Goal: Task Accomplishment & Management: Manage account settings

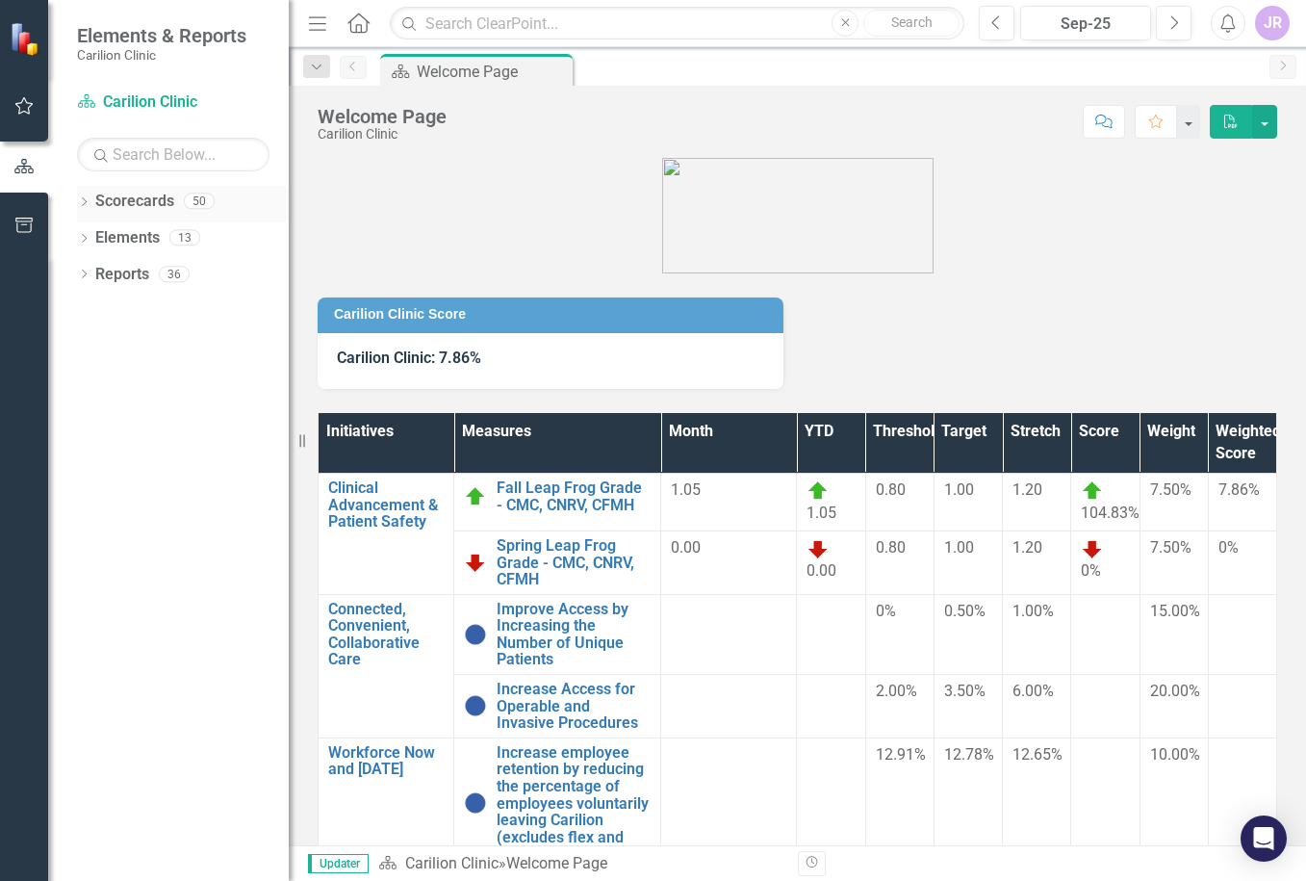
click at [86, 202] on icon at bounding box center [84, 201] width 5 height 9
click at [90, 235] on icon "Dropdown" at bounding box center [94, 237] width 14 height 12
click at [110, 273] on icon "Dropdown" at bounding box center [113, 274] width 14 height 12
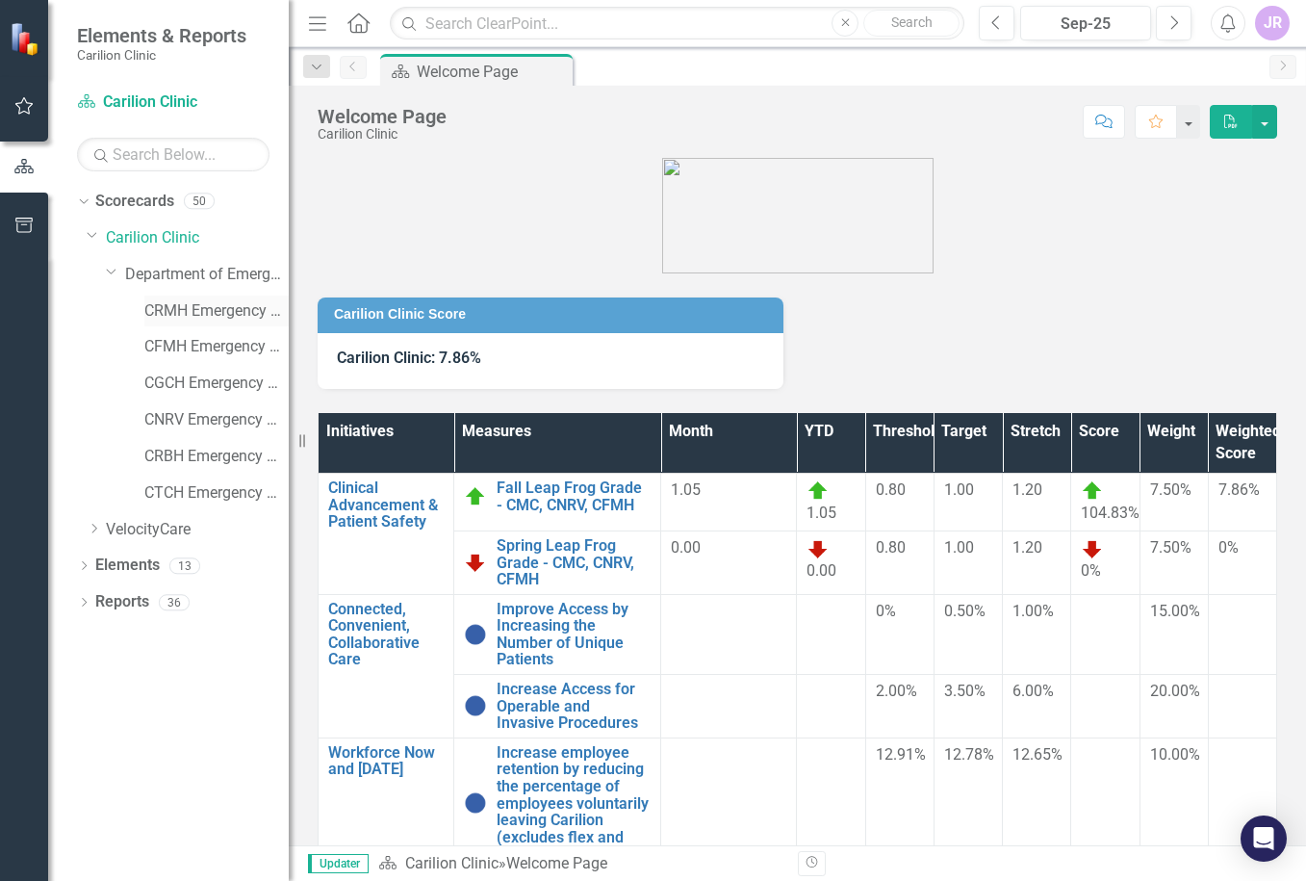
click at [203, 305] on link "CRMH Emergency Medicine" at bounding box center [216, 311] width 144 height 22
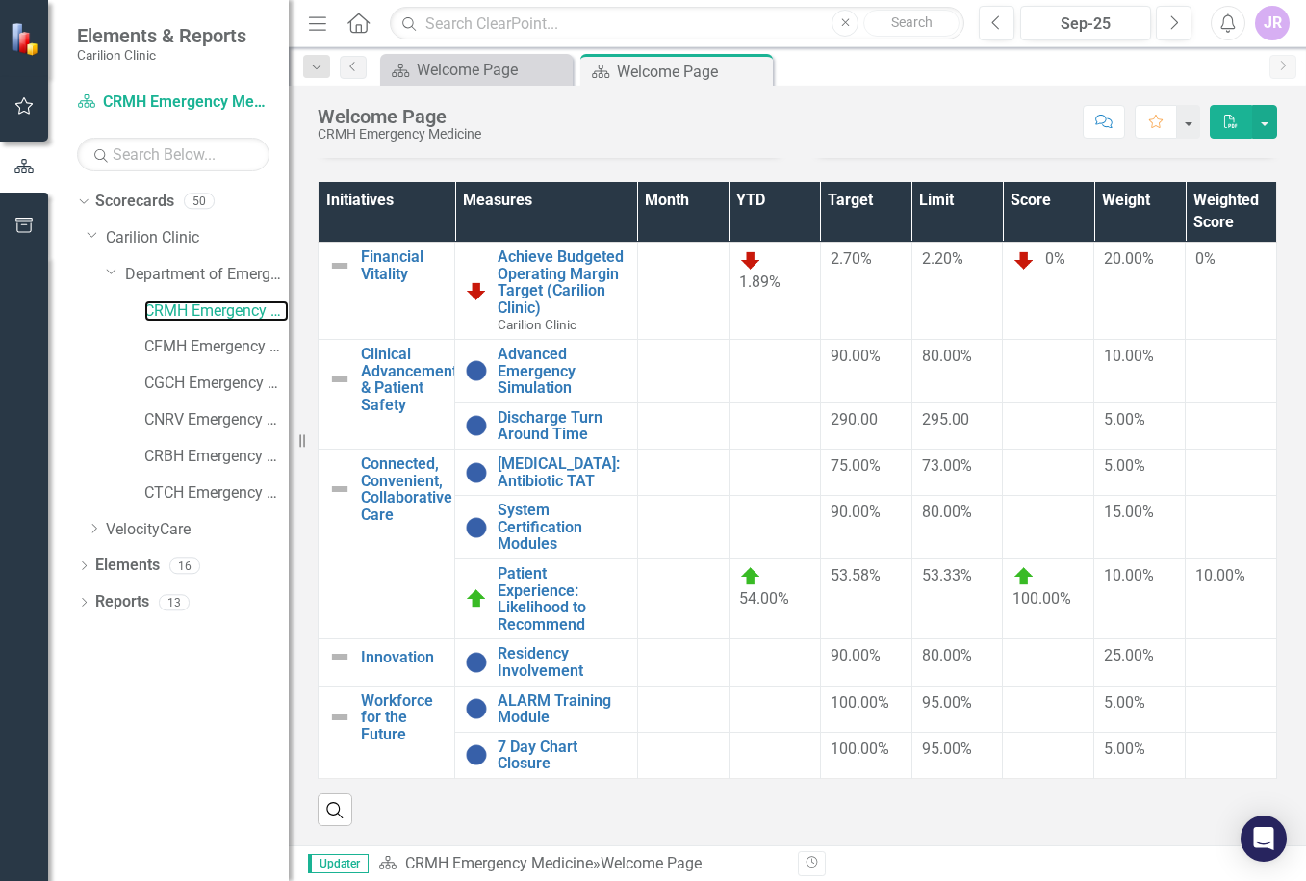
scroll to position [255, 0]
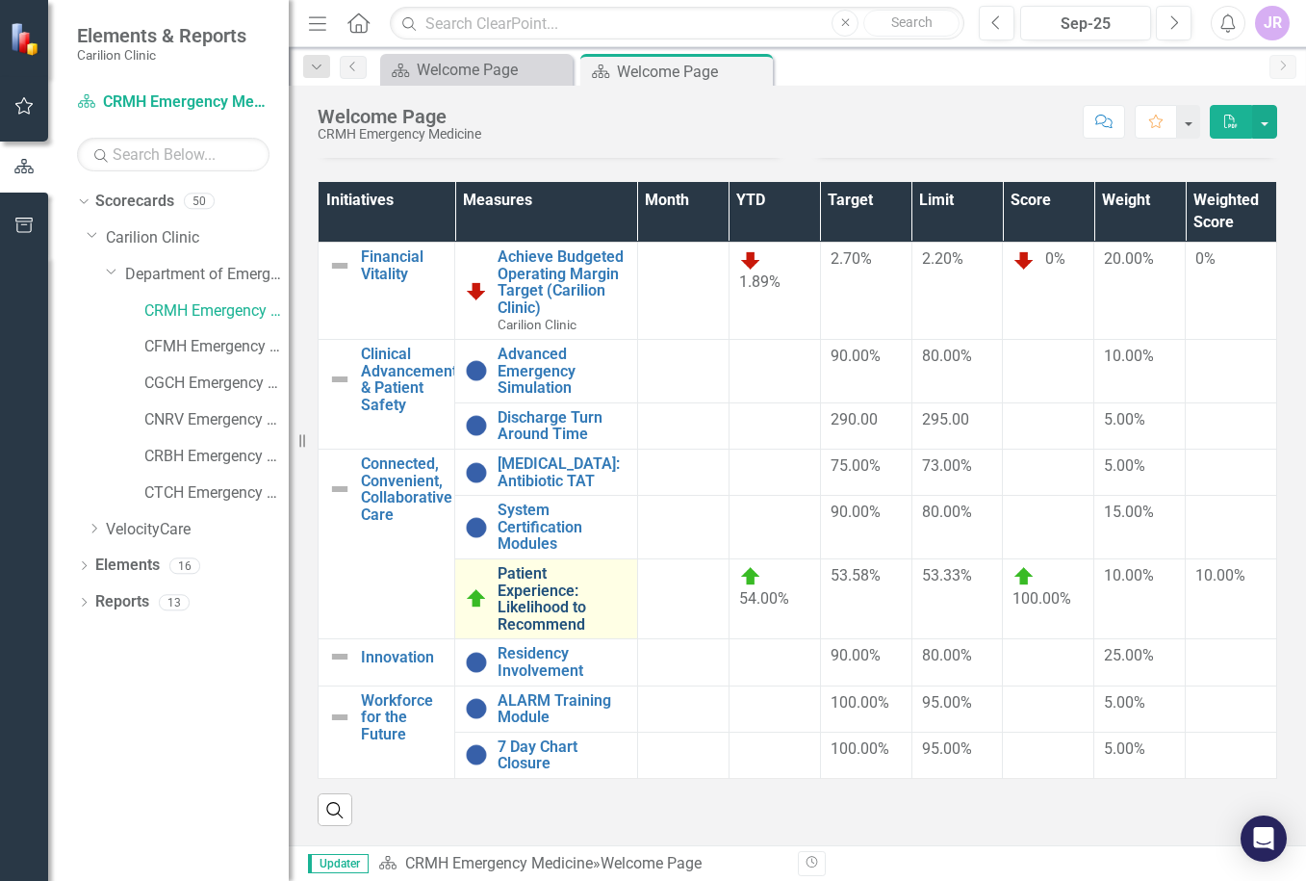
click at [582, 601] on link "Patient Experience: Likelihood to Recommend" at bounding box center [563, 598] width 130 height 67
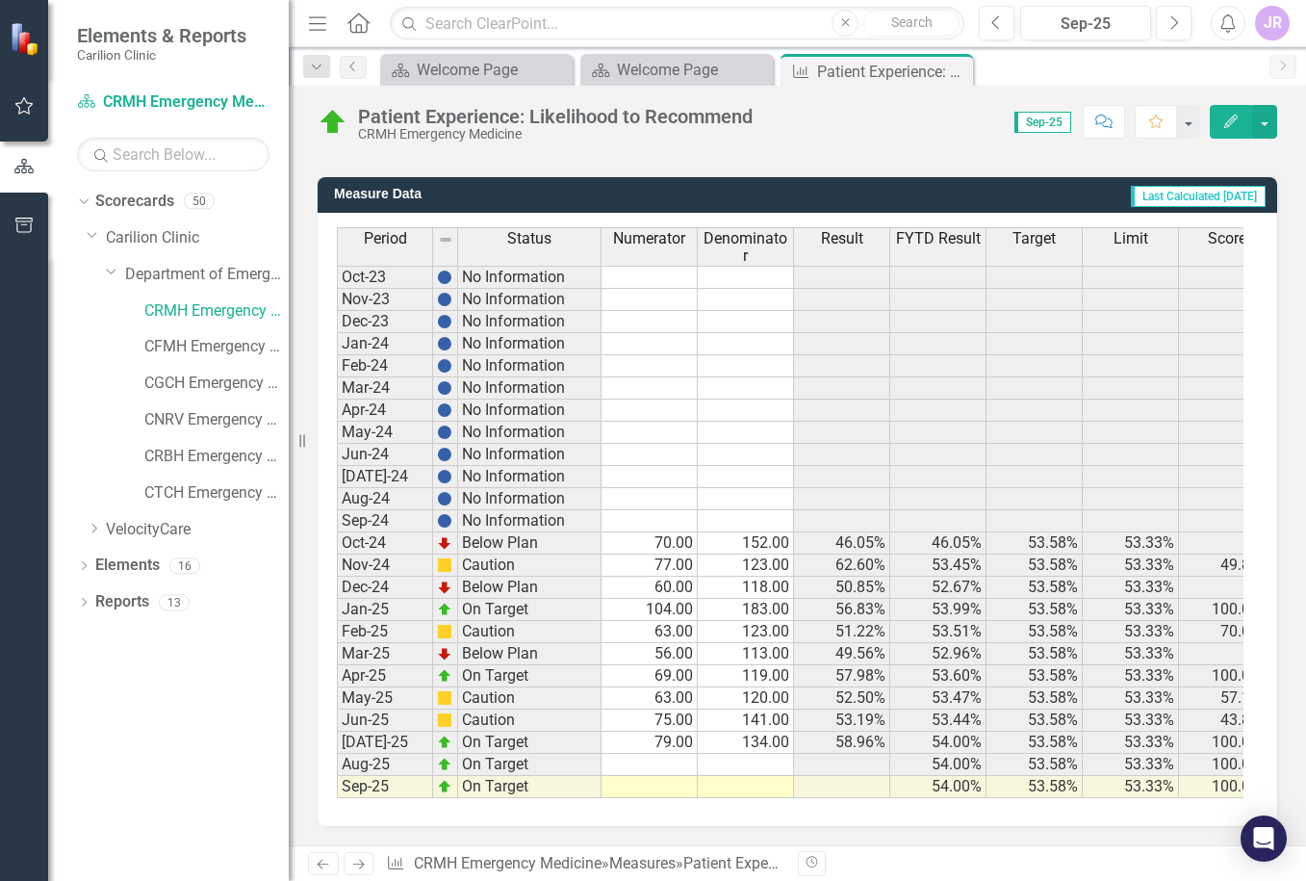
scroll to position [494, 0]
click at [637, 754] on td at bounding box center [650, 765] width 96 height 22
type textarea "57"
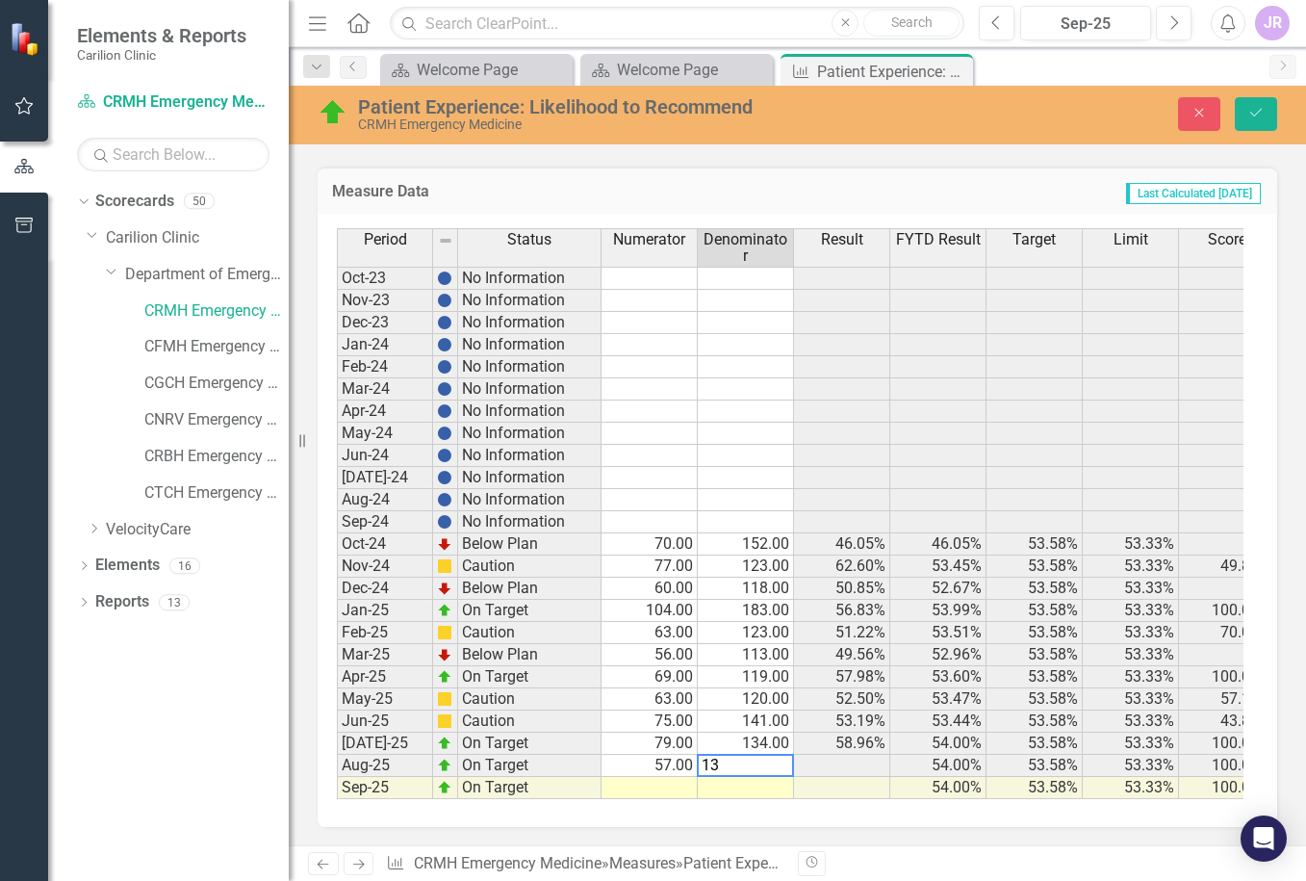
type textarea "131"
type textarea "51"
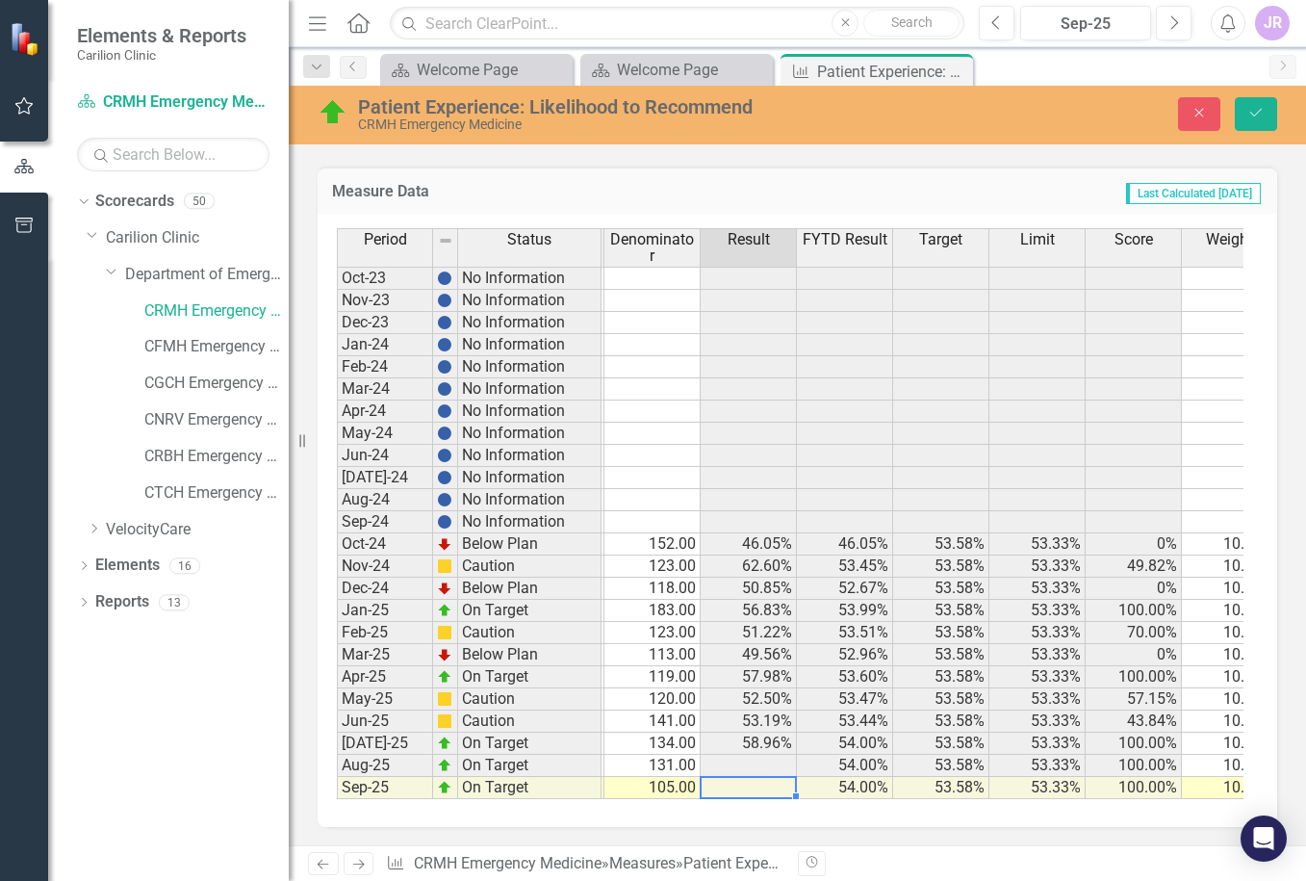
scroll to position [0, 0]
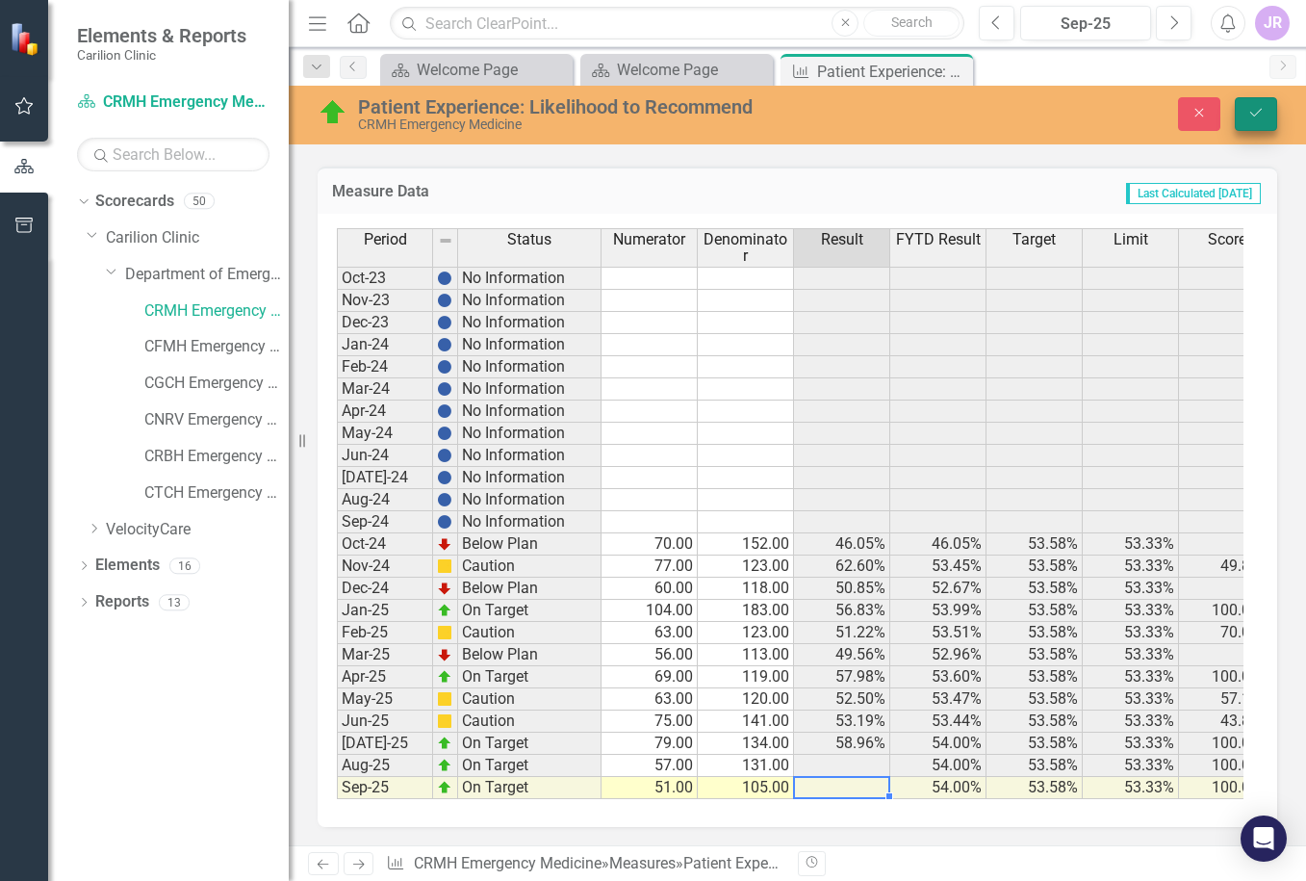
type textarea "105"
click at [1268, 111] on button "Save" at bounding box center [1256, 114] width 42 height 34
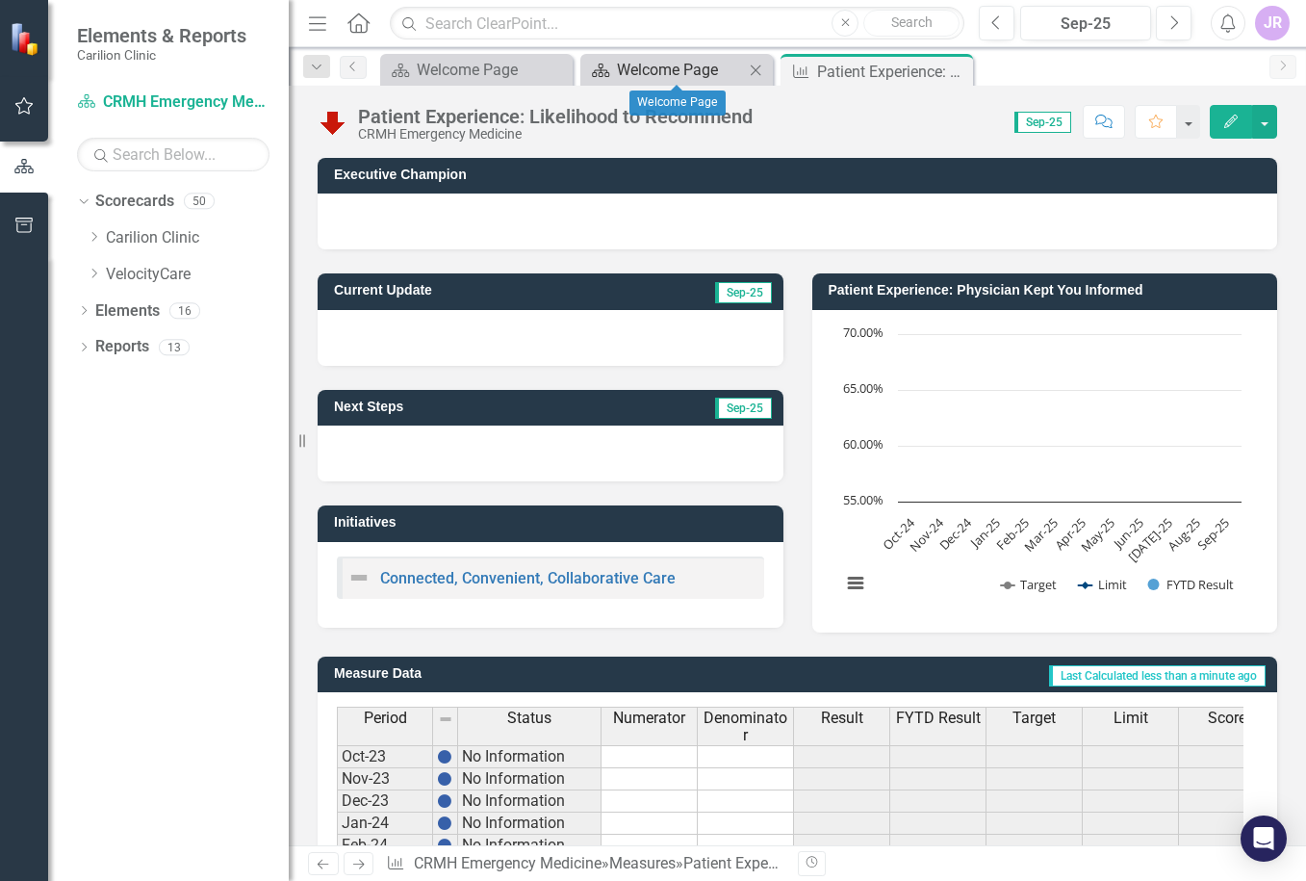
click at [673, 66] on div "Welcome Page" at bounding box center [680, 70] width 127 height 24
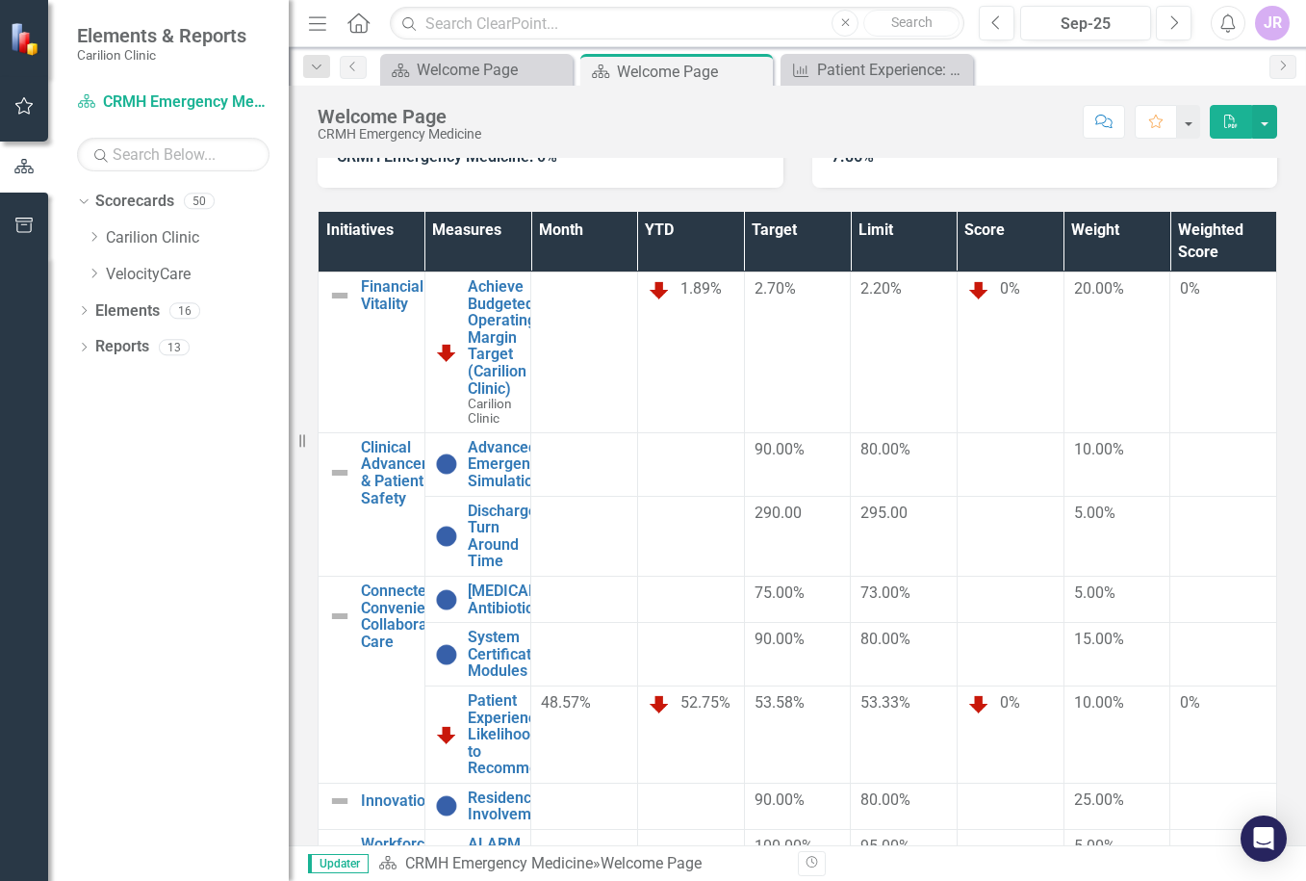
scroll to position [241, 0]
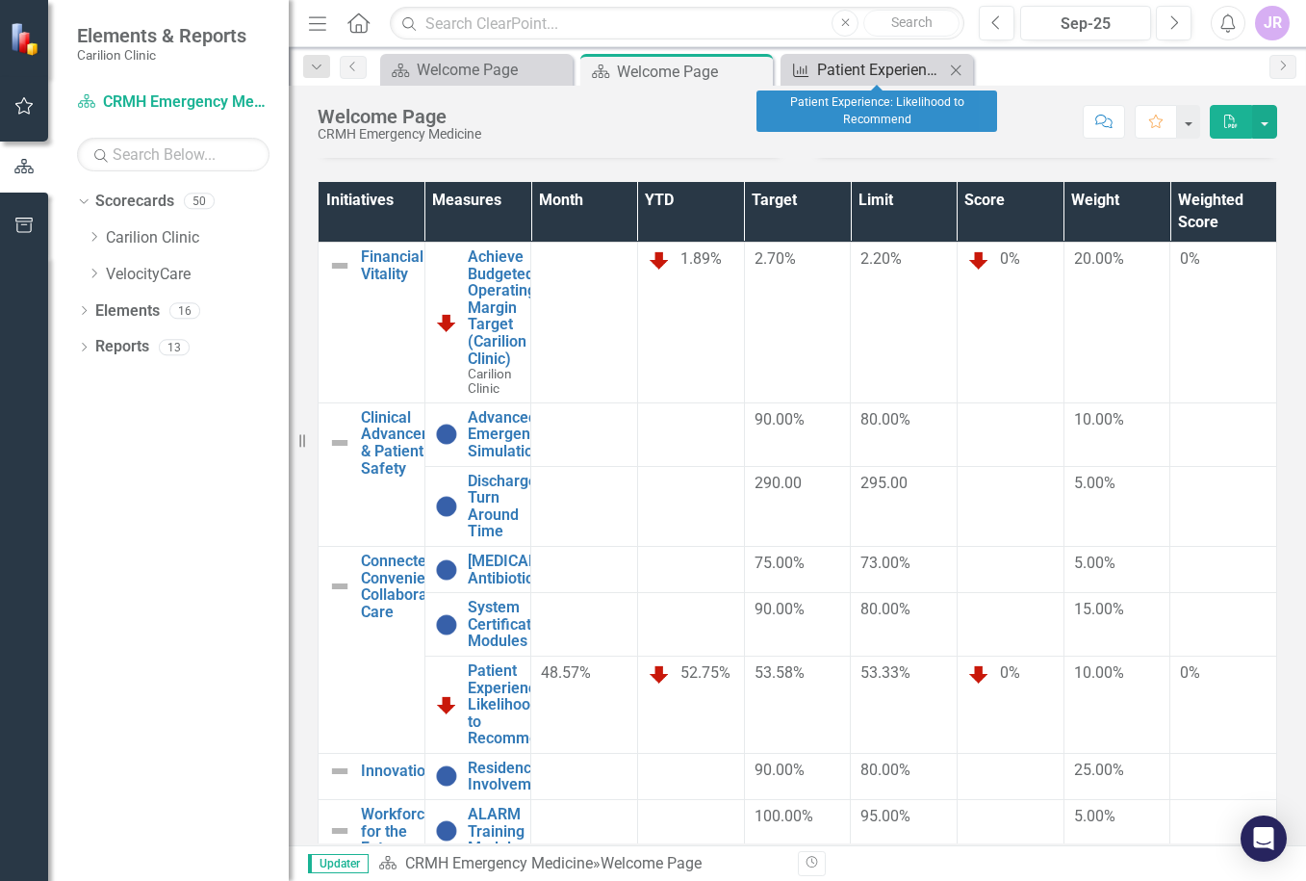
click at [886, 69] on div "Patient Experience: Likelihood to Recommend" at bounding box center [880, 70] width 127 height 24
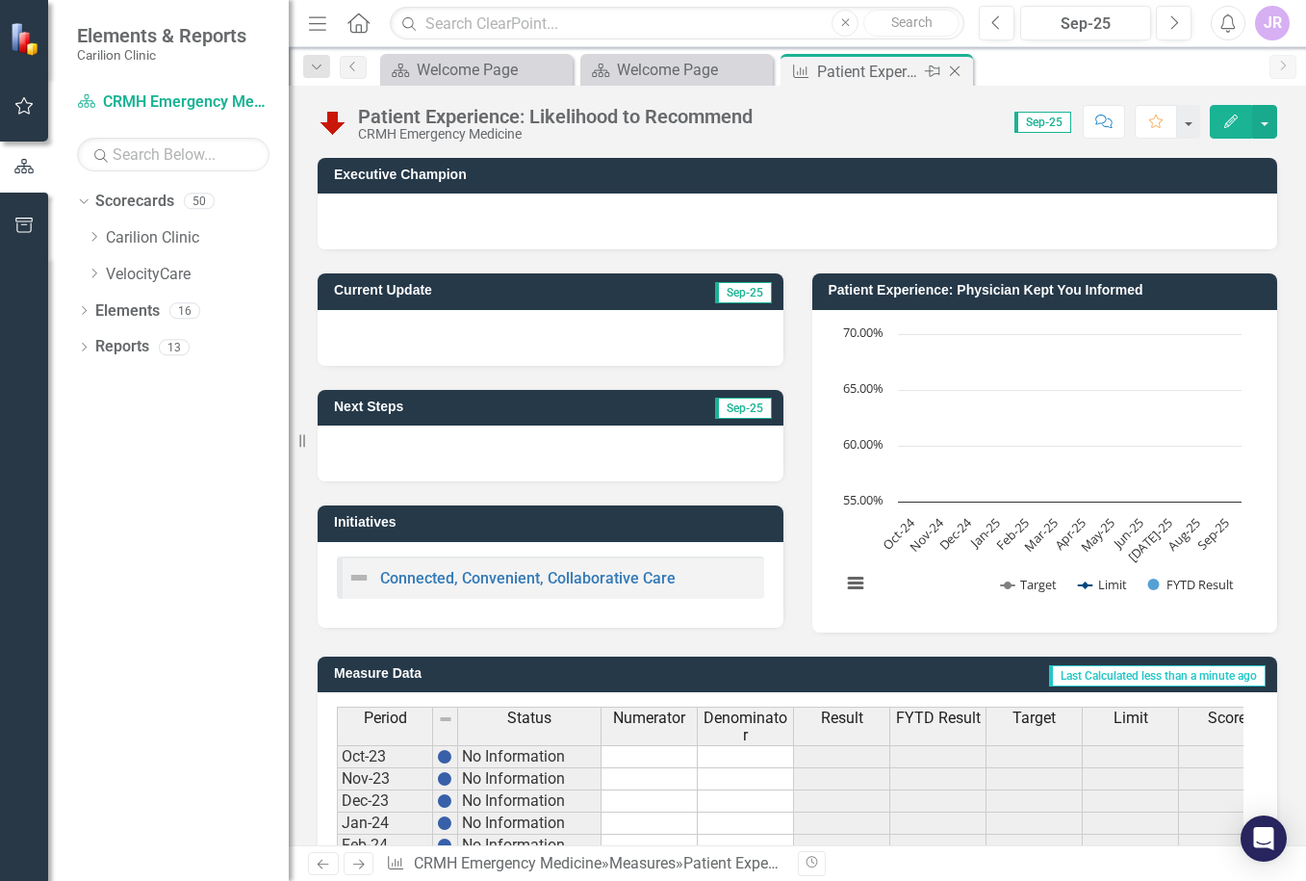
click at [951, 72] on icon "Close" at bounding box center [954, 71] width 19 height 15
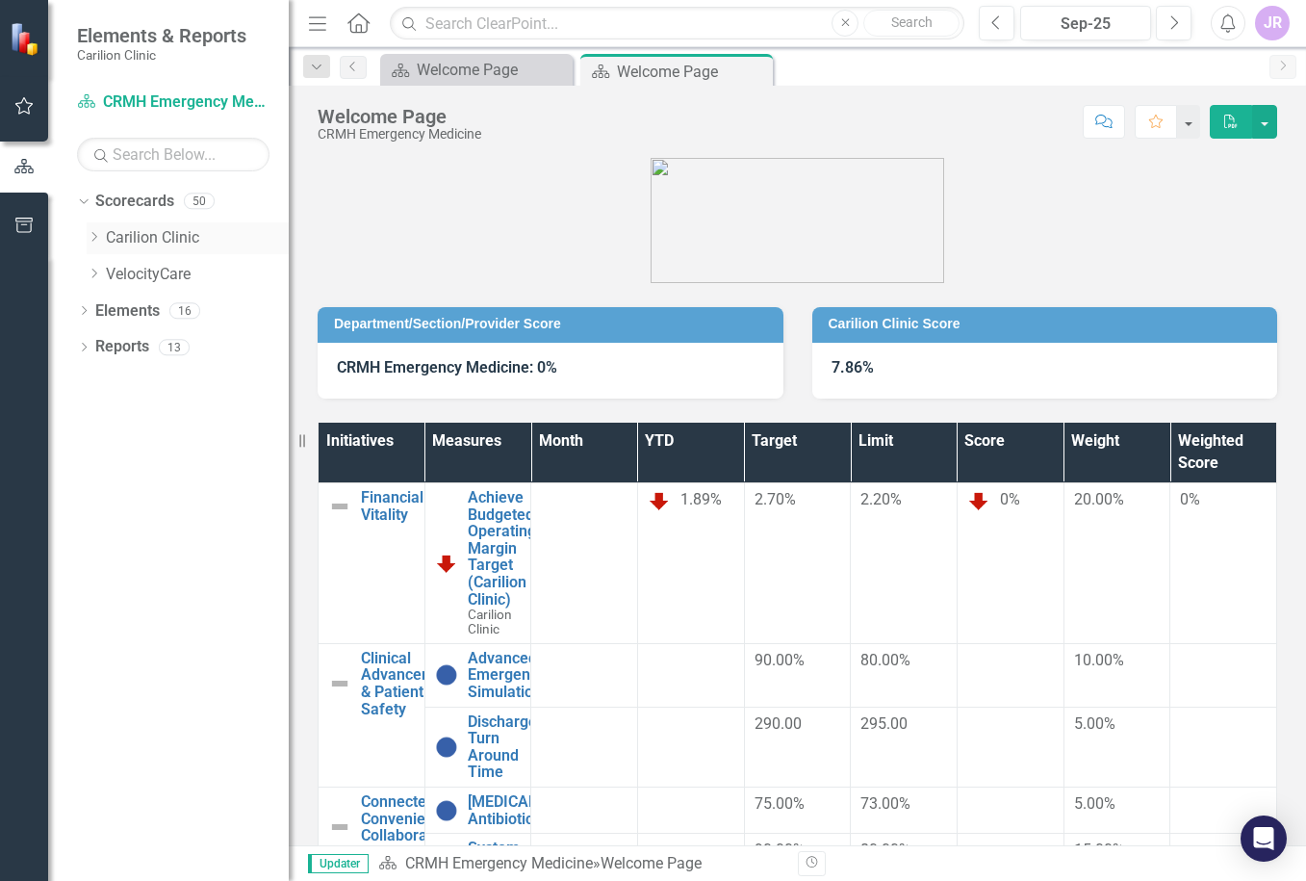
click at [94, 233] on icon "Dropdown" at bounding box center [94, 237] width 14 height 12
click at [112, 277] on icon "Dropdown" at bounding box center [113, 274] width 14 height 12
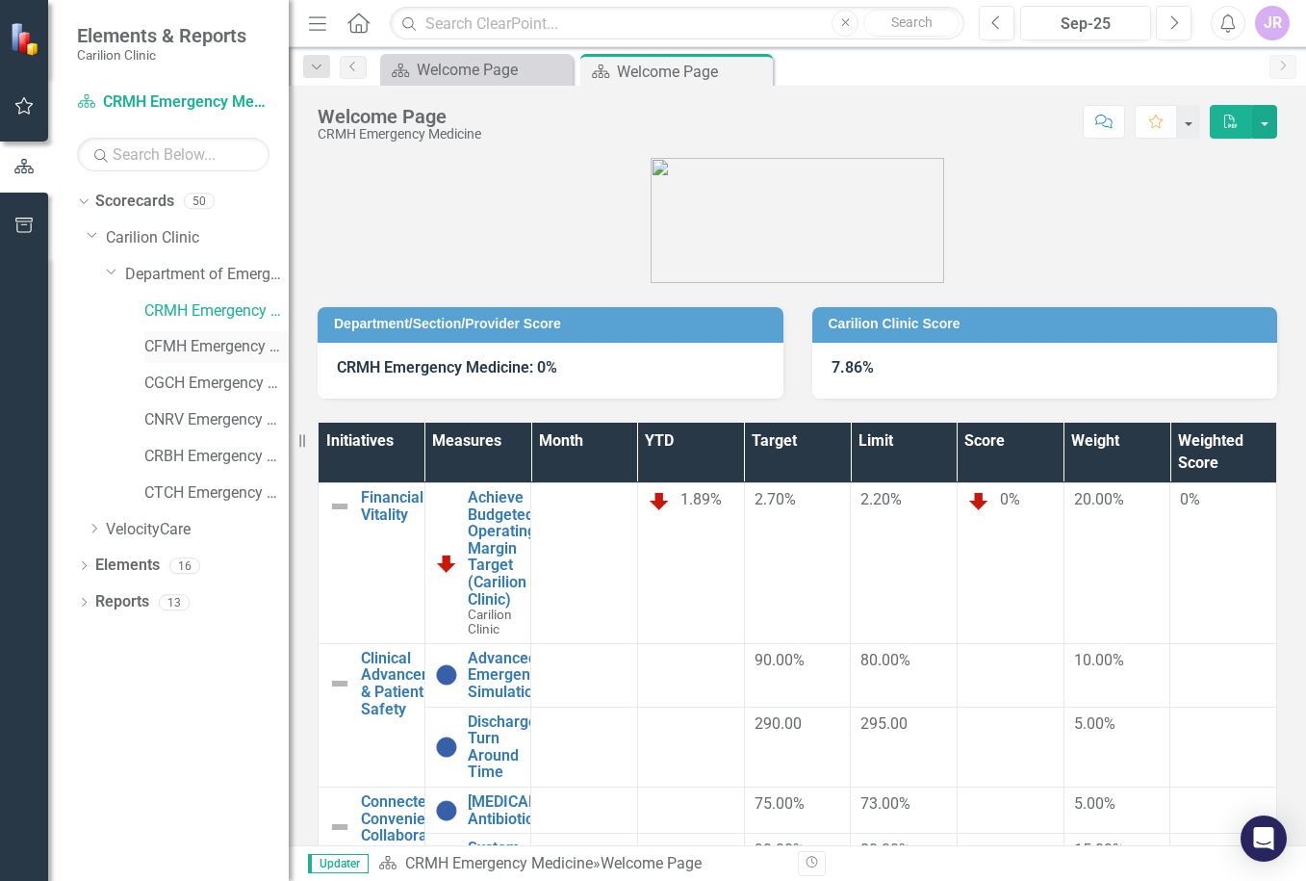
click at [200, 337] on link "CFMH Emergency Medicine" at bounding box center [216, 347] width 144 height 22
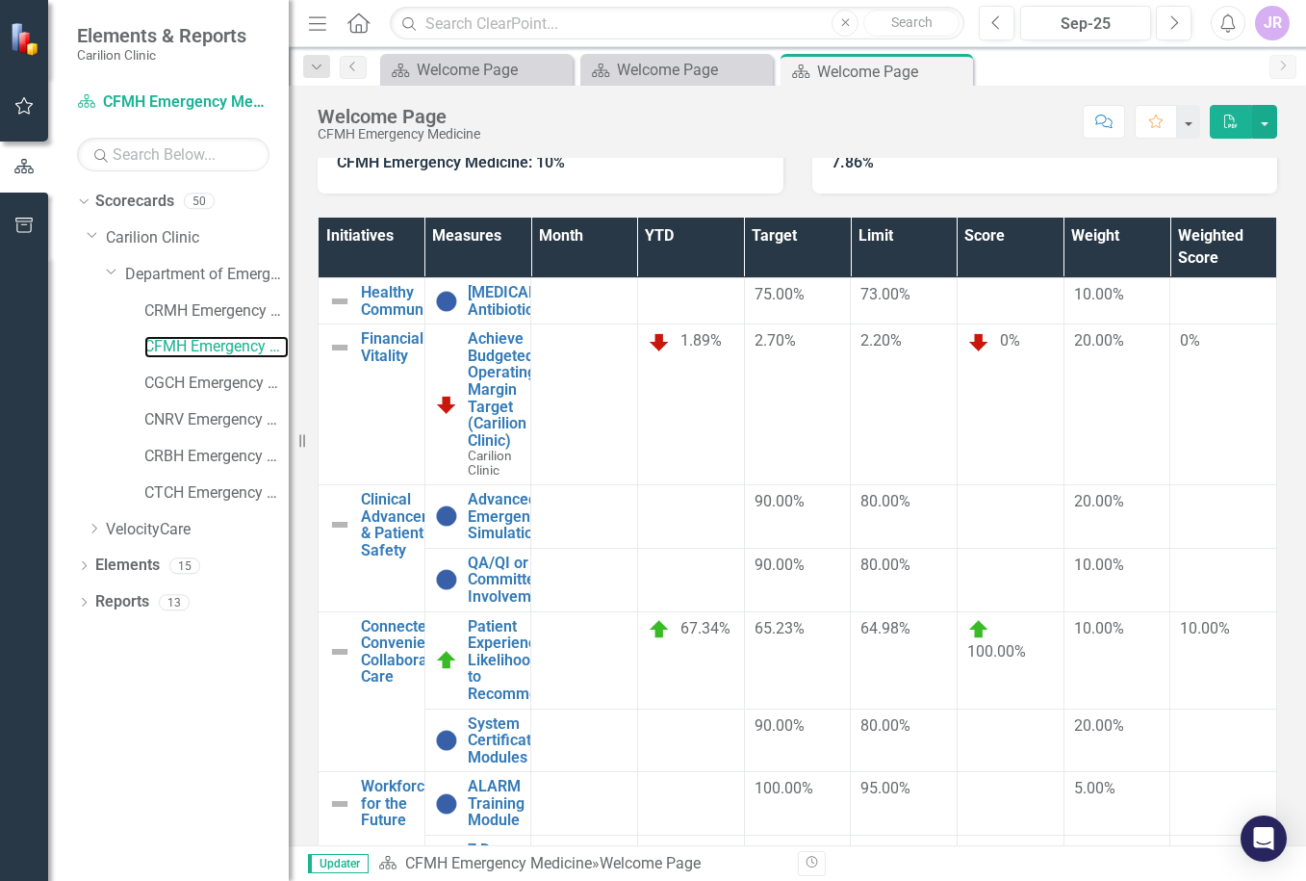
scroll to position [212, 0]
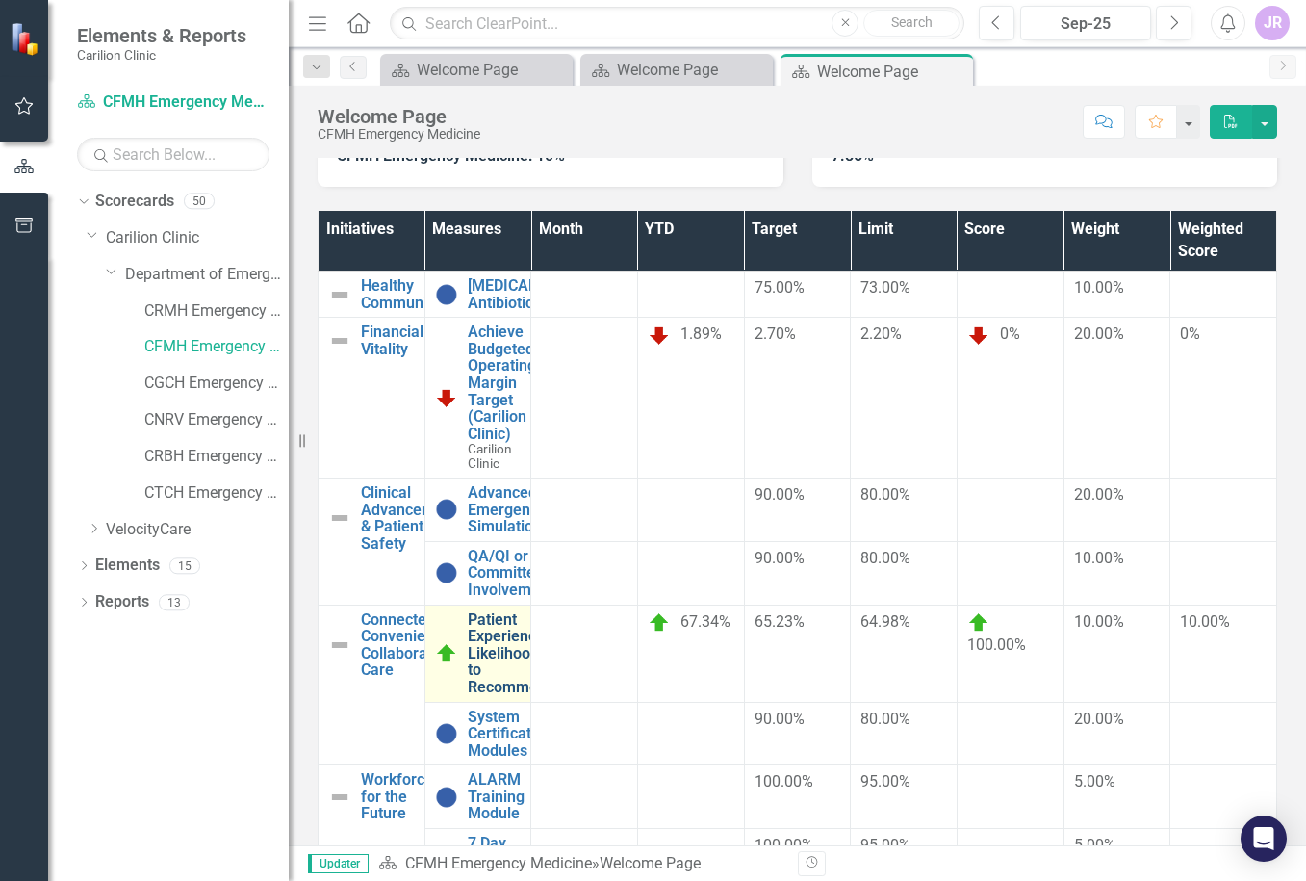
click at [509, 611] on link "Patient Experience: Likelihood to Recommend" at bounding box center [512, 653] width 88 height 85
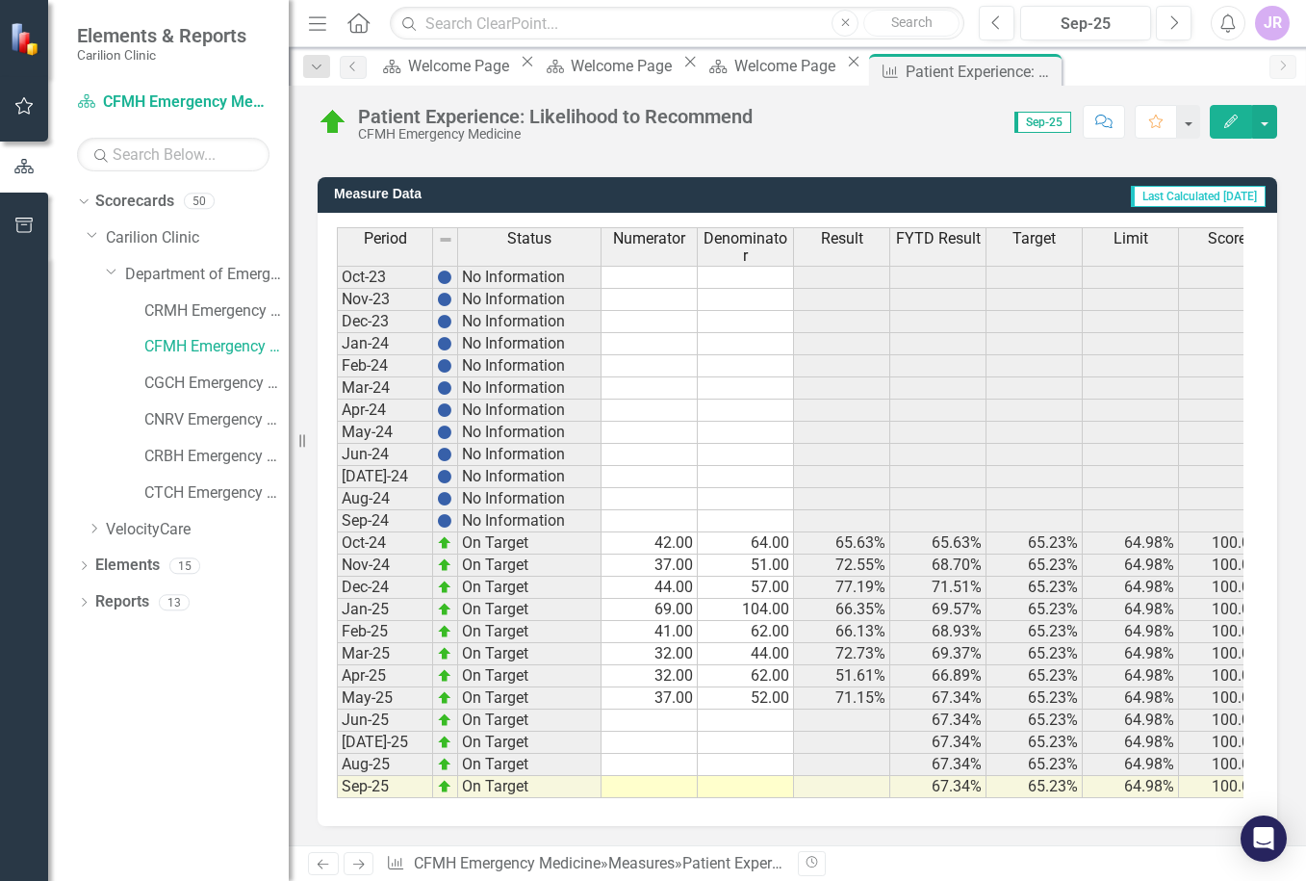
scroll to position [494, 0]
click at [625, 709] on td at bounding box center [650, 720] width 96 height 22
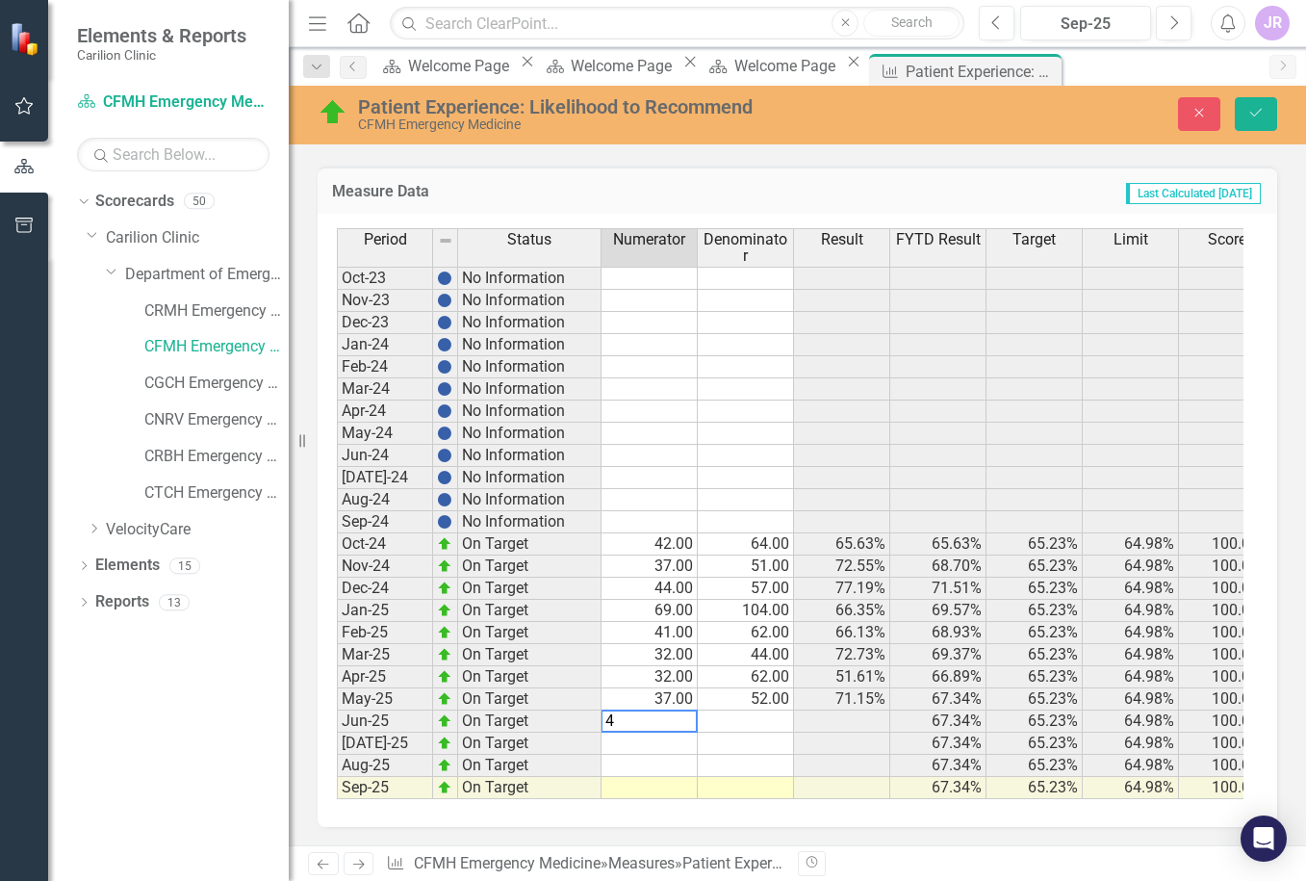
type textarea "43"
type textarea "56"
type textarea "58"
type textarea "28"
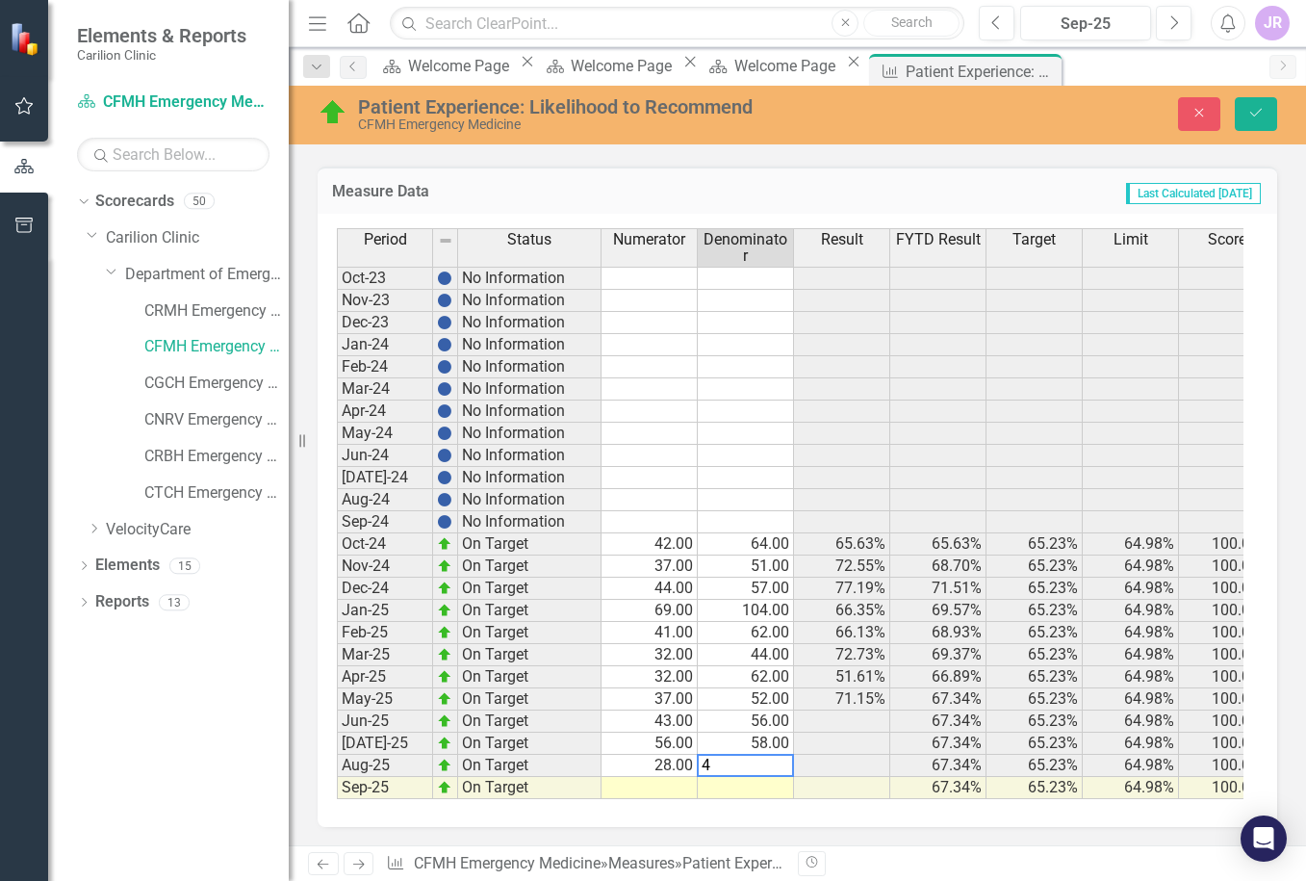
type textarea "41"
click at [1262, 114] on icon "Save" at bounding box center [1256, 112] width 17 height 13
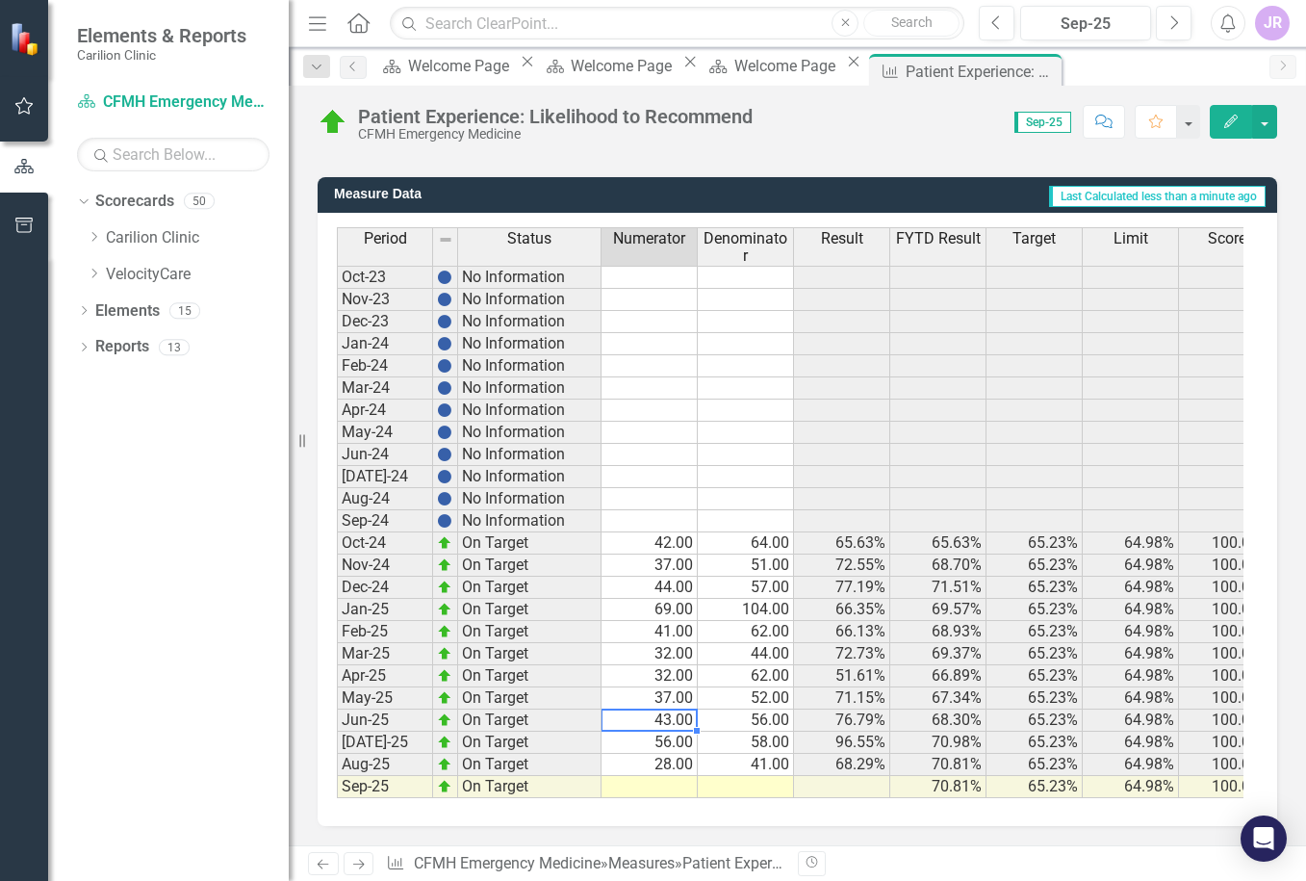
click at [656, 709] on td "43.00" at bounding box center [650, 720] width 96 height 22
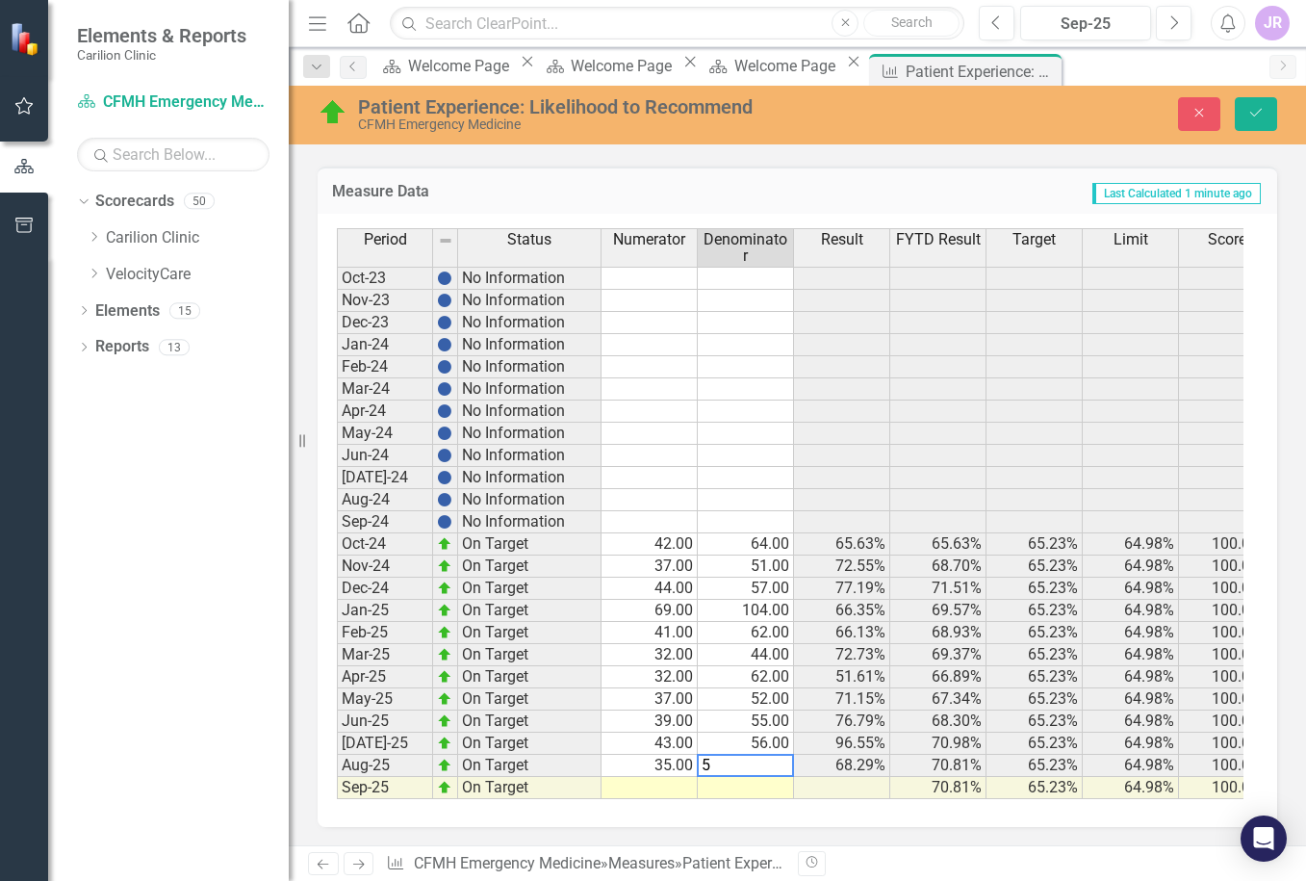
type textarea "58"
type textarea "28"
type textarea "41"
click at [1252, 109] on icon "Save" at bounding box center [1256, 112] width 17 height 13
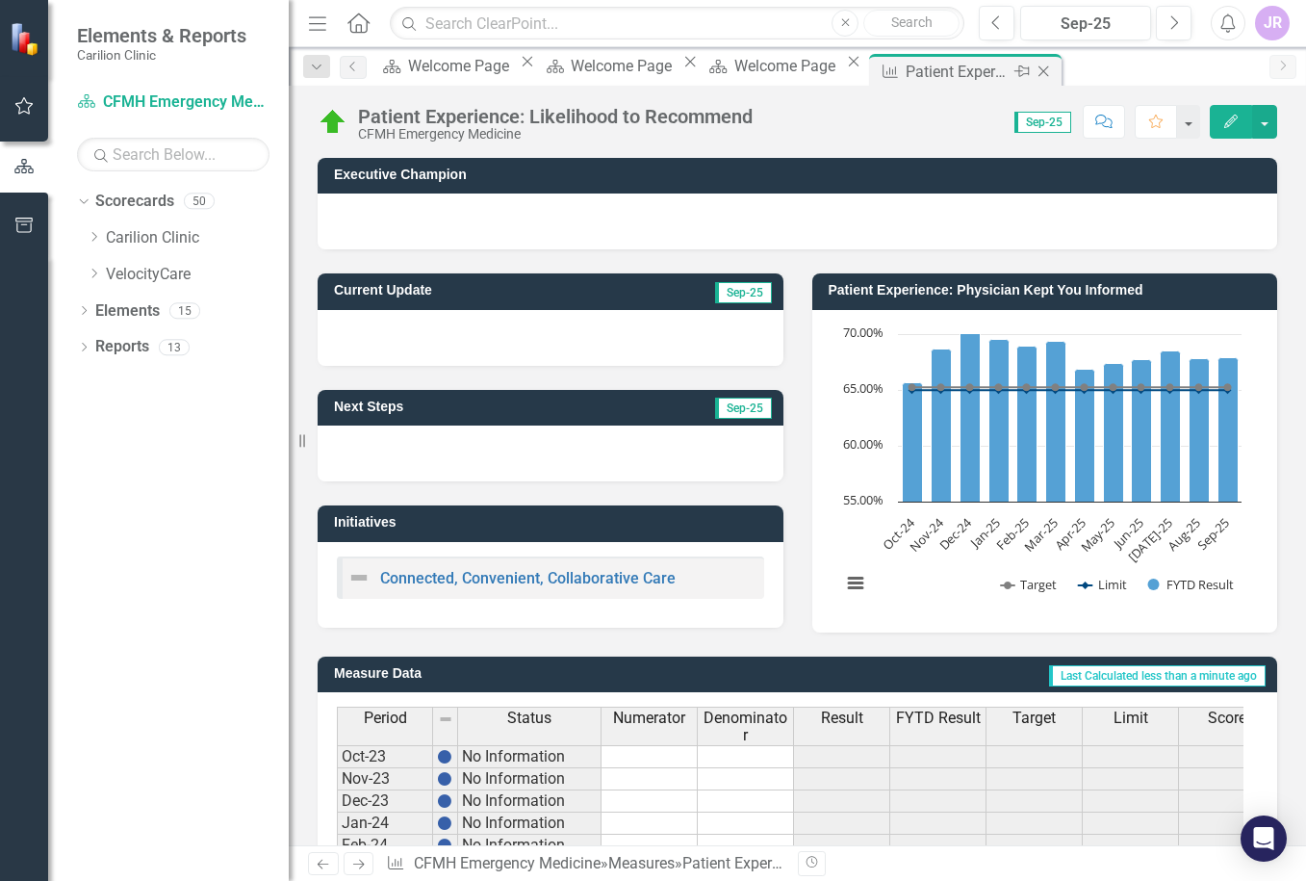
click at [1051, 64] on icon "Close" at bounding box center [1043, 71] width 19 height 15
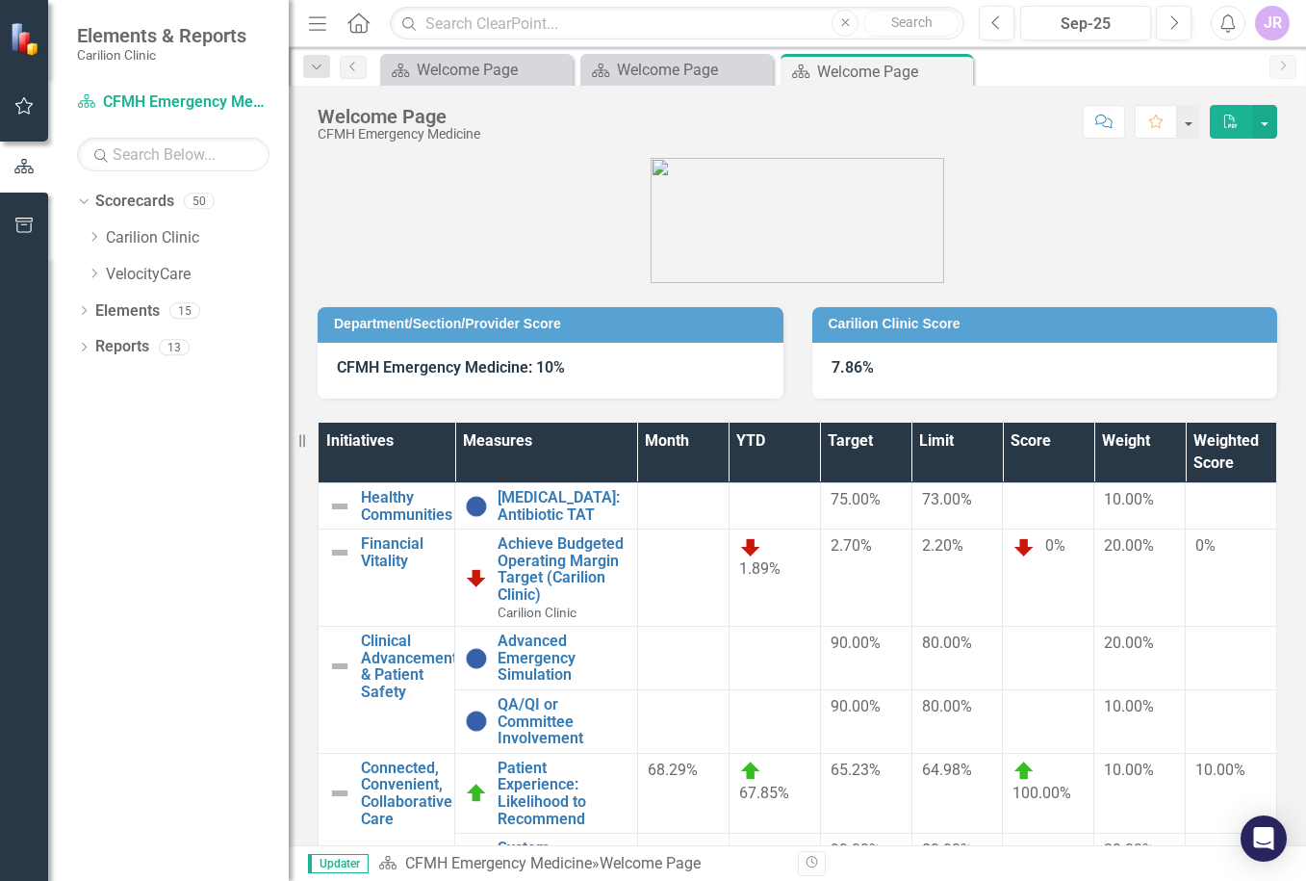
scroll to position [96, 0]
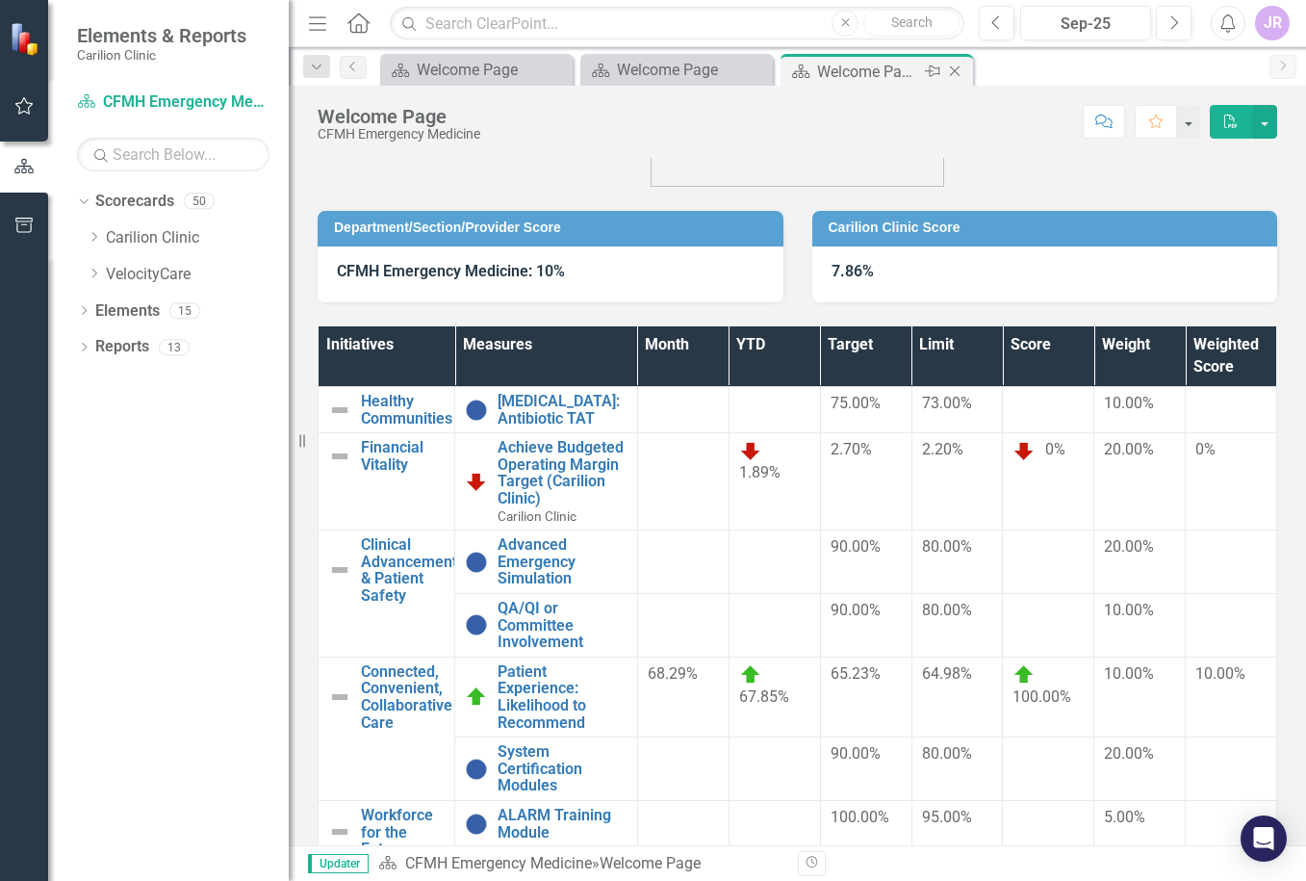
click at [957, 78] on icon "Close" at bounding box center [954, 71] width 19 height 15
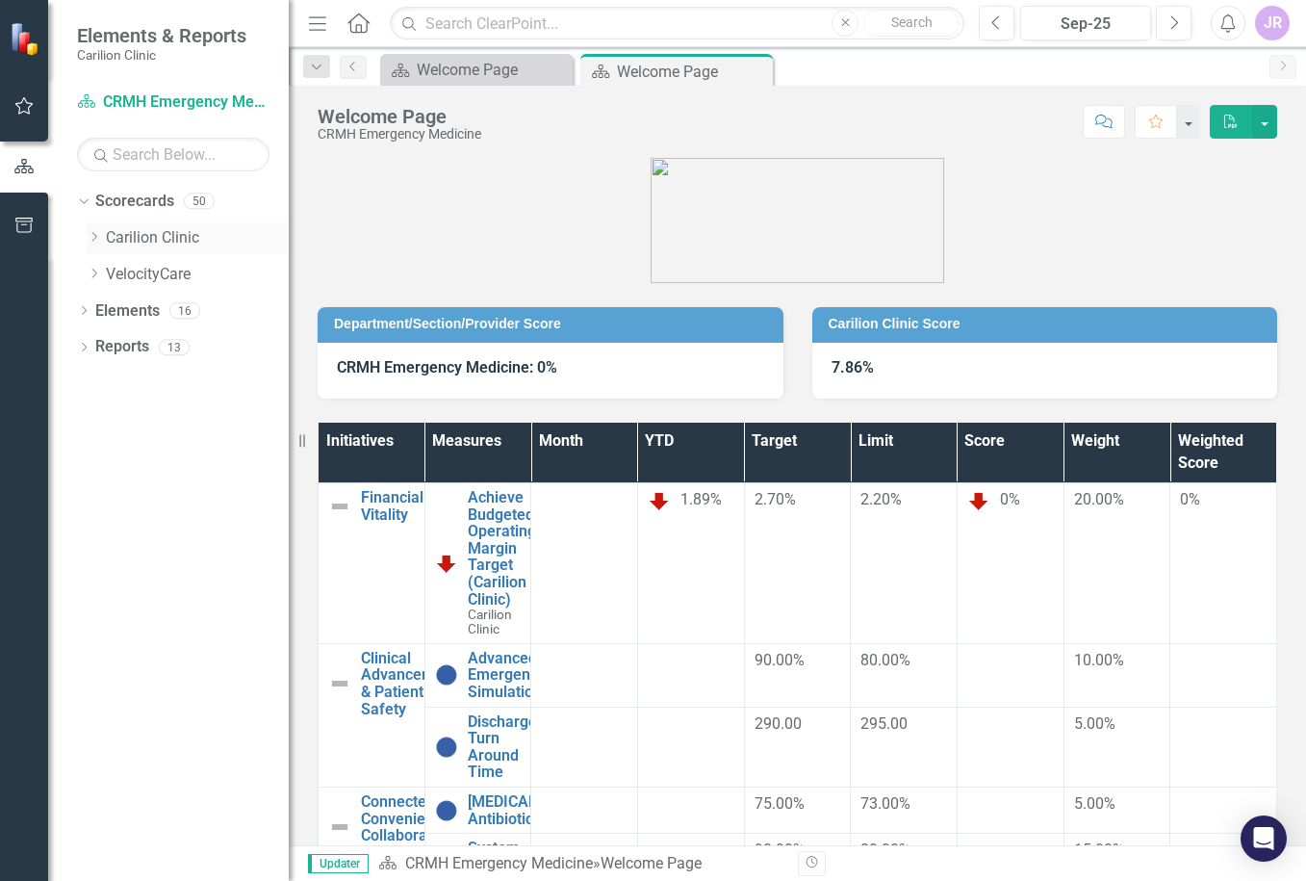
click at [97, 238] on icon "Dropdown" at bounding box center [94, 237] width 14 height 12
click at [117, 269] on icon "Dropdown" at bounding box center [113, 274] width 14 height 12
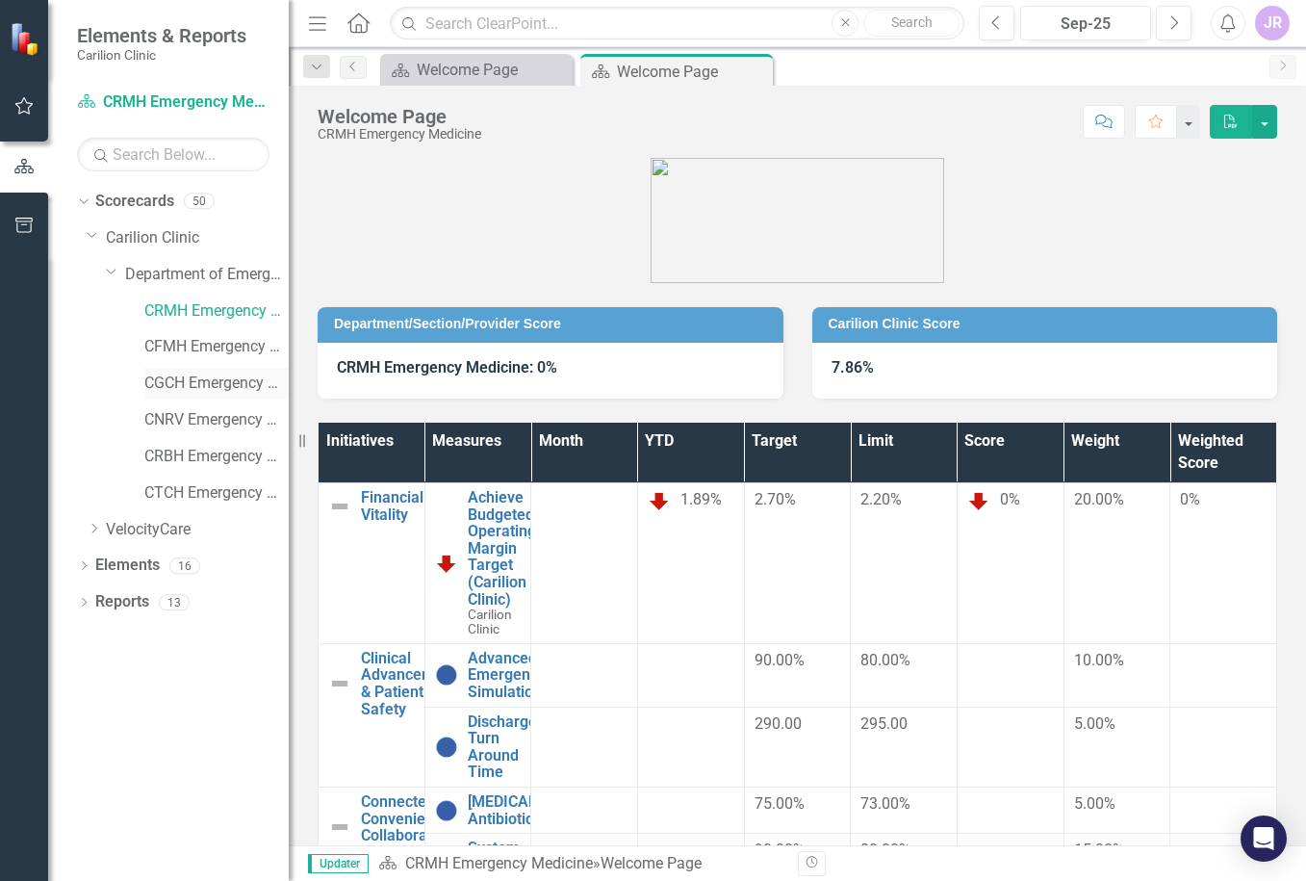
click at [209, 386] on link "CGCH Emergency Medicine" at bounding box center [216, 384] width 144 height 22
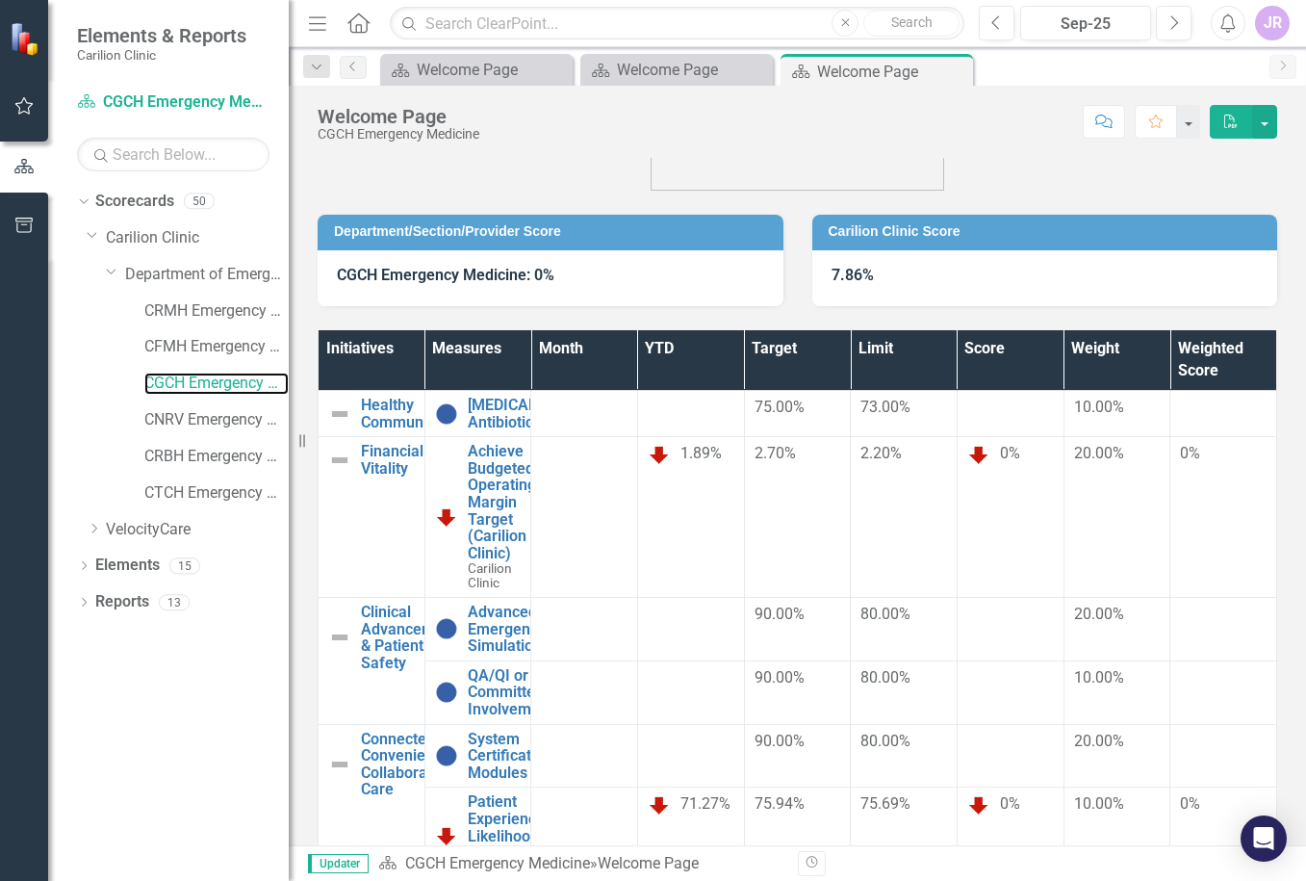
scroll to position [212, 0]
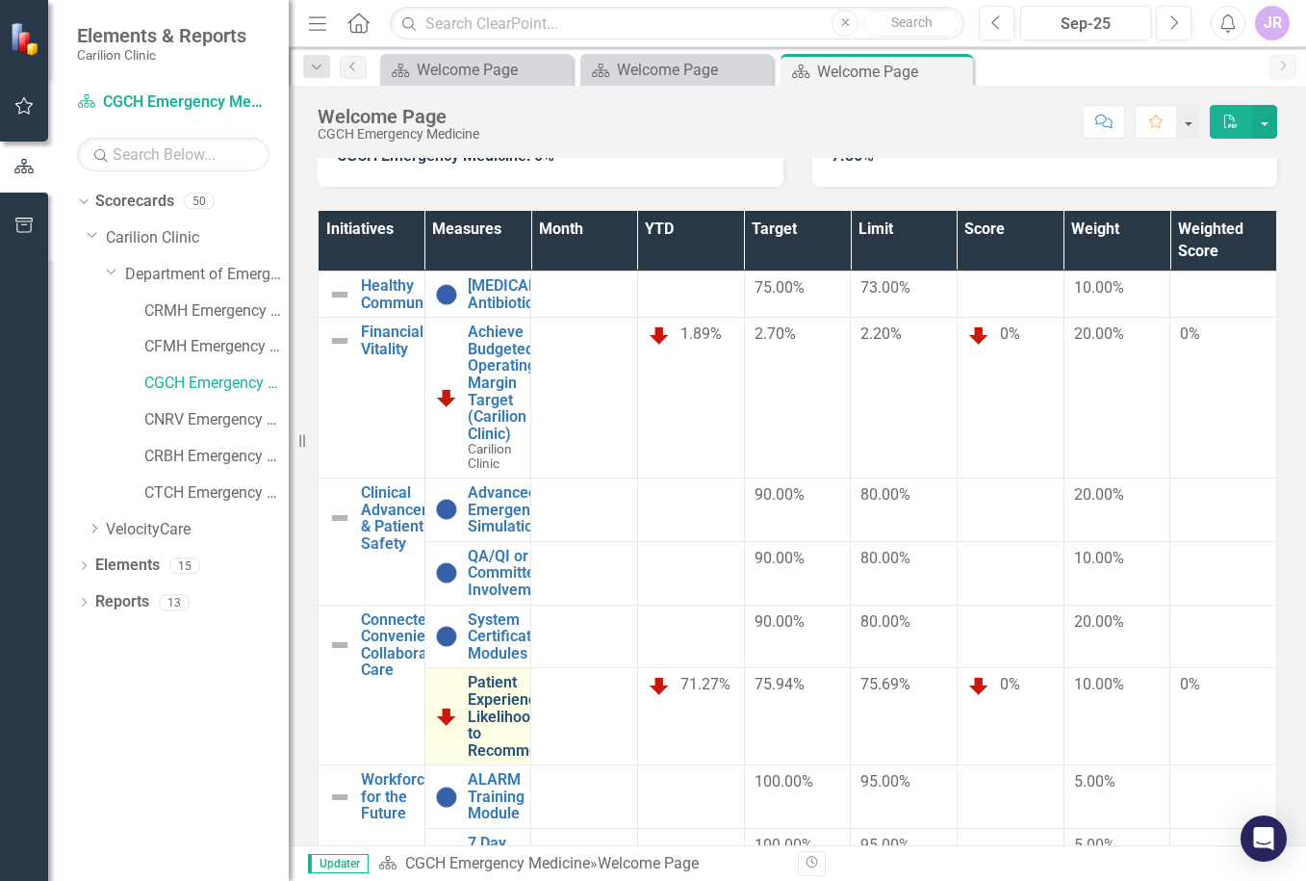
click at [542, 674] on link "Patient Experience: Likelihood to Recommend" at bounding box center [512, 716] width 88 height 85
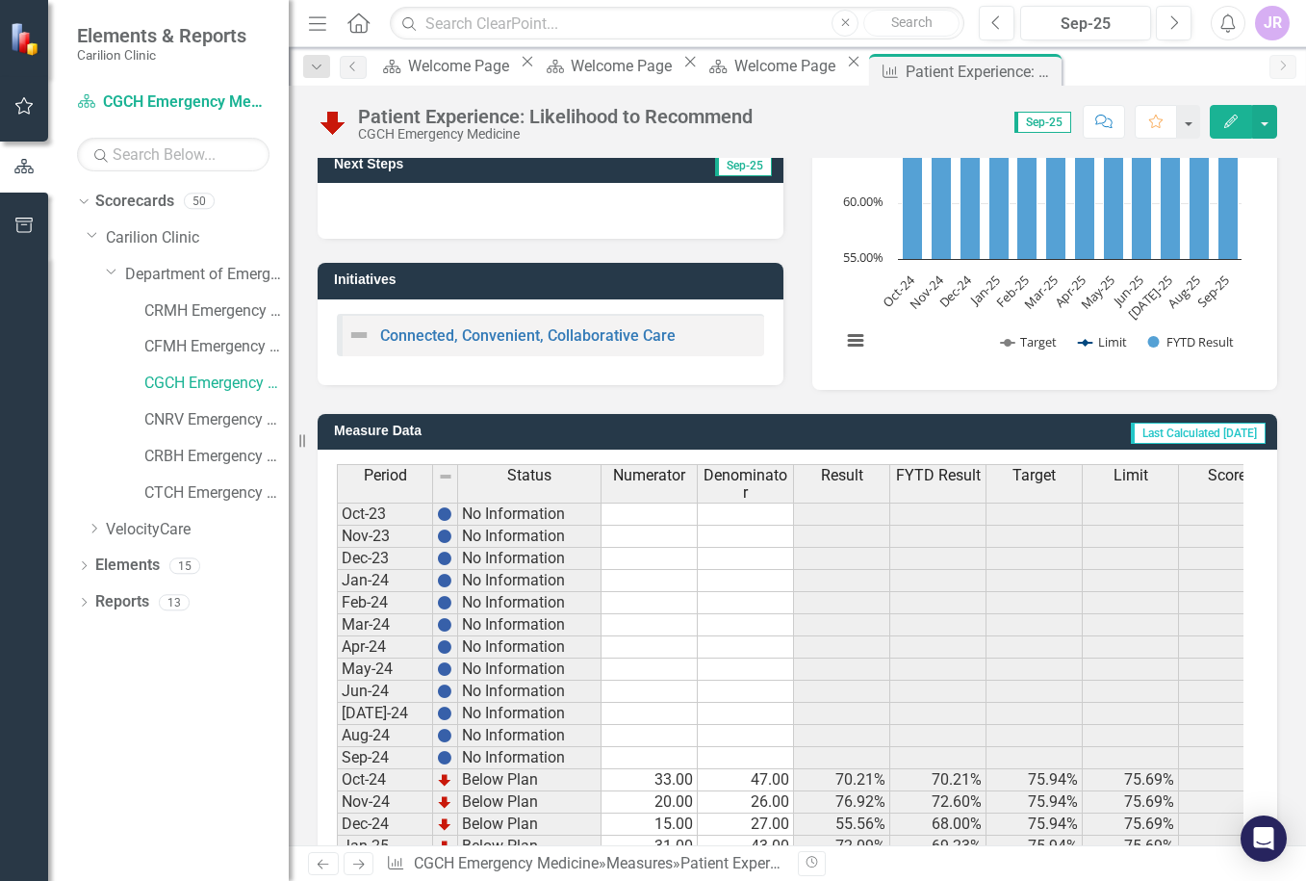
scroll to position [494, 0]
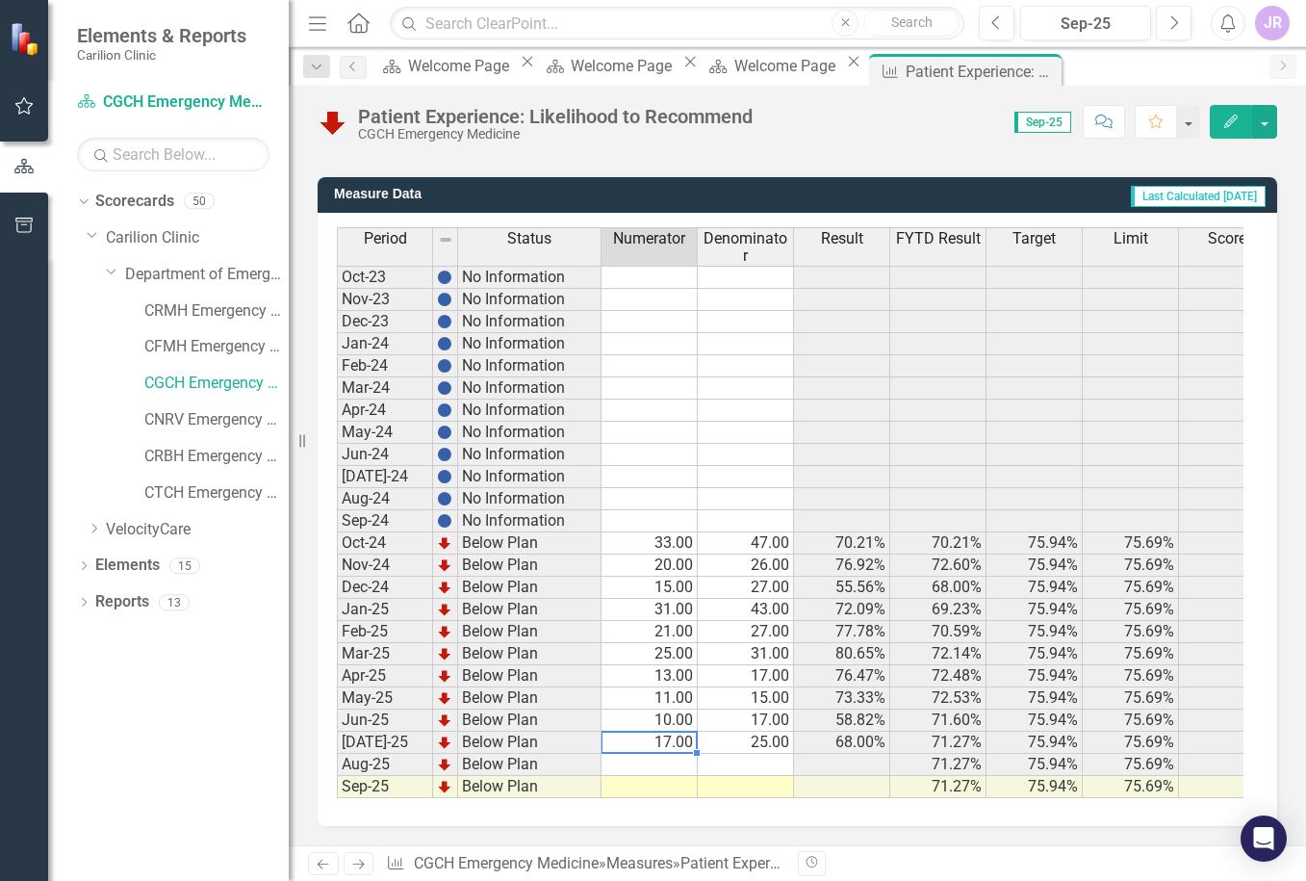
click at [337, 737] on div "Period Status Numerator Denominator Result FYTD Result Target Limit Score Weigh…" at bounding box center [337, 512] width 0 height 571
click at [653, 754] on td at bounding box center [650, 765] width 96 height 22
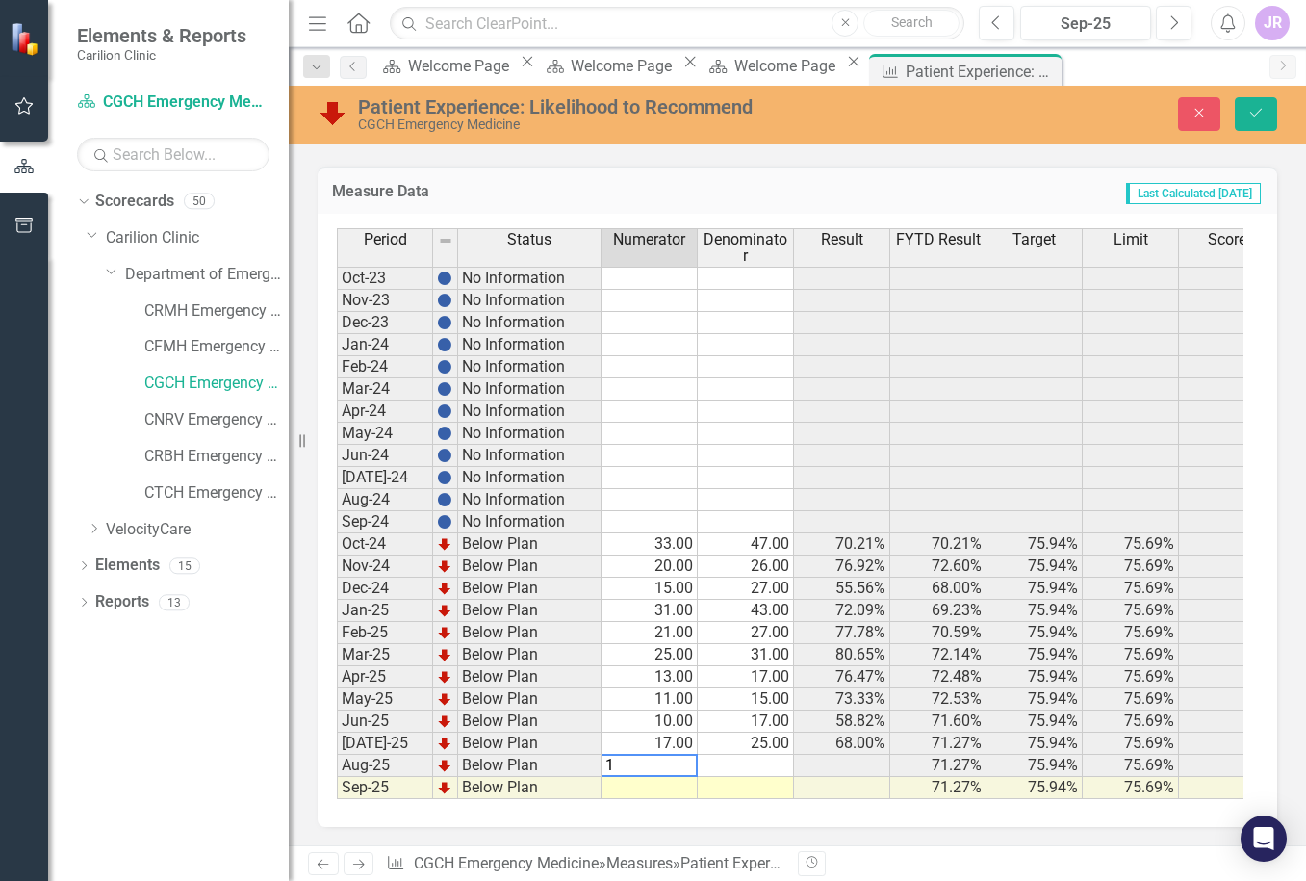
type textarea "17"
type textarea "24"
type textarea "11"
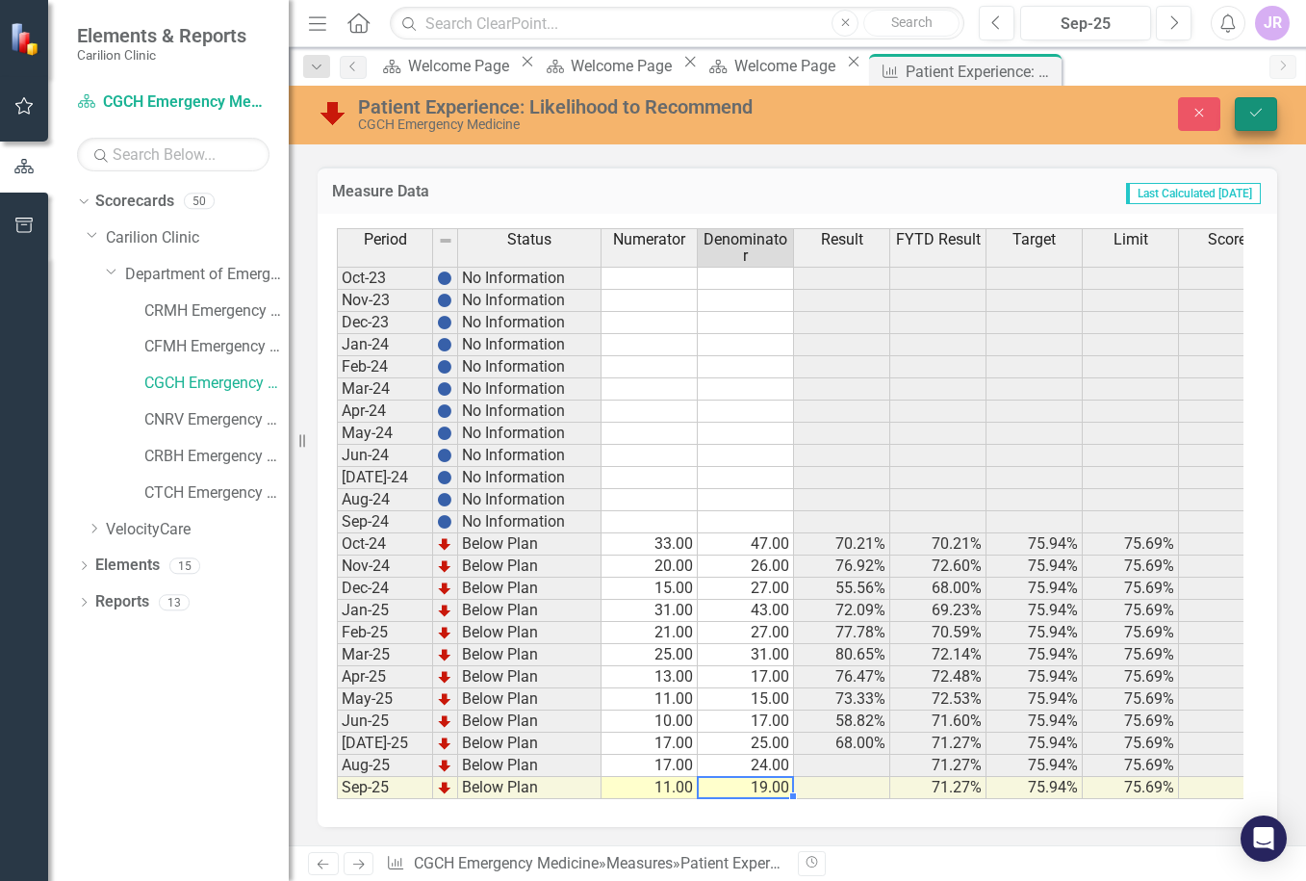
type textarea "19"
click at [1265, 117] on button "Save" at bounding box center [1256, 114] width 42 height 34
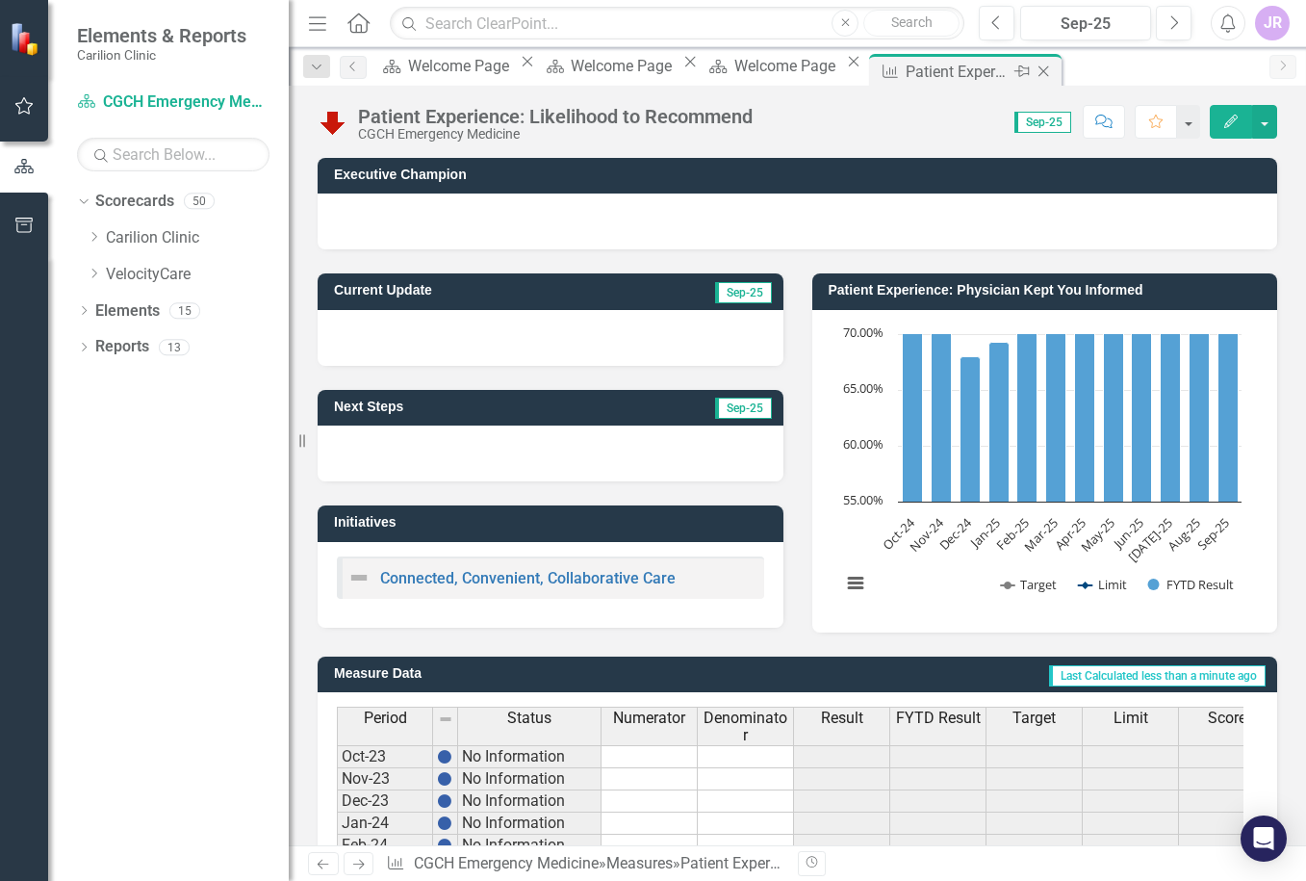
click at [1053, 63] on div "Close" at bounding box center [1045, 72] width 24 height 24
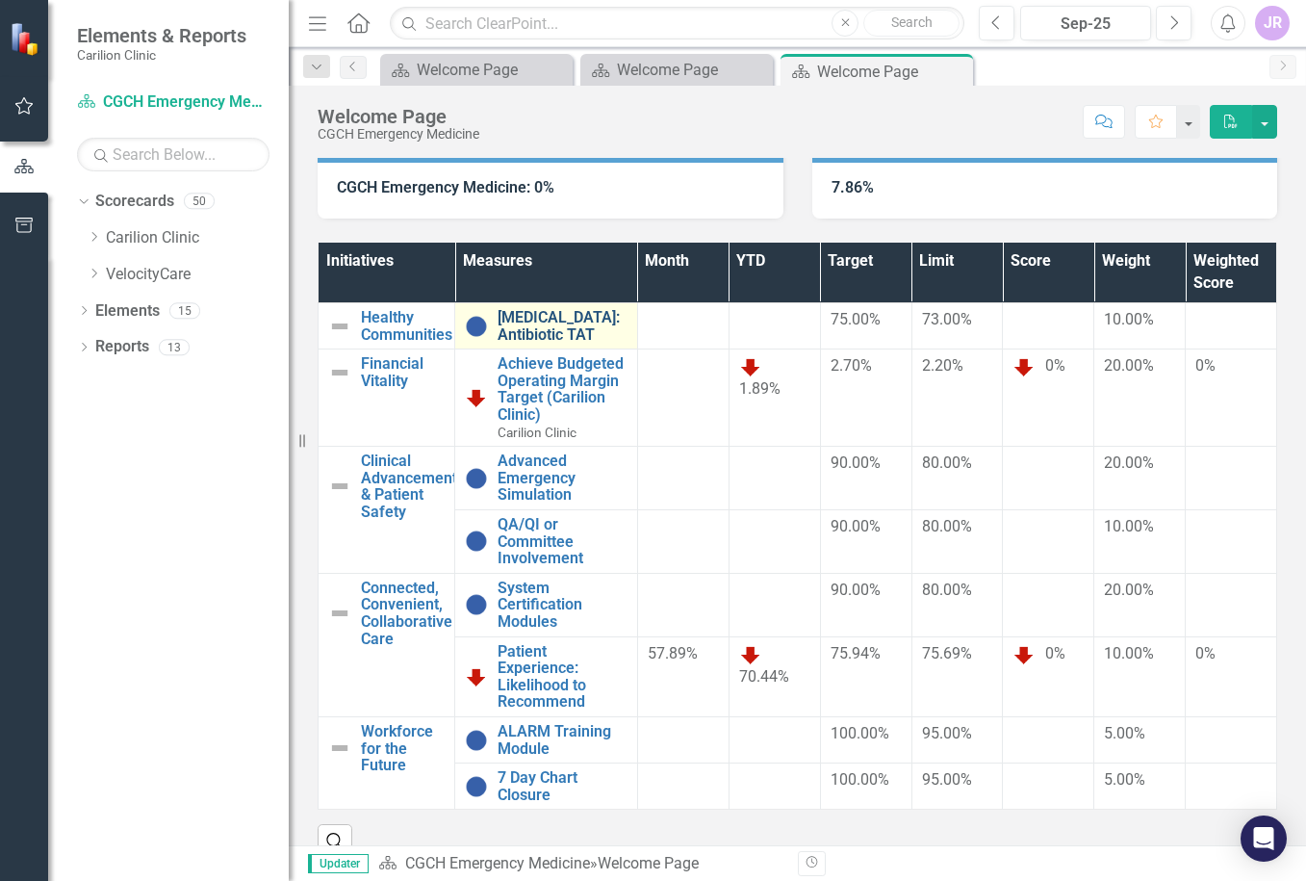
scroll to position [226, 0]
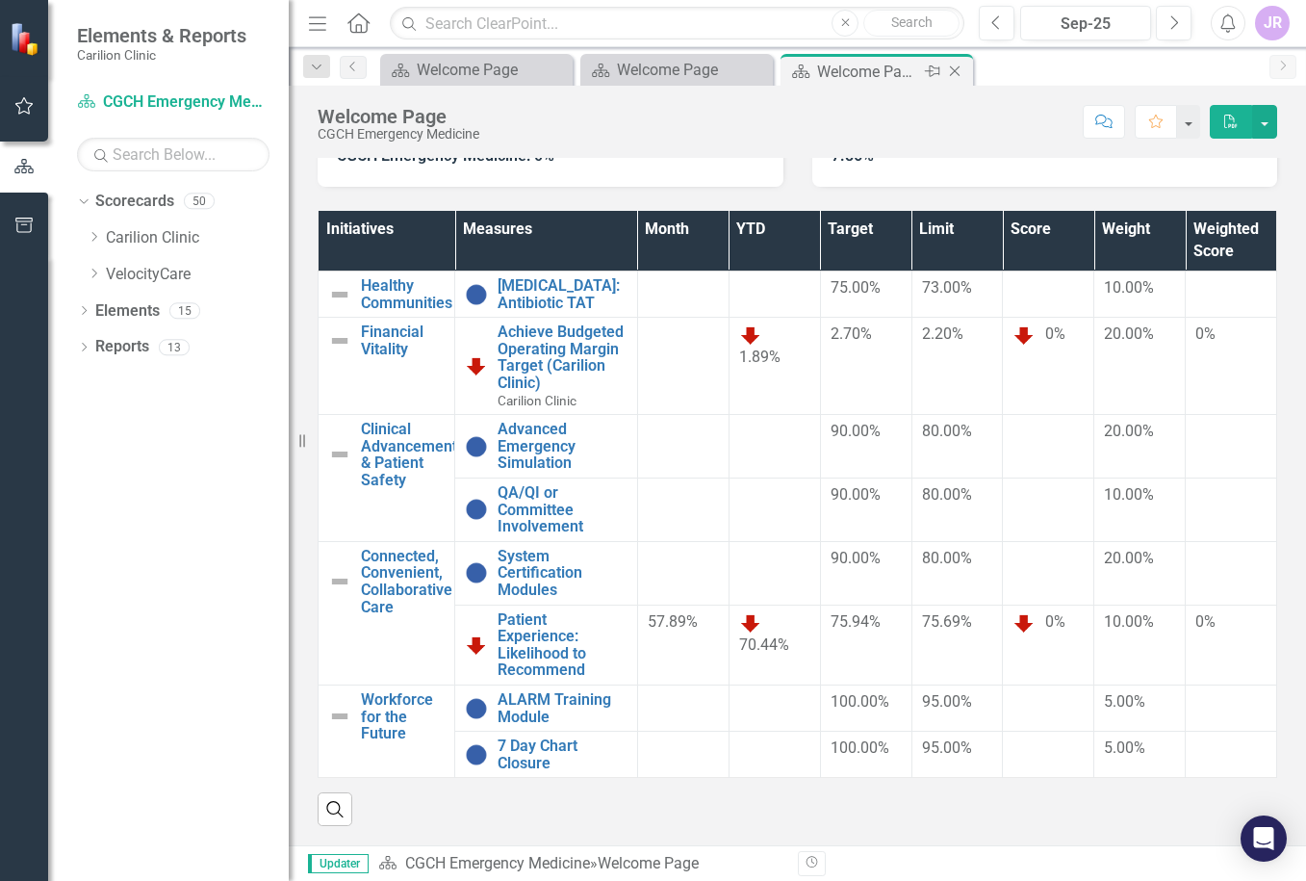
click at [954, 70] on icon at bounding box center [955, 71] width 11 height 11
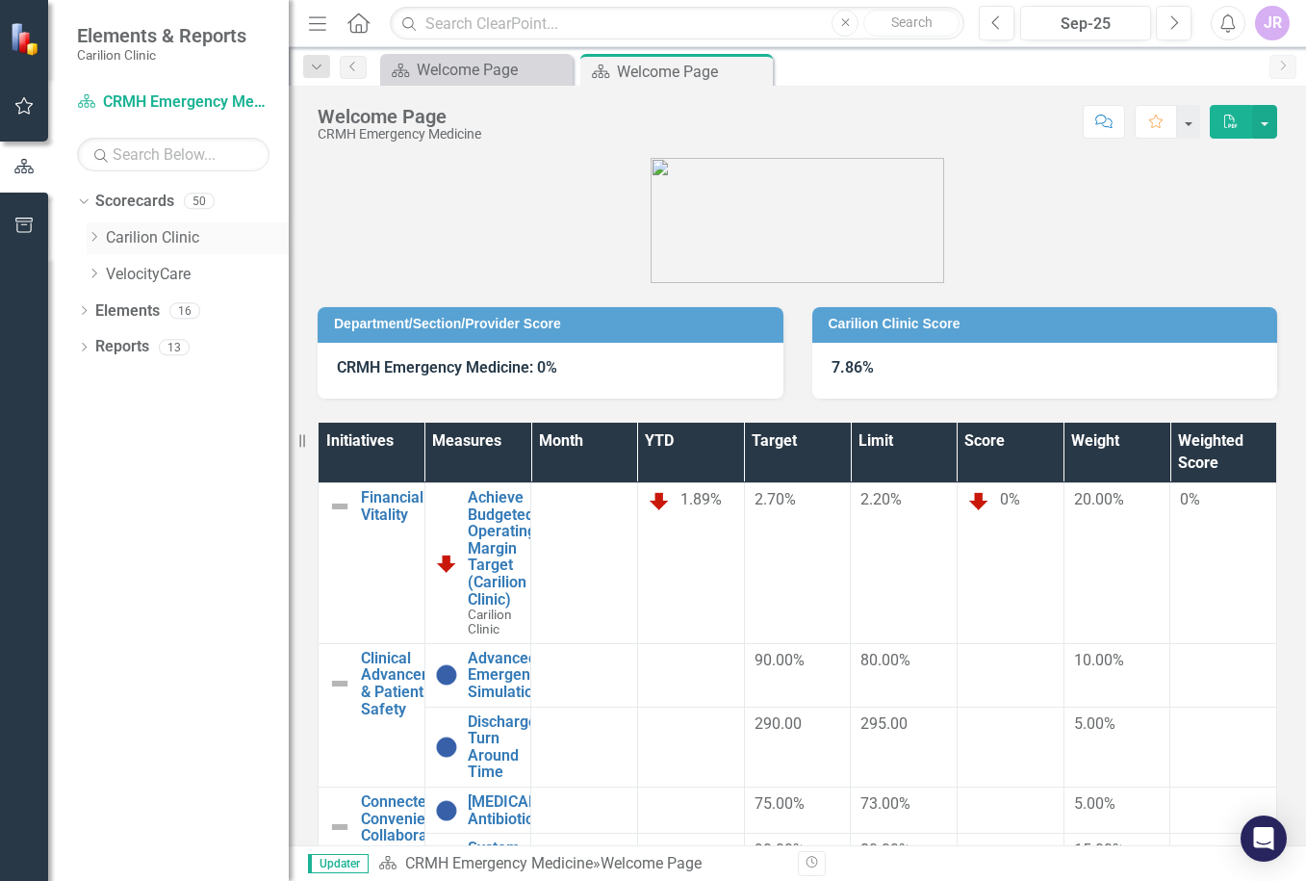
click at [92, 239] on icon "Dropdown" at bounding box center [94, 237] width 14 height 12
click at [114, 272] on icon "Dropdown" at bounding box center [113, 274] width 14 height 12
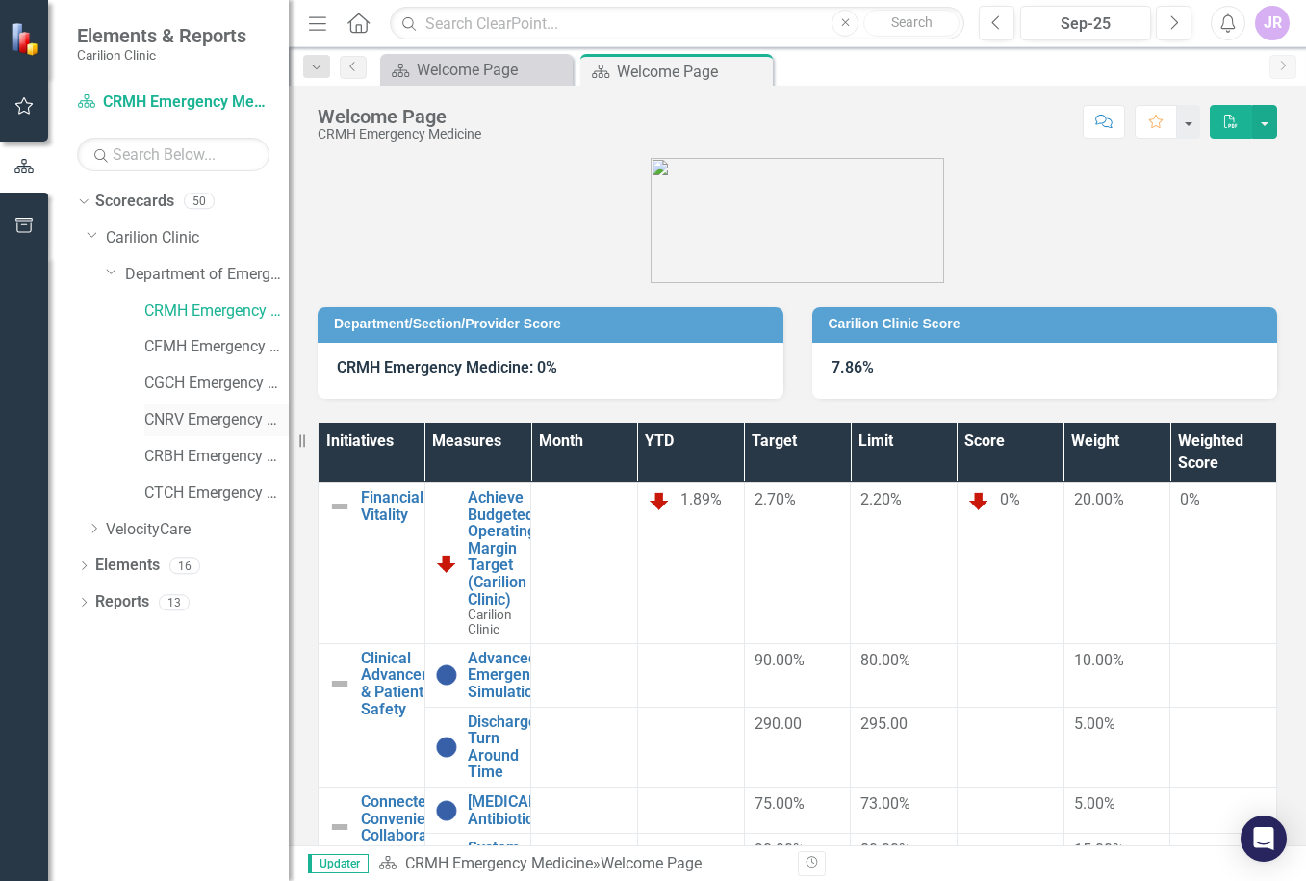
click at [190, 424] on link "CNRV Emergency Medicine" at bounding box center [216, 420] width 144 height 22
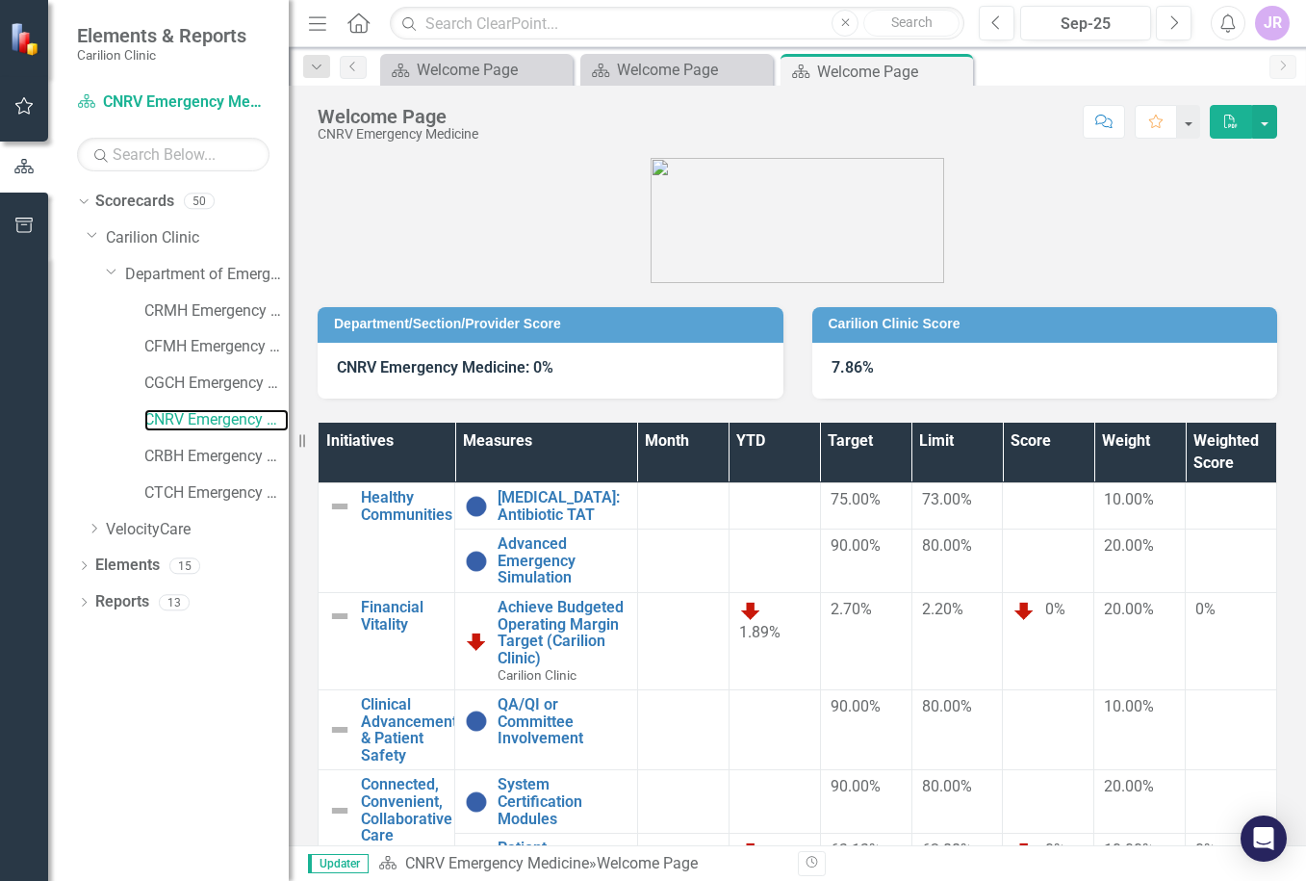
scroll to position [243, 0]
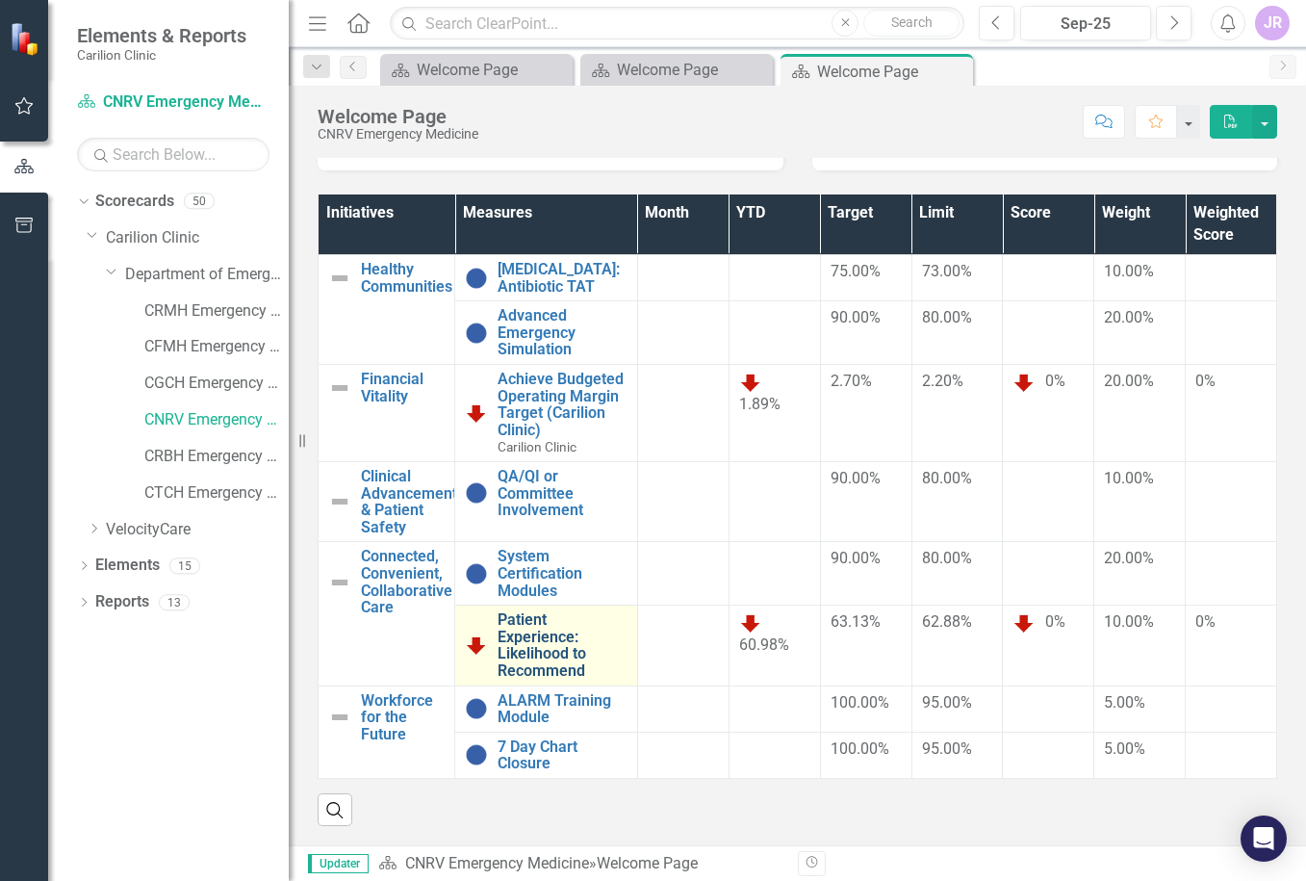
click at [524, 618] on link "Patient Experience: Likelihood to Recommend" at bounding box center [563, 644] width 130 height 67
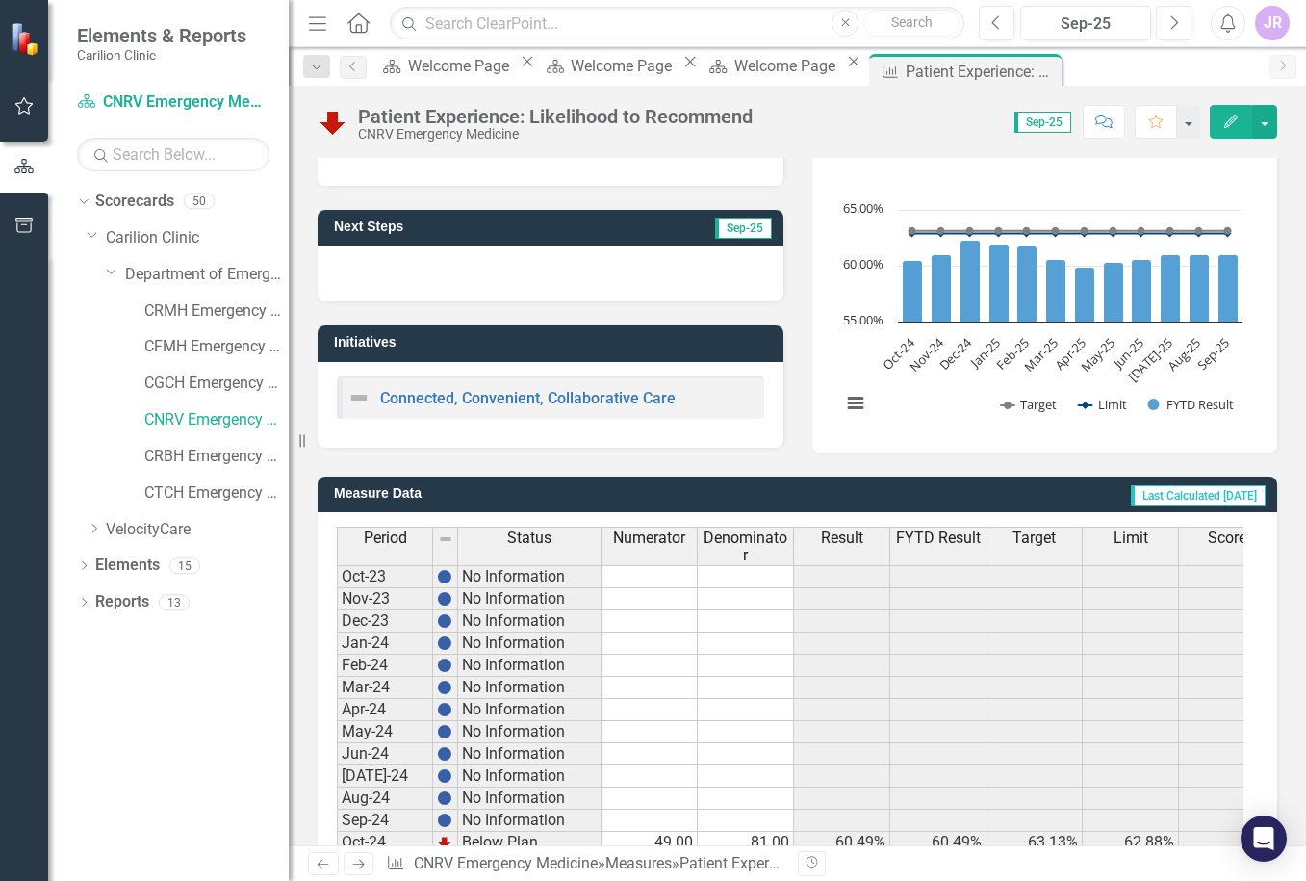
scroll to position [494, 0]
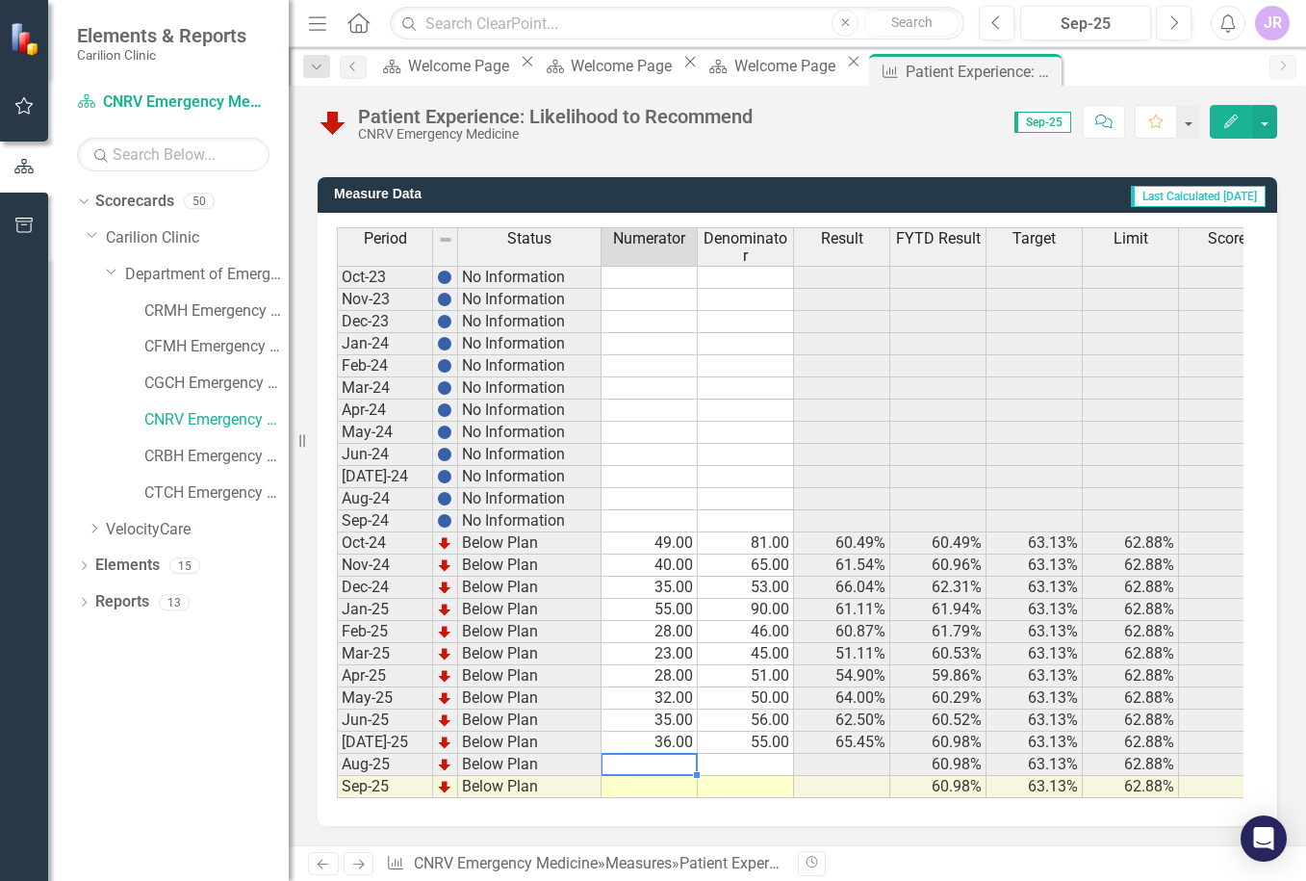
click at [627, 754] on td at bounding box center [650, 765] width 96 height 22
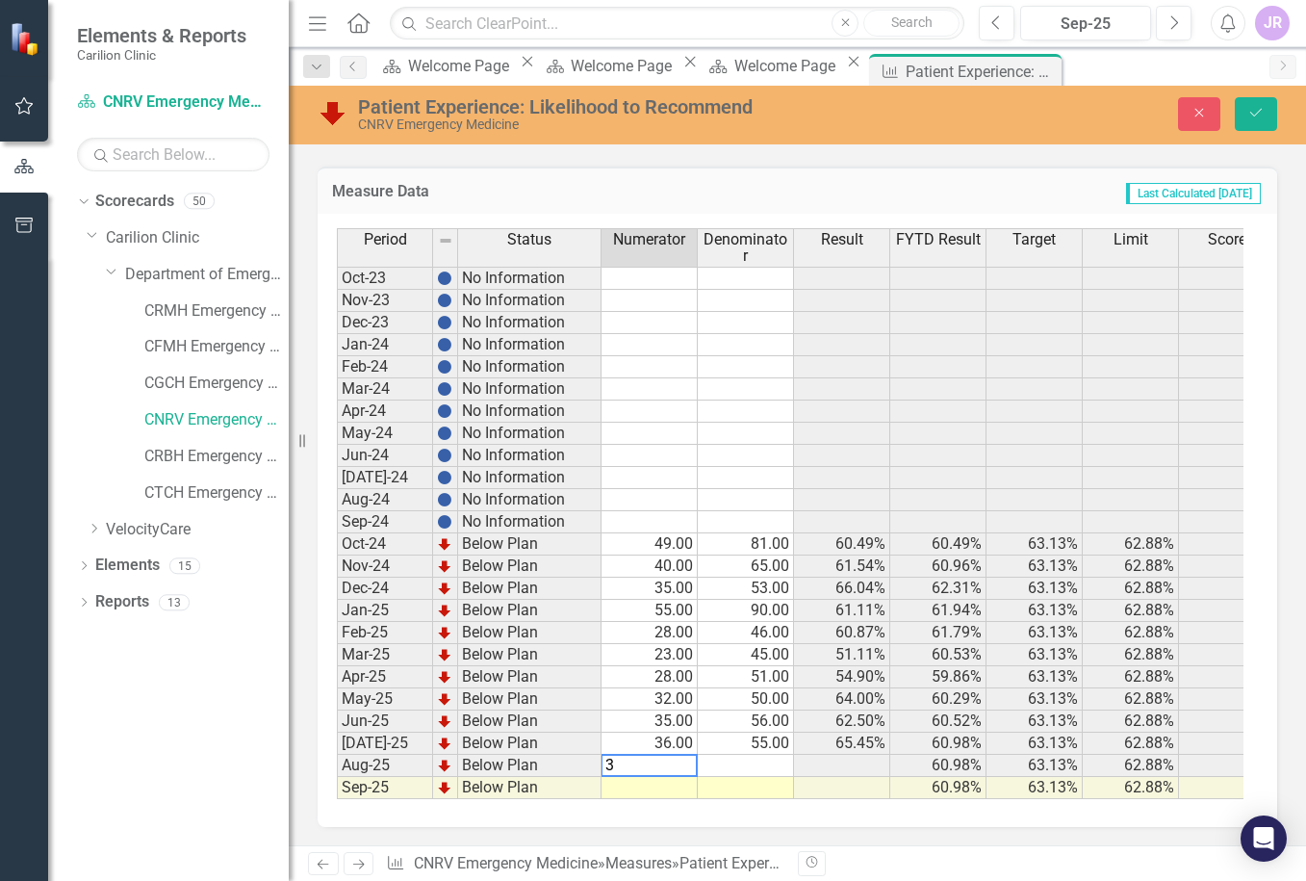
type textarea "35"
type textarea "53"
type textarea "25"
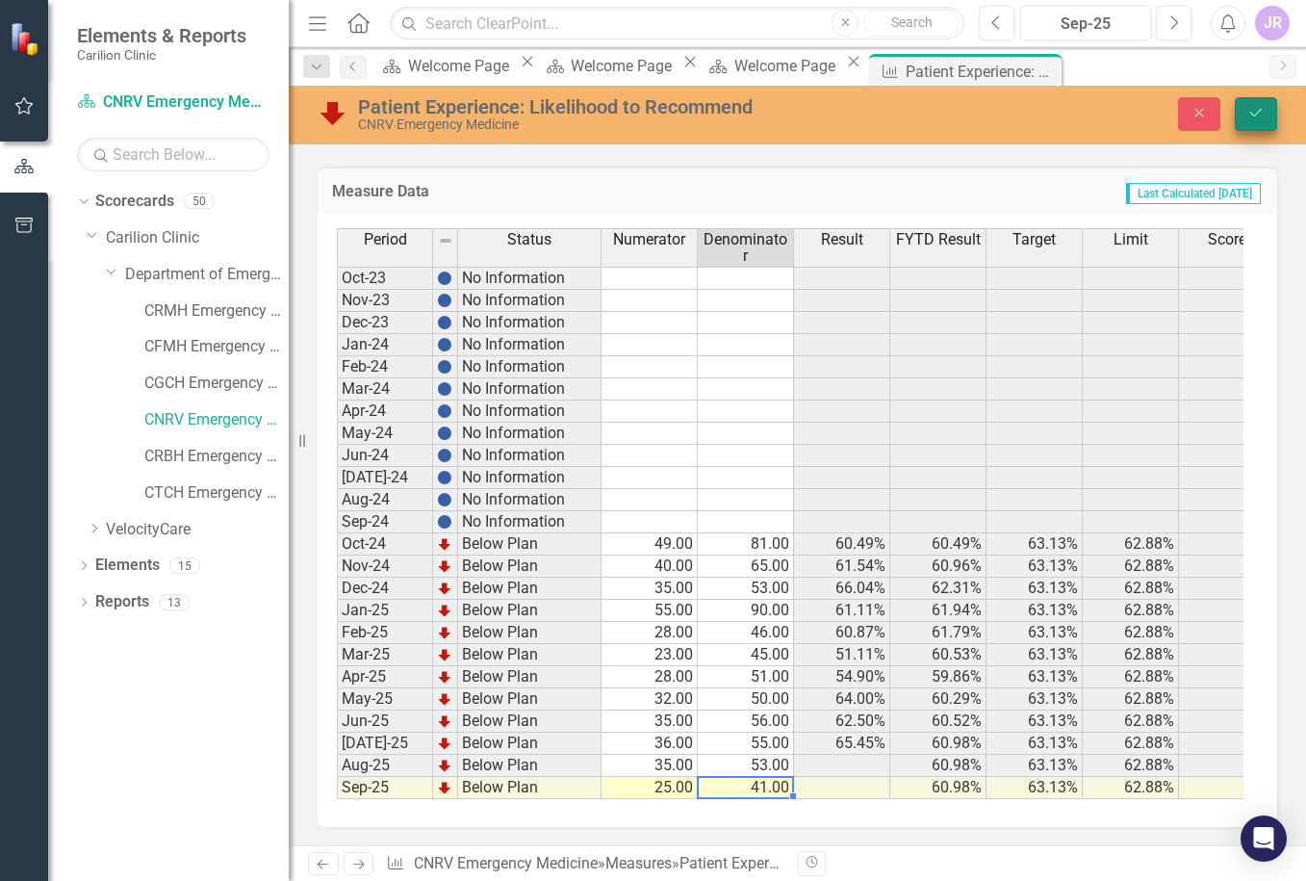
type textarea "41"
click at [1269, 116] on button "Save" at bounding box center [1256, 114] width 42 height 34
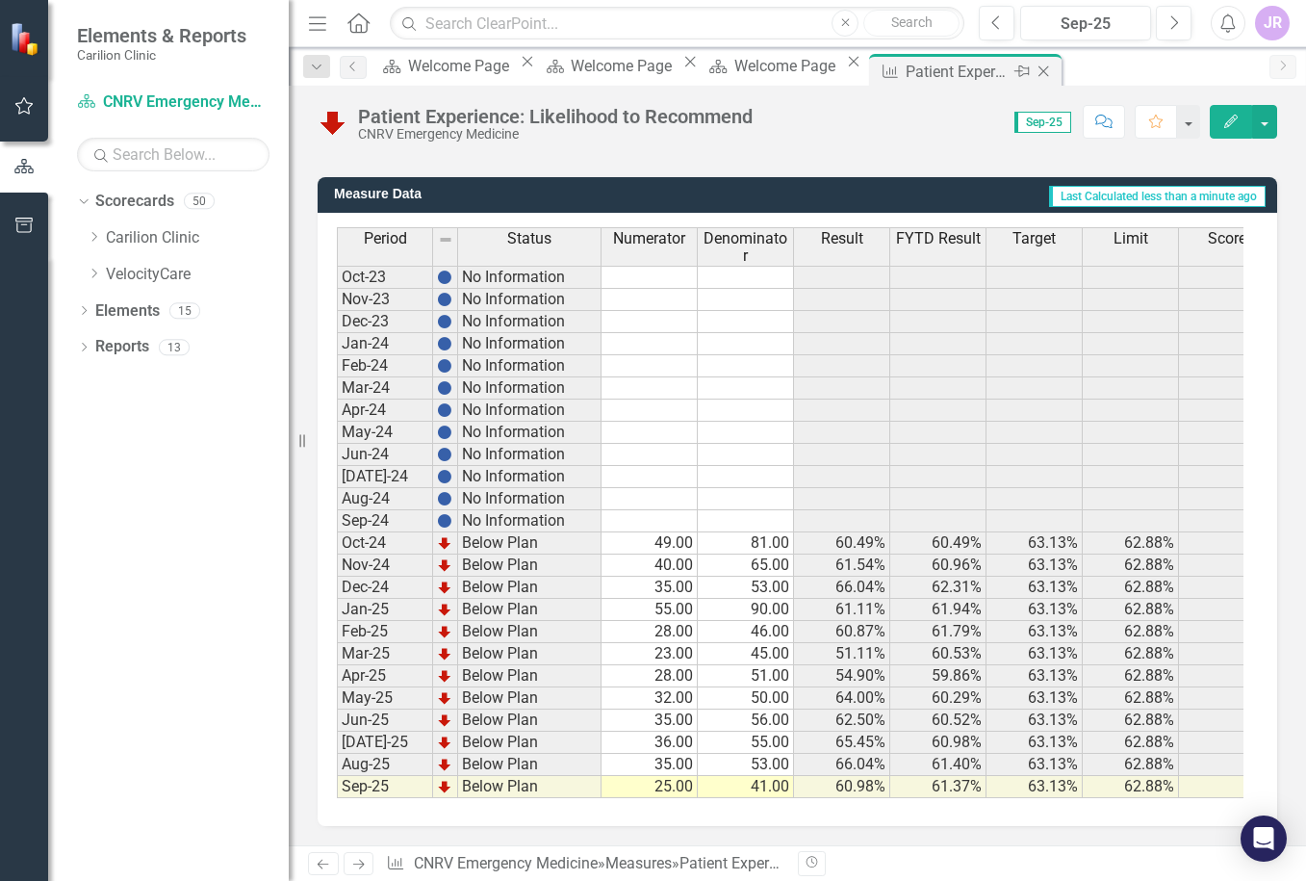
click at [1053, 69] on icon "Close" at bounding box center [1043, 71] width 19 height 15
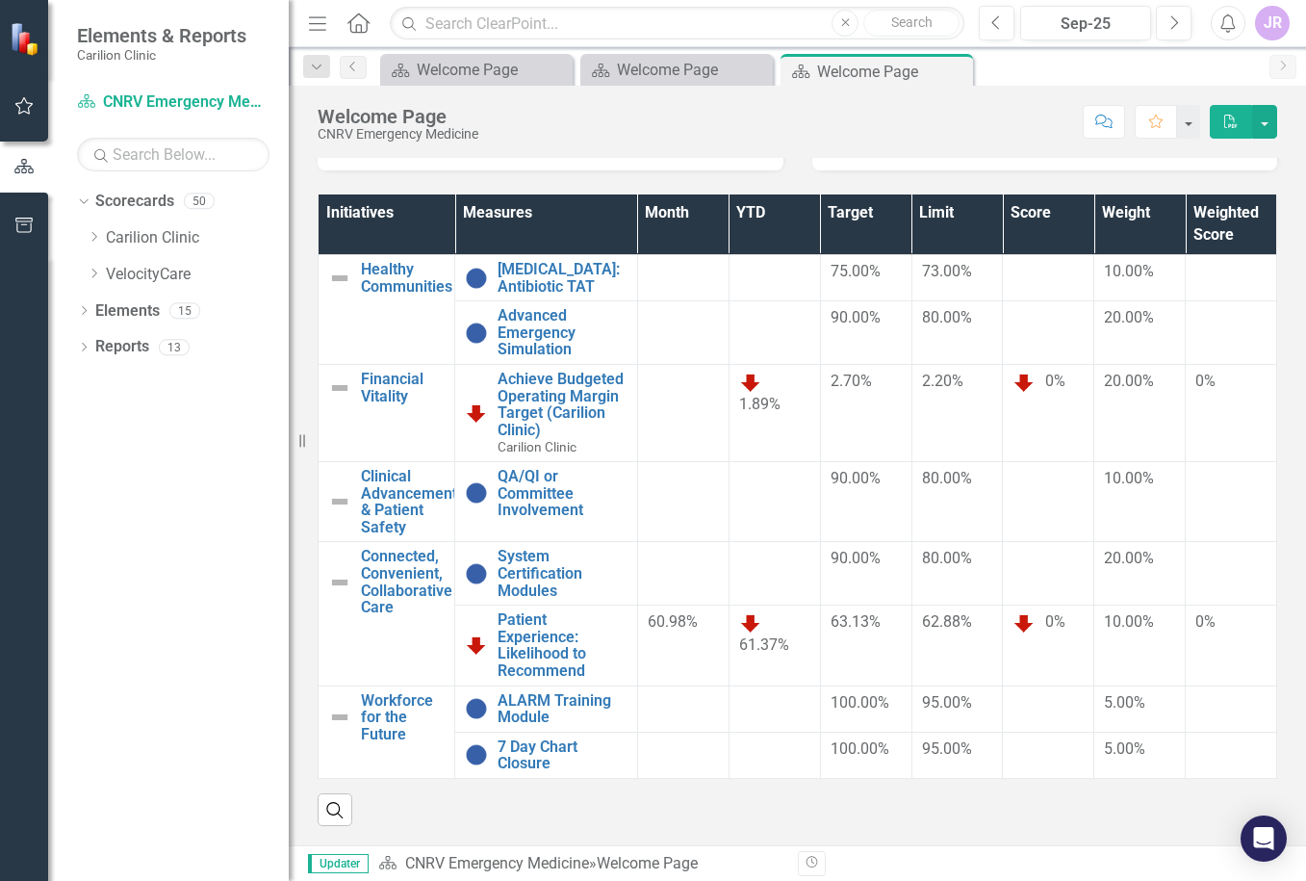
scroll to position [243, 0]
click at [959, 72] on icon "Close" at bounding box center [954, 71] width 19 height 15
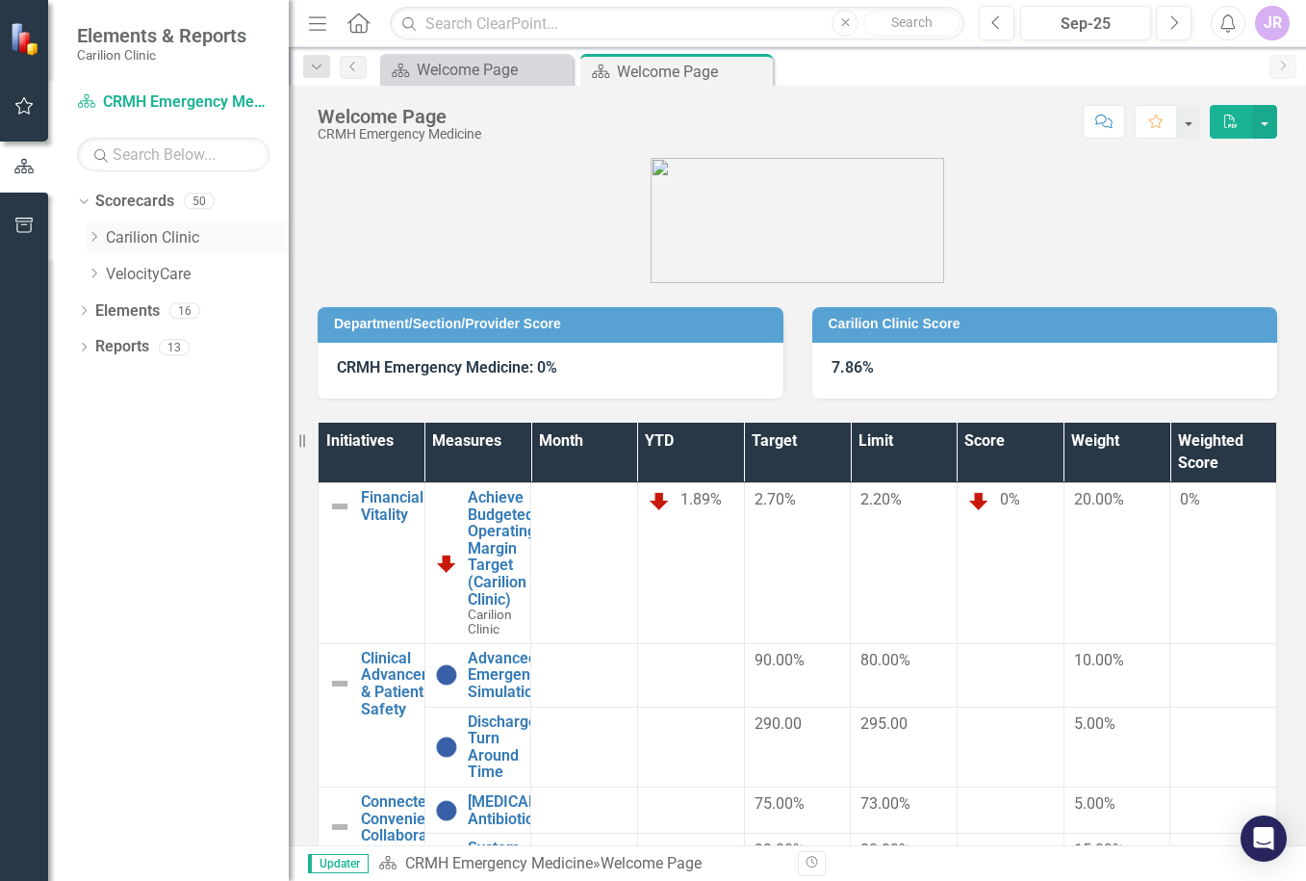
click at [91, 235] on icon "Dropdown" at bounding box center [94, 237] width 14 height 12
click at [109, 276] on icon "Dropdown" at bounding box center [113, 274] width 14 height 12
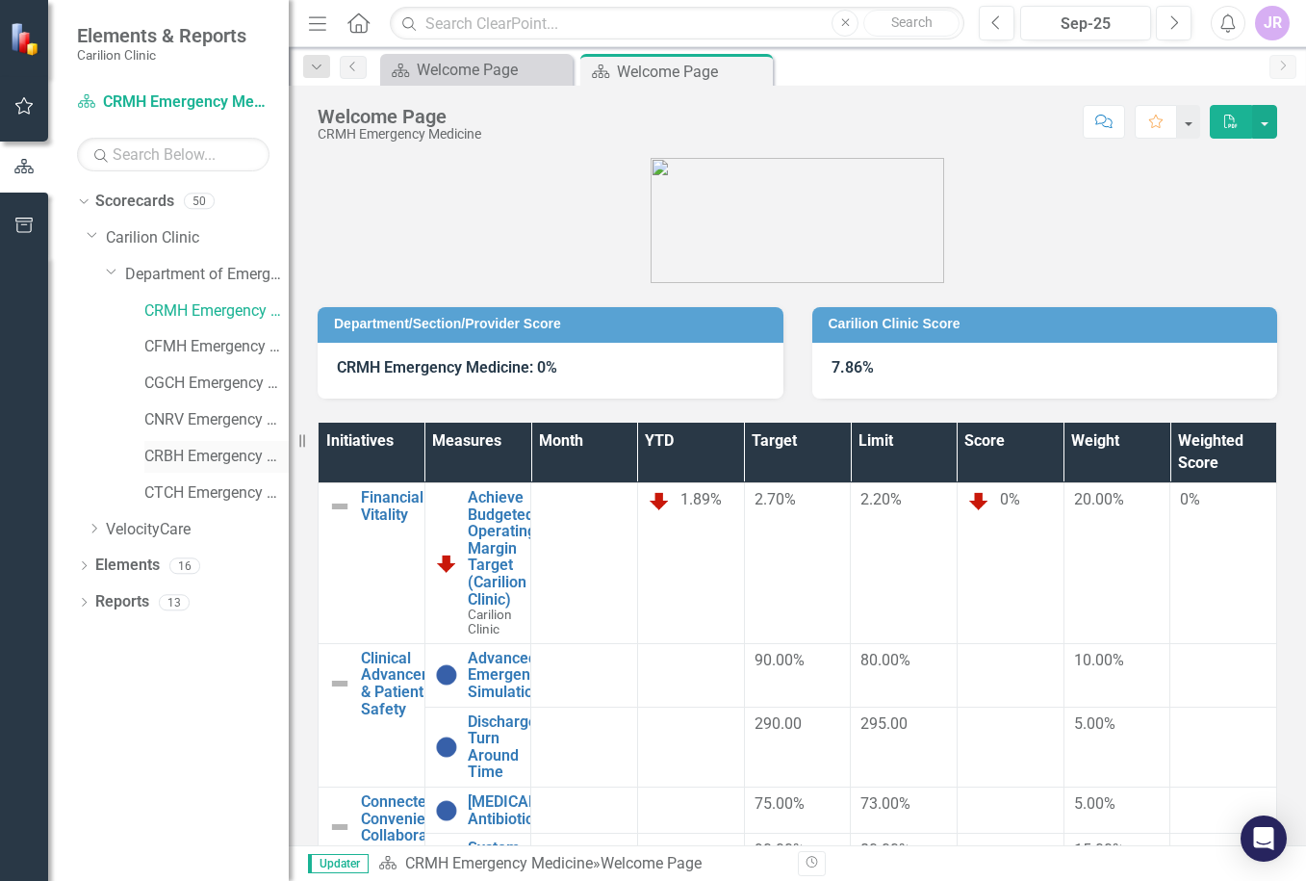
click at [215, 452] on link "CRBH Emergency Medicine" at bounding box center [216, 457] width 144 height 22
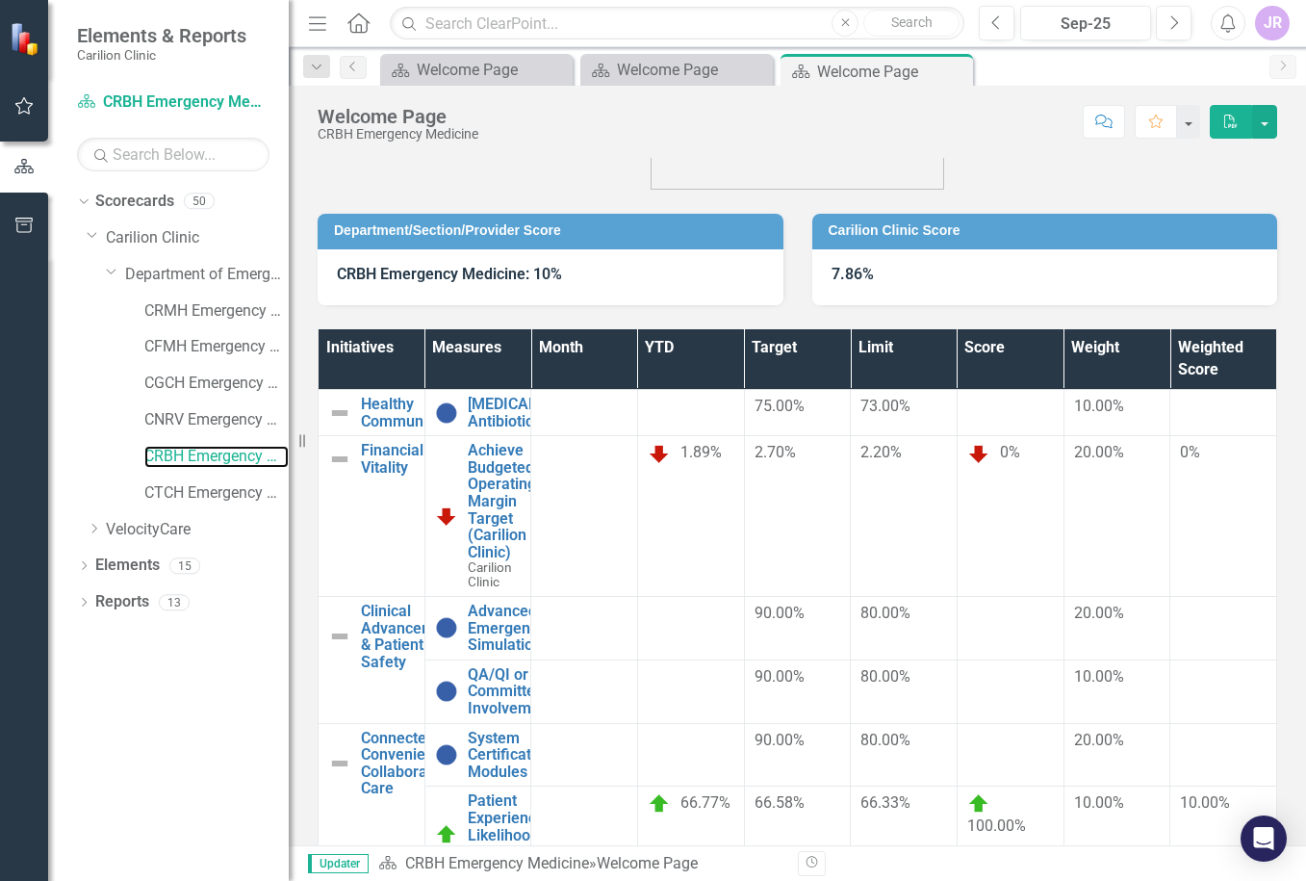
scroll to position [212, 0]
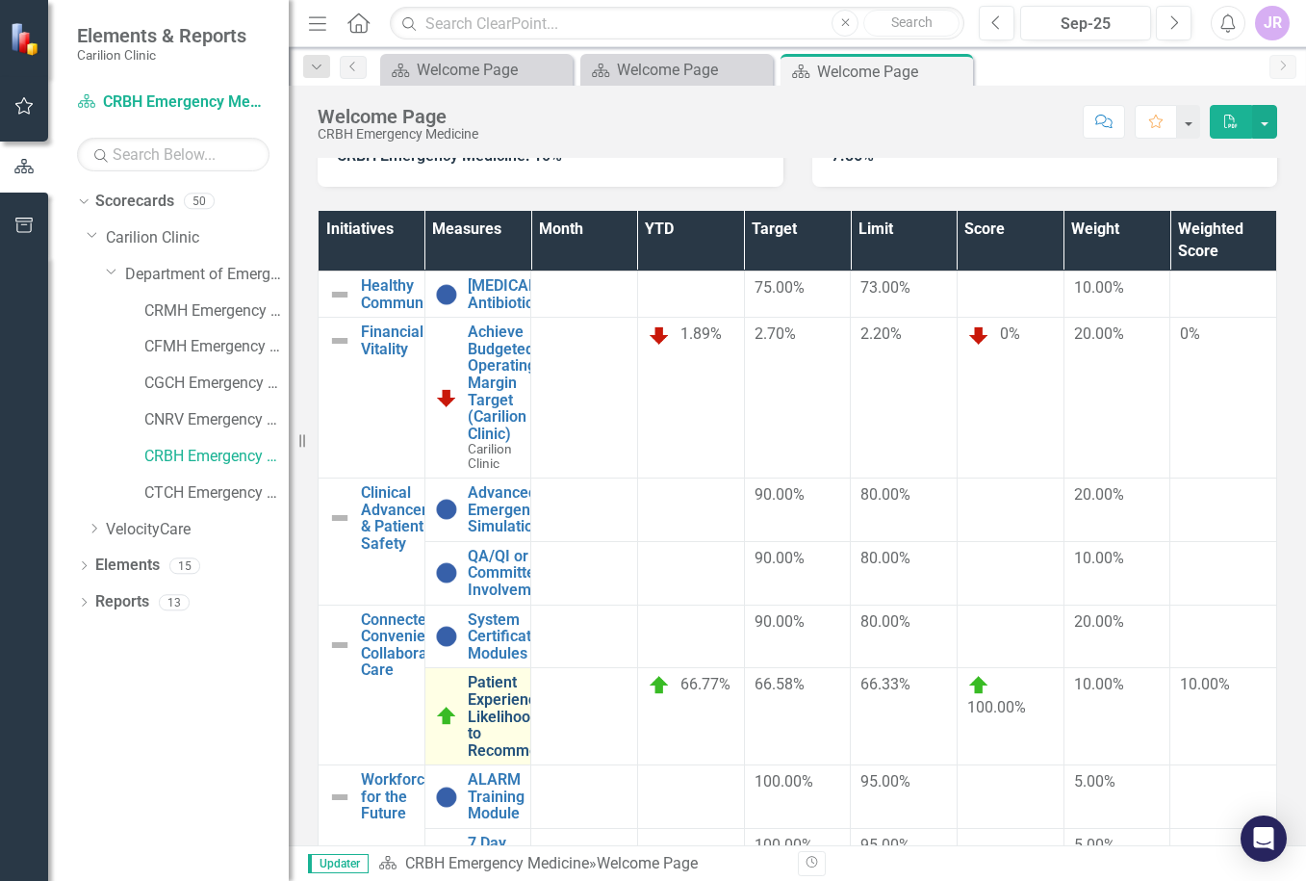
click at [527, 674] on link "Patient Experience: Likelihood to Recommend" at bounding box center [512, 716] width 88 height 85
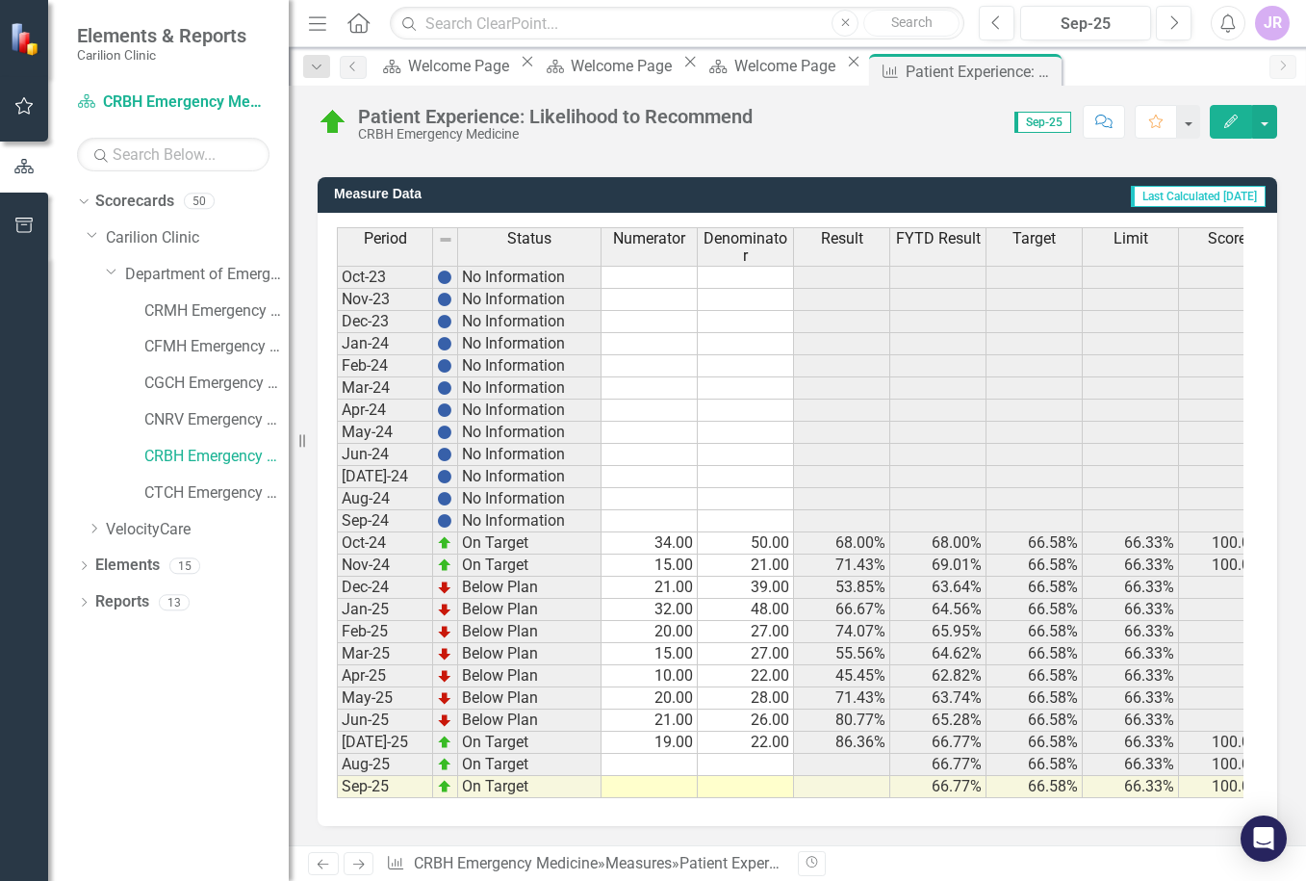
scroll to position [494, 0]
click at [672, 754] on td at bounding box center [650, 765] width 96 height 22
click at [636, 754] on td at bounding box center [650, 765] width 96 height 22
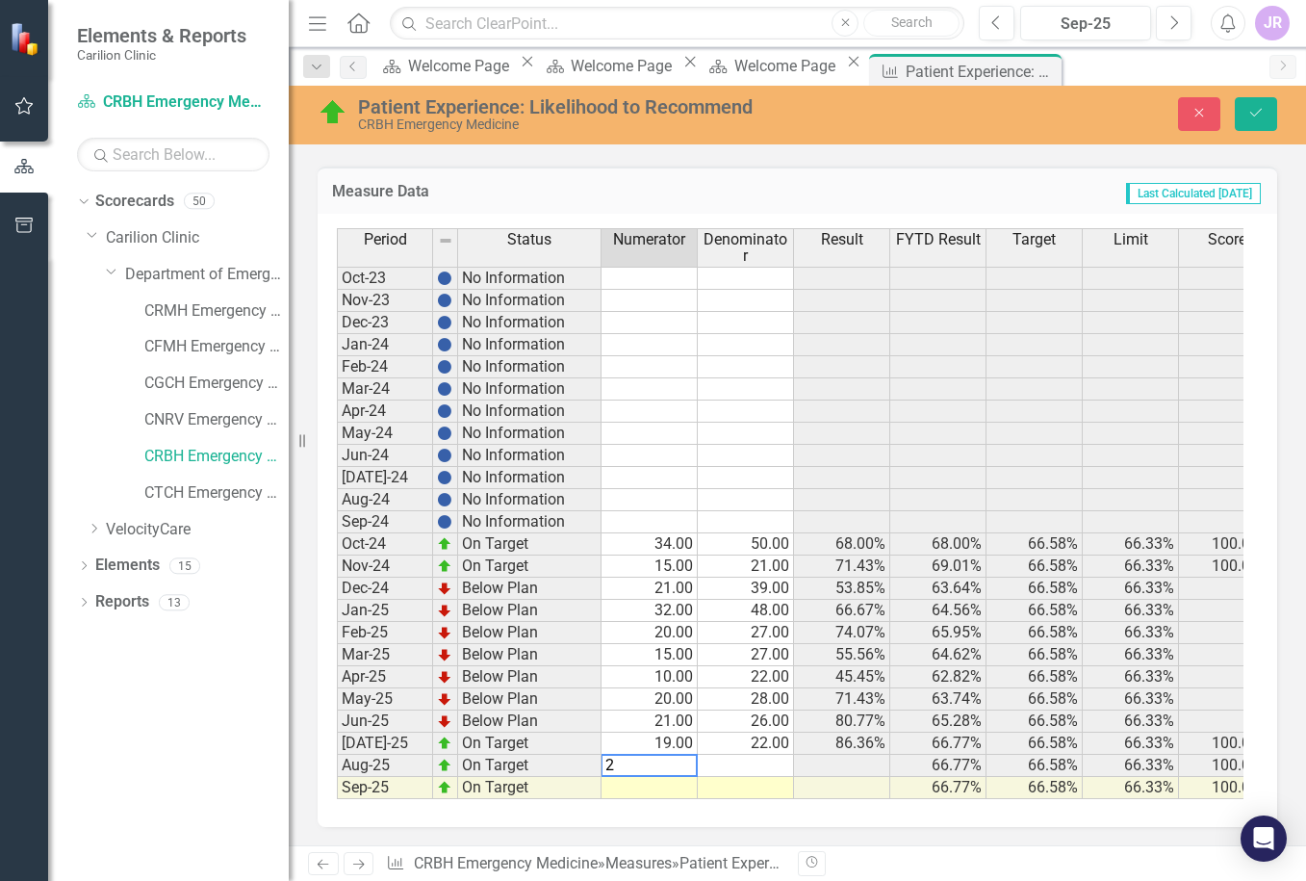
type textarea "20"
type textarea "27"
type textarea "16"
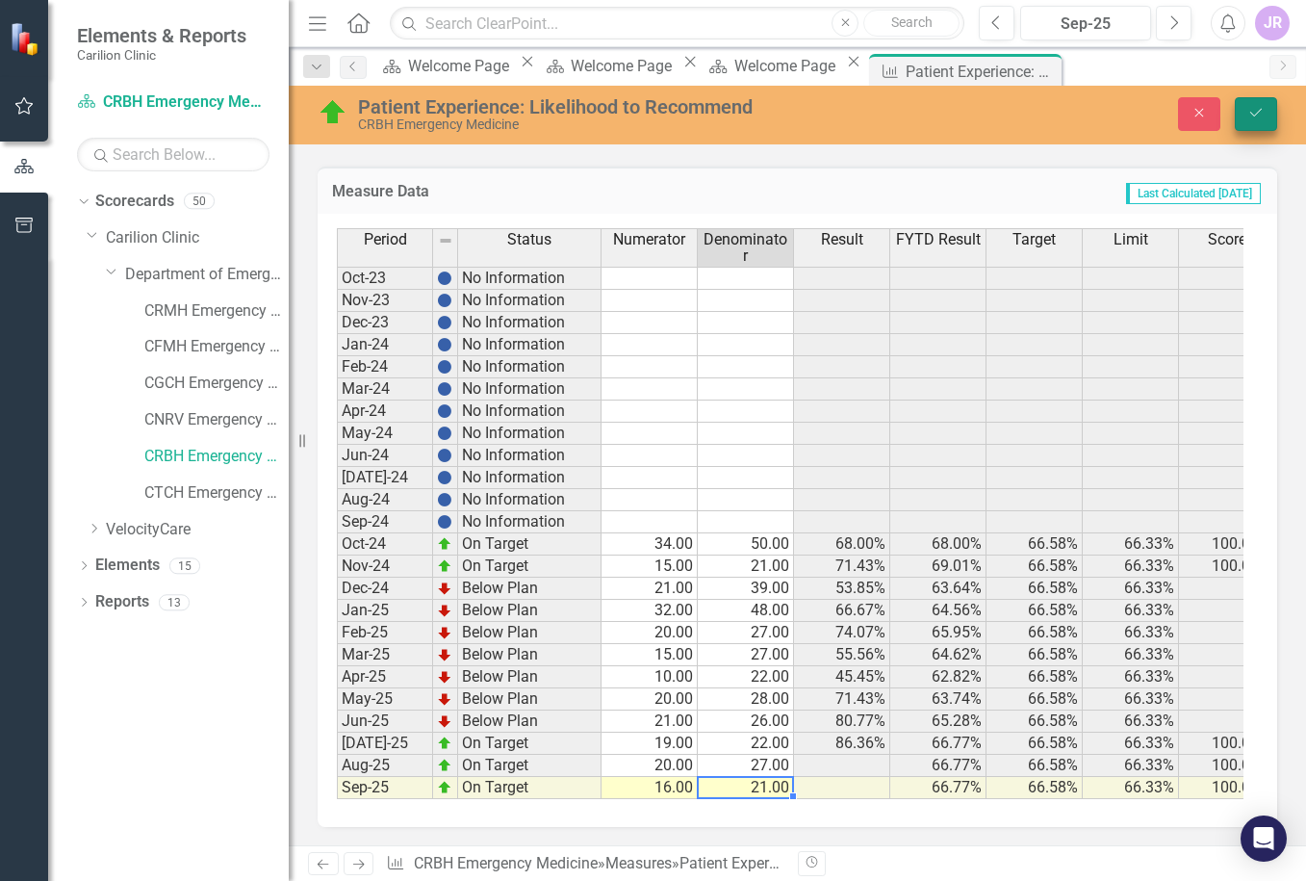
type textarea "21"
click at [1253, 115] on icon "Save" at bounding box center [1256, 112] width 17 height 13
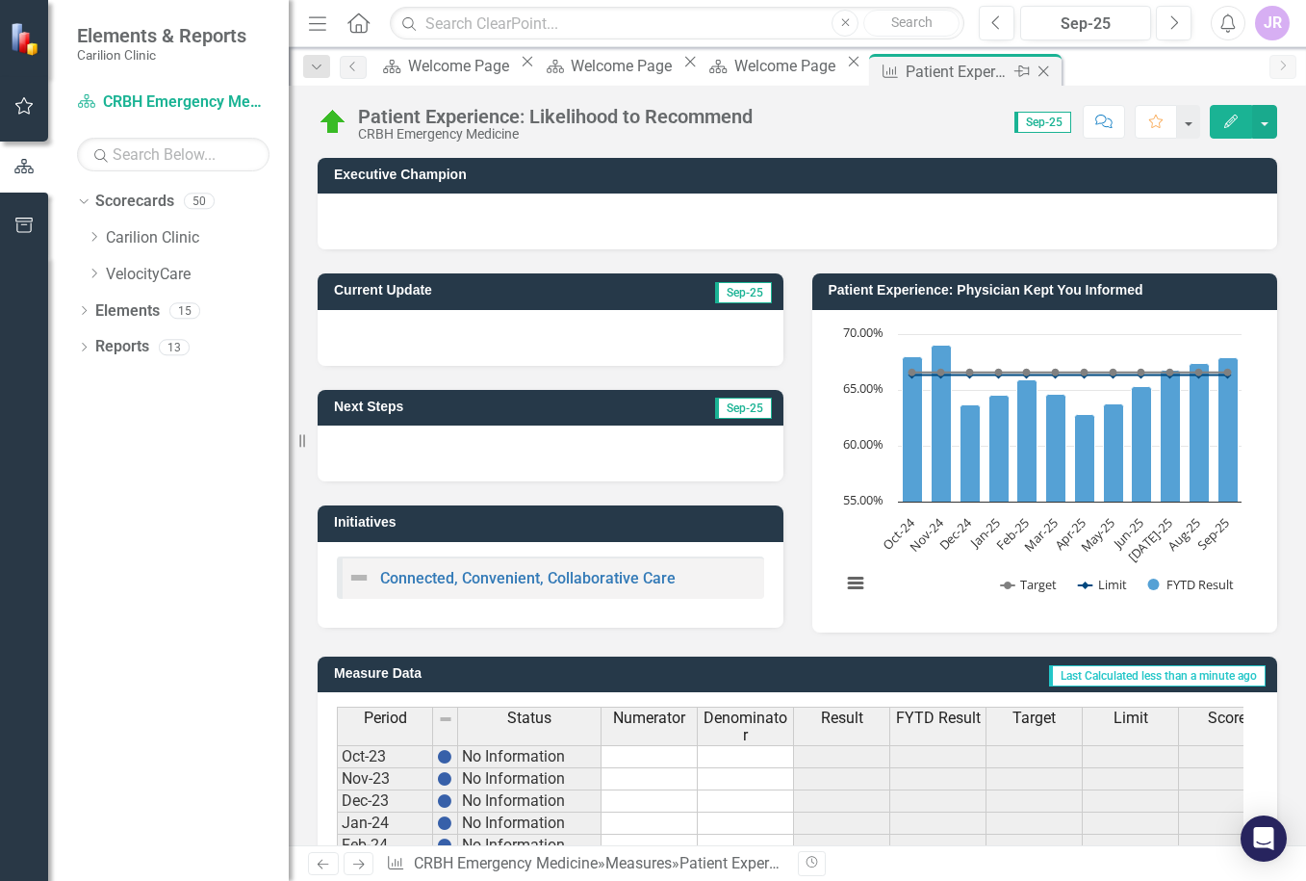
click at [1053, 74] on icon "Close" at bounding box center [1043, 71] width 19 height 15
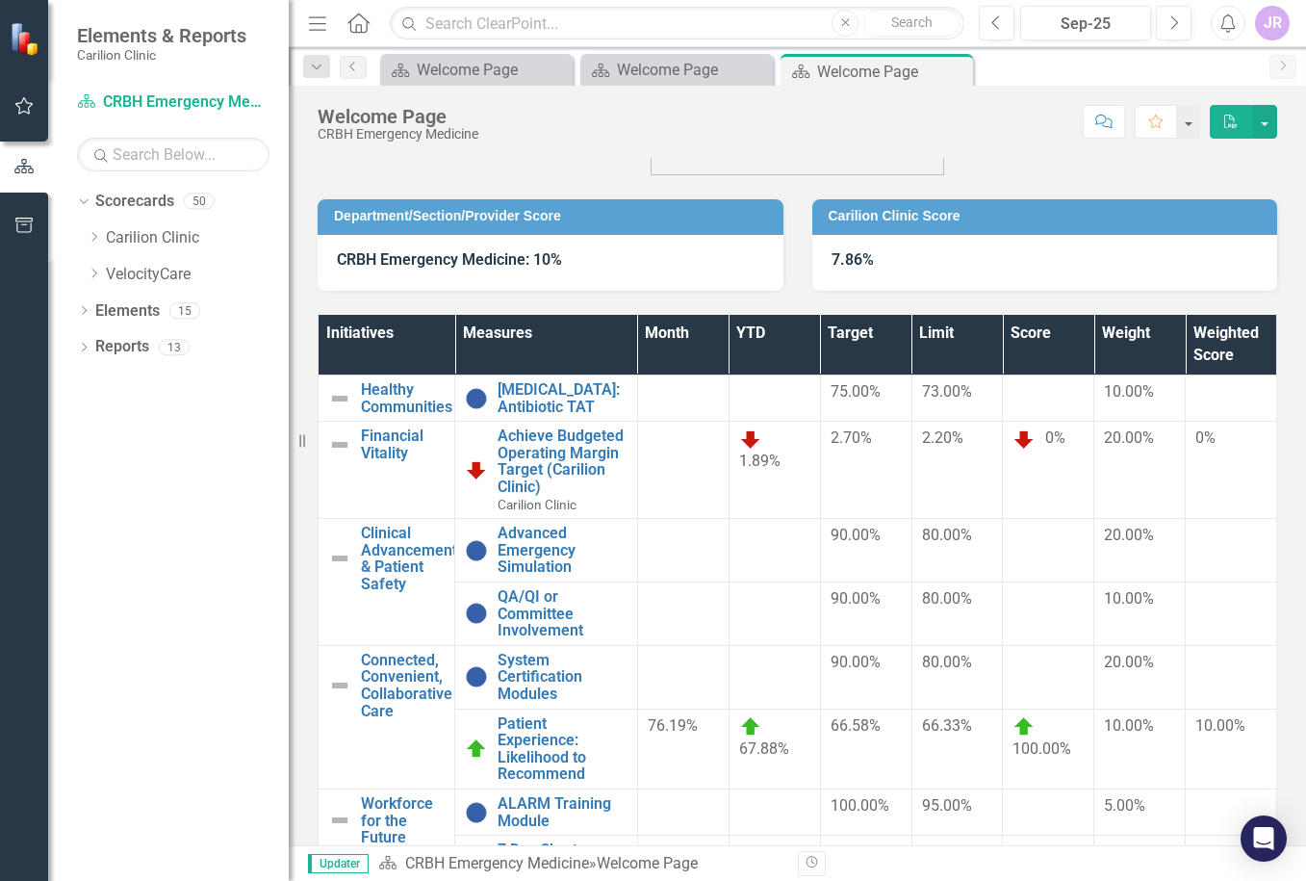
scroll to position [226, 0]
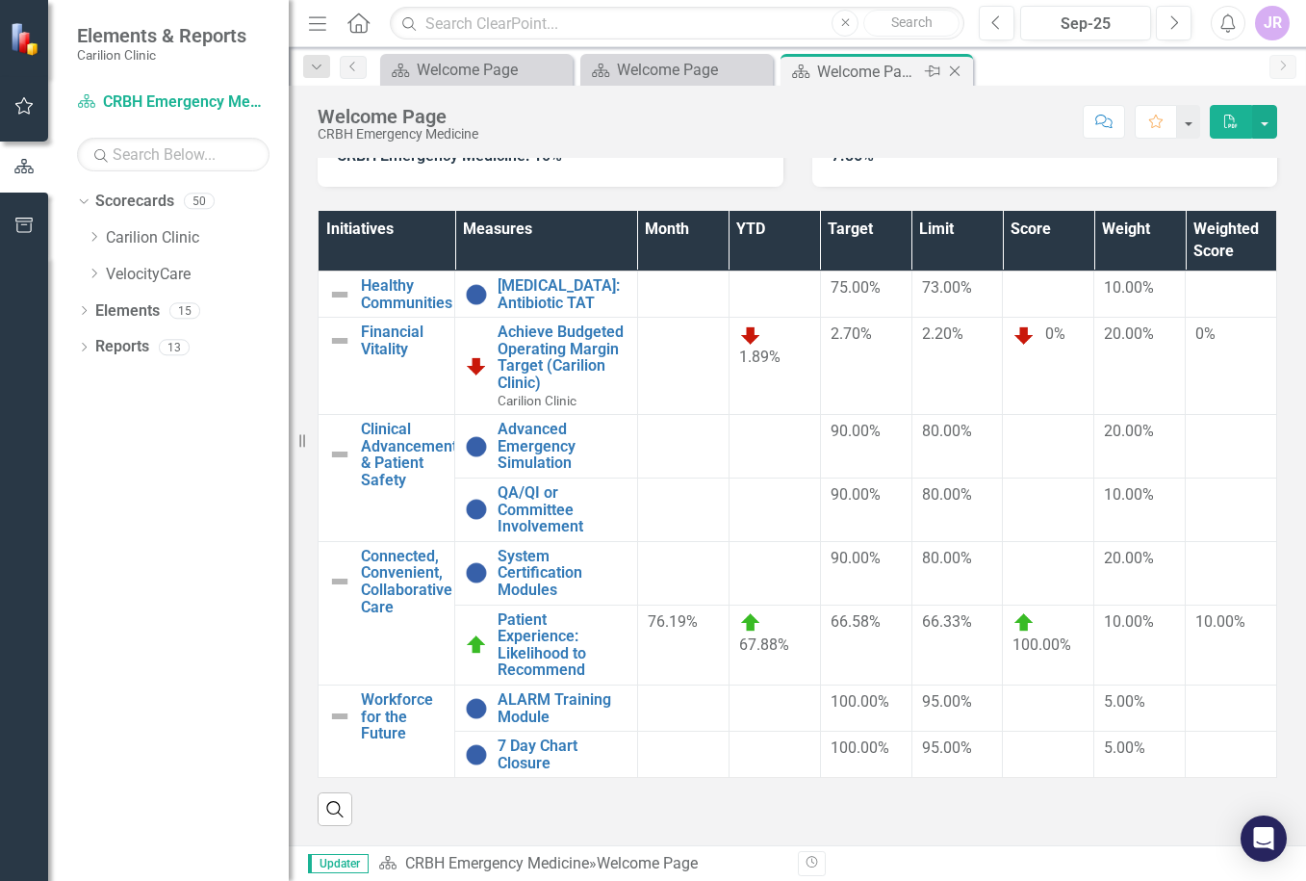
click at [951, 70] on icon "Close" at bounding box center [954, 71] width 19 height 15
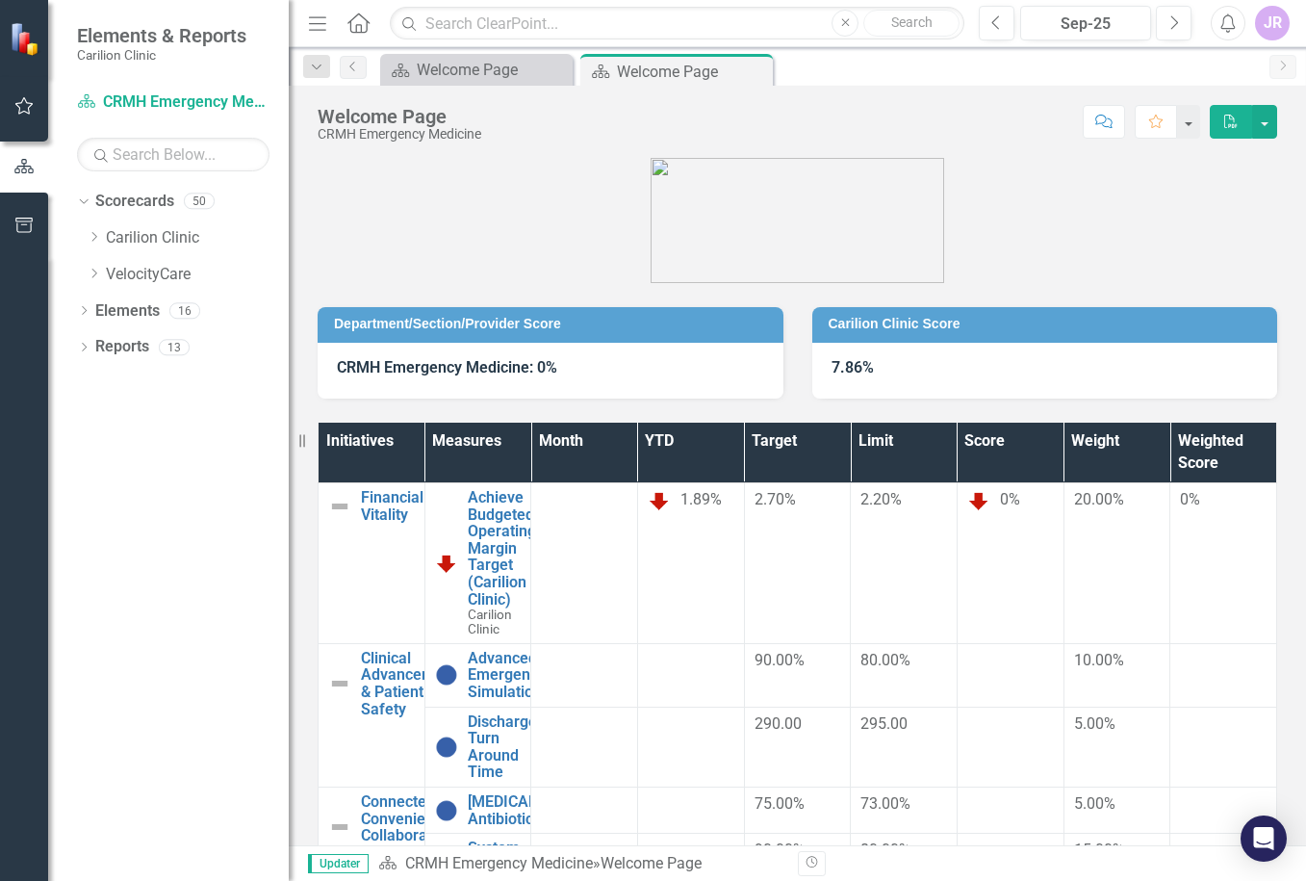
scroll to position [241, 0]
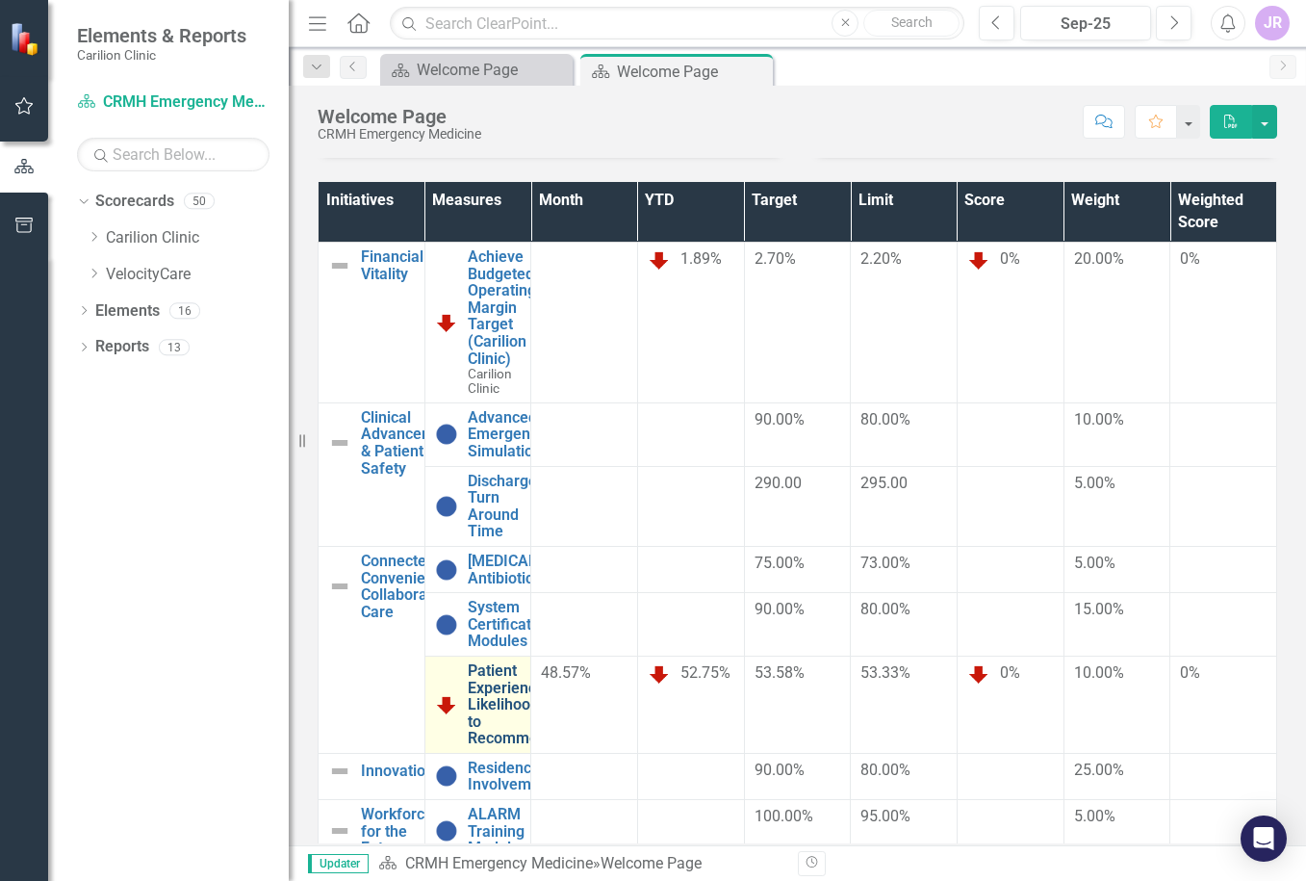
click at [536, 662] on link "Patient Experience: Likelihood to Recommend" at bounding box center [512, 704] width 88 height 85
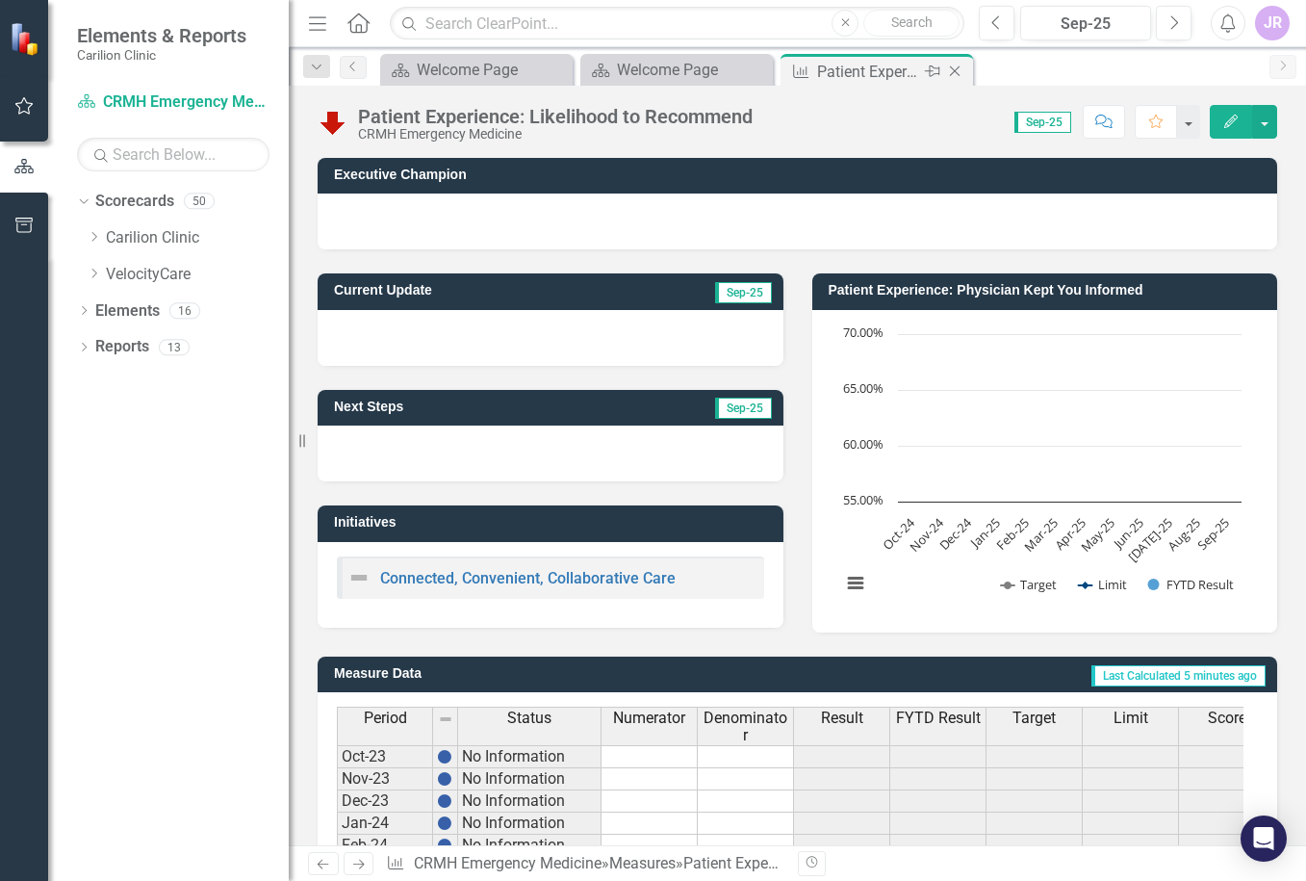
click at [948, 71] on icon "Close" at bounding box center [954, 71] width 19 height 15
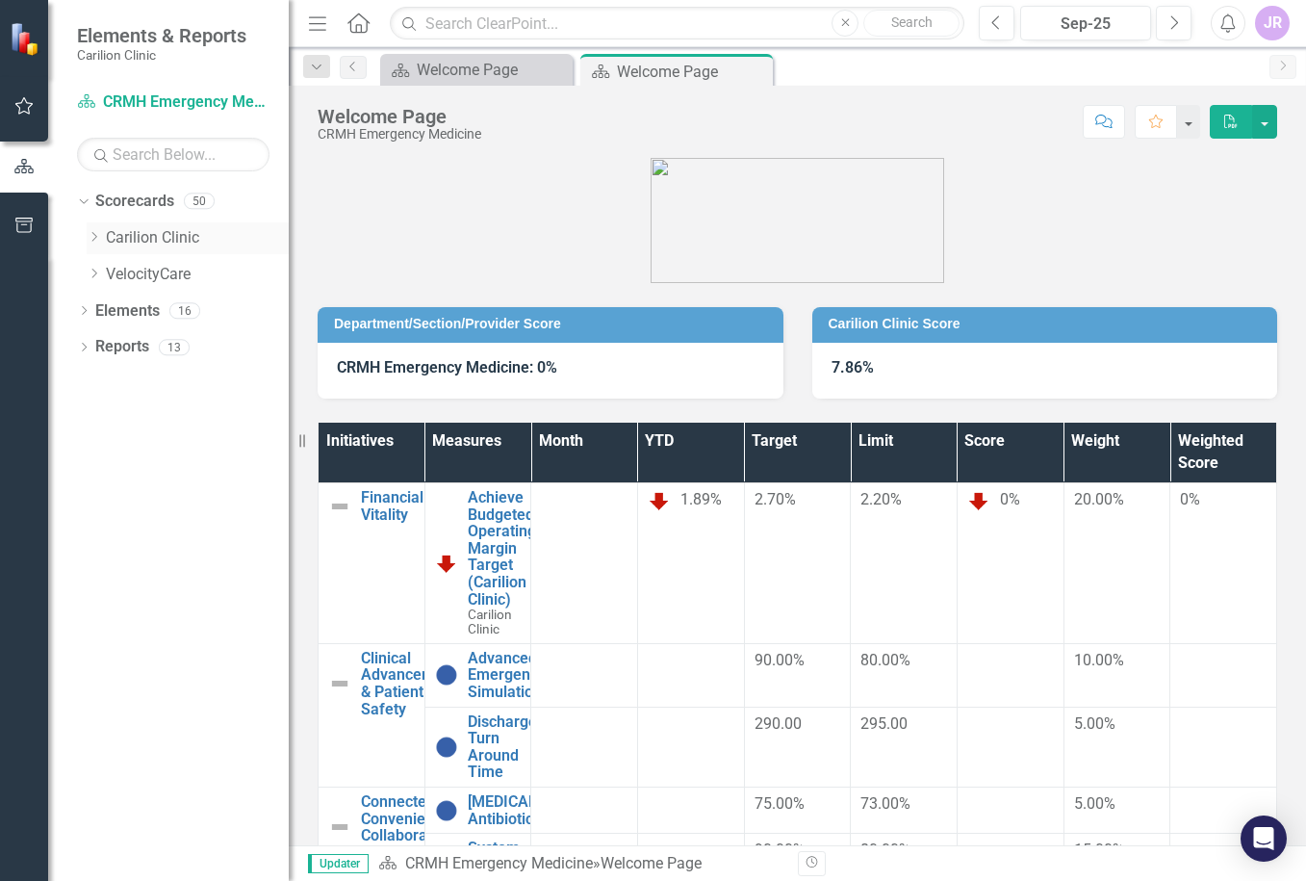
click at [99, 236] on icon "Dropdown" at bounding box center [94, 237] width 14 height 12
click at [116, 279] on icon "Dropdown" at bounding box center [113, 274] width 14 height 12
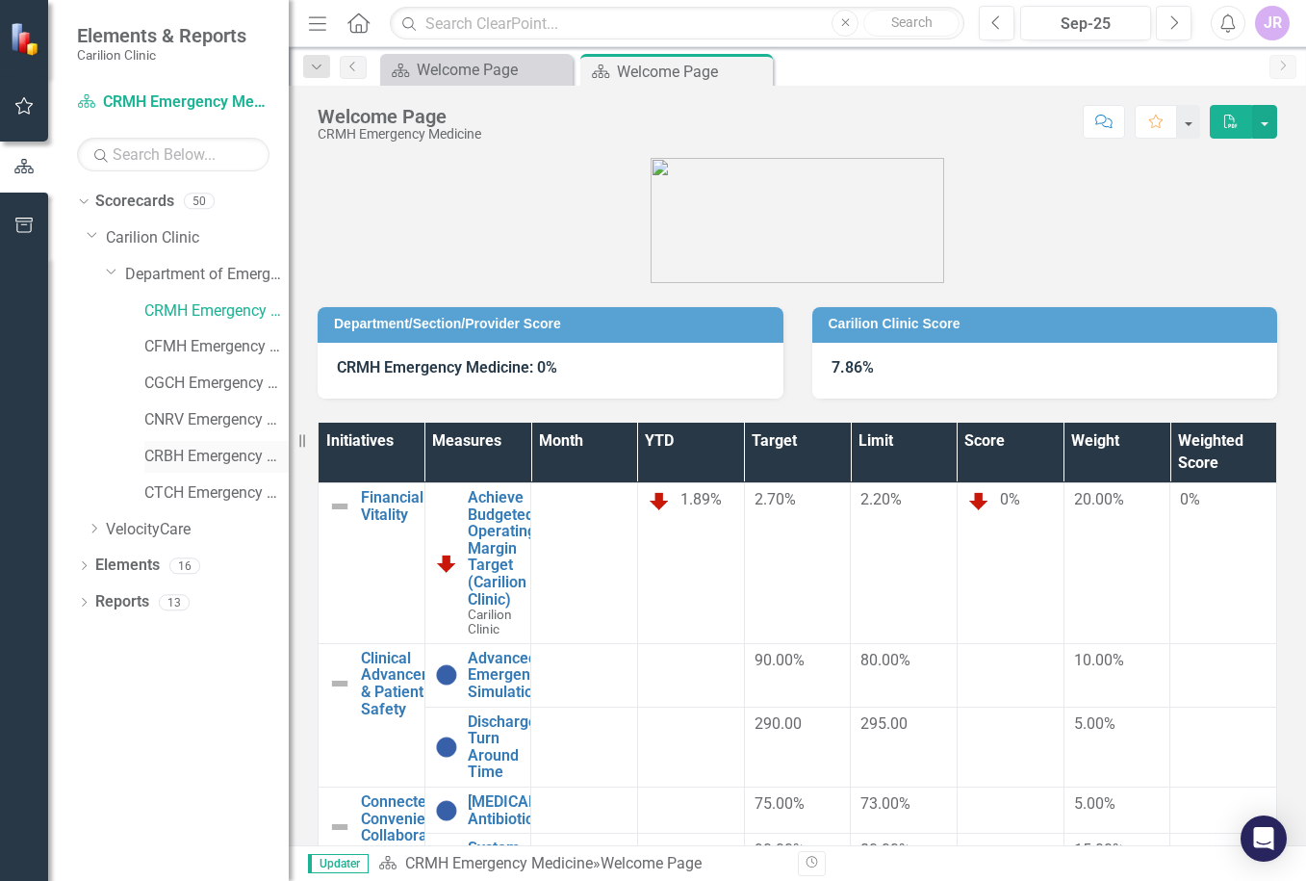
click at [211, 452] on link "CRBH Emergency Medicine" at bounding box center [216, 457] width 144 height 22
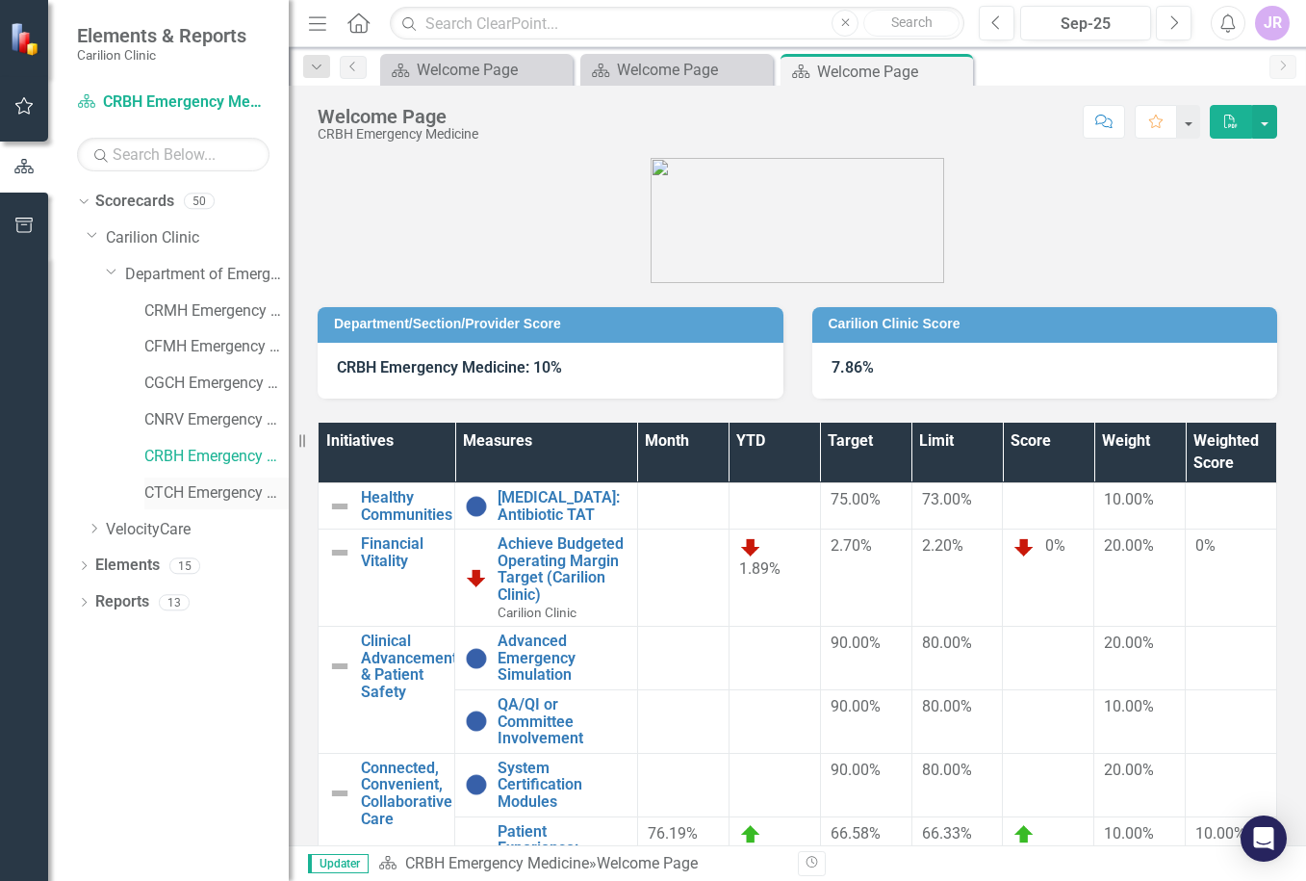
click at [216, 492] on link "CTCH Emergency Medicine" at bounding box center [216, 493] width 144 height 22
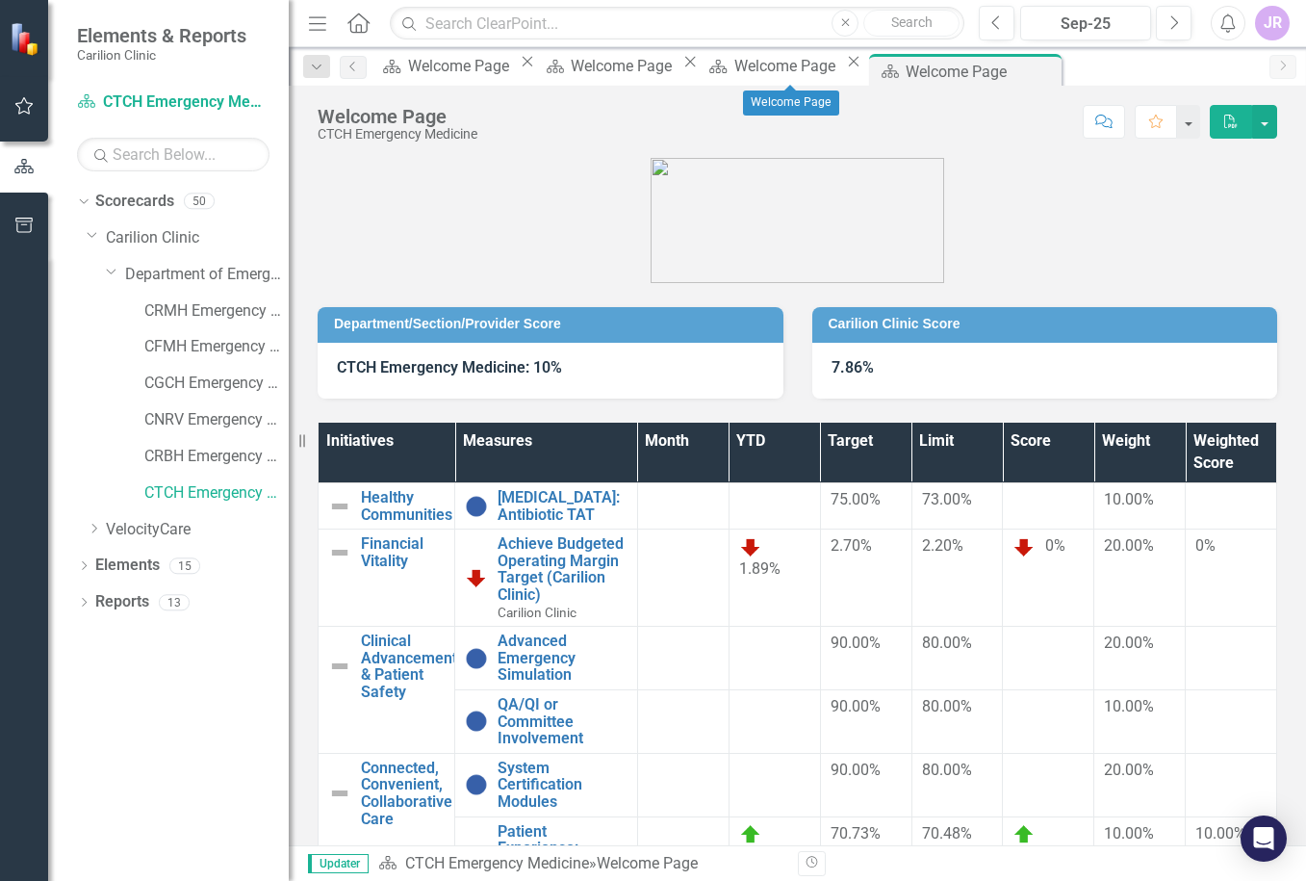
click at [849, 69] on icon "Close" at bounding box center [853, 61] width 19 height 15
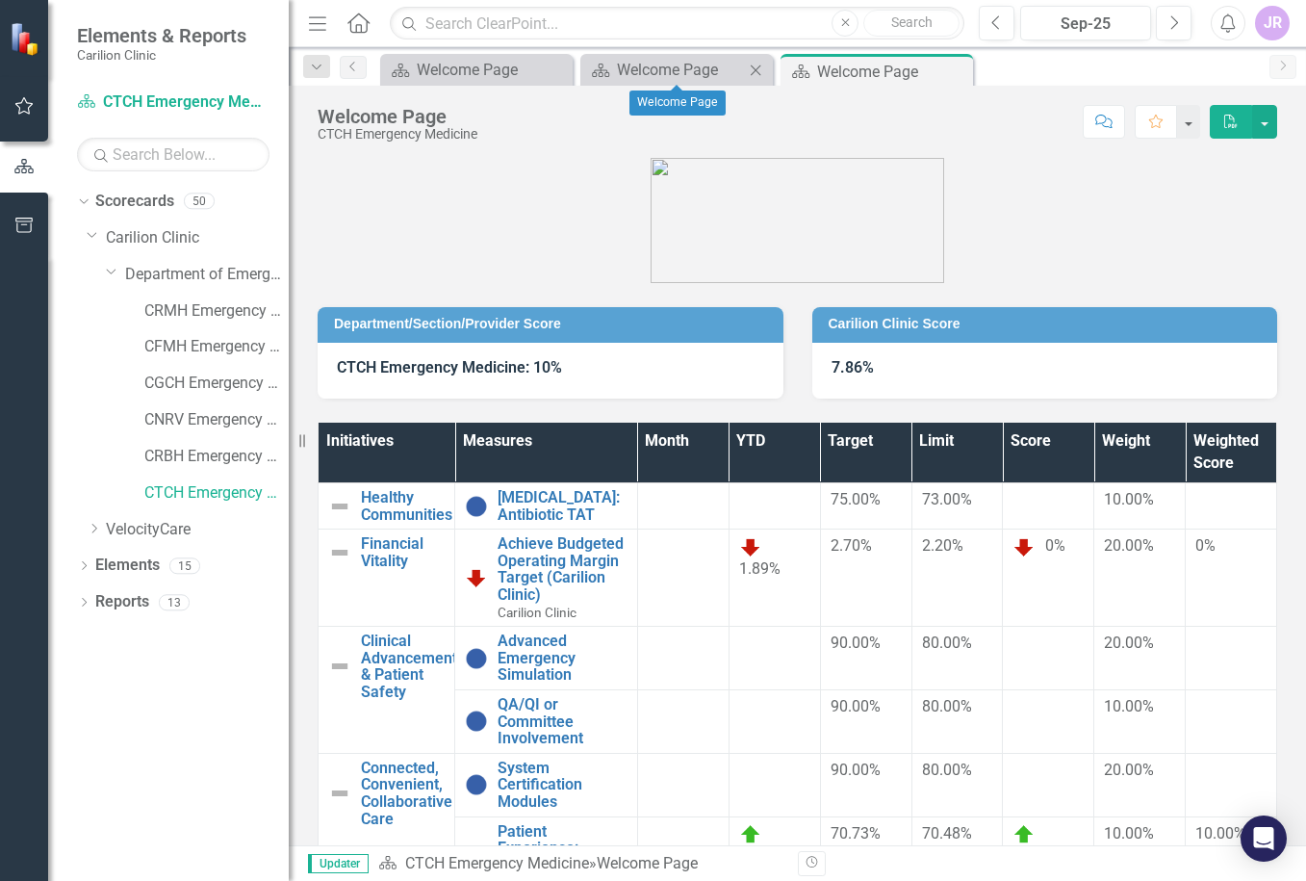
click at [751, 69] on icon "Close" at bounding box center [755, 70] width 19 height 15
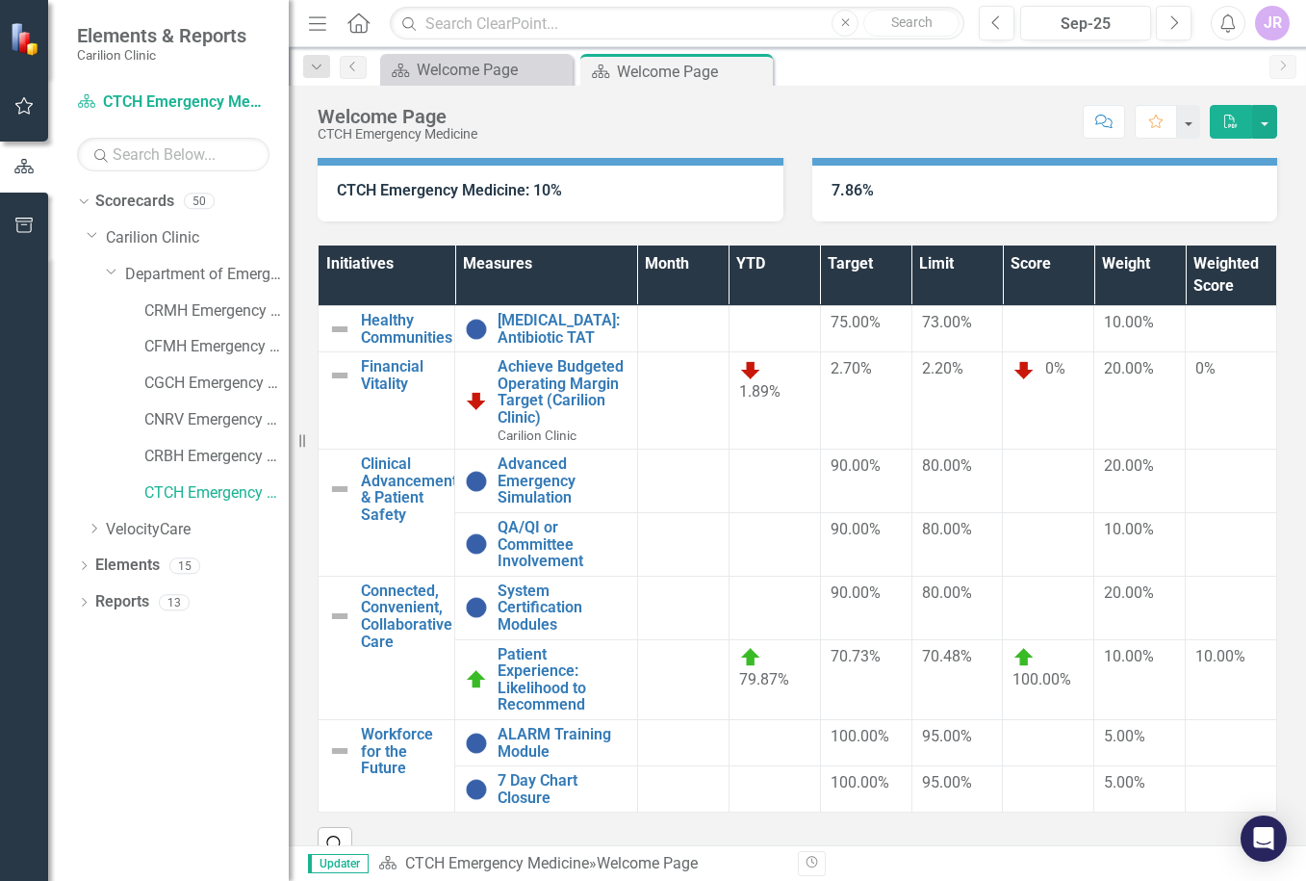
scroll to position [226, 0]
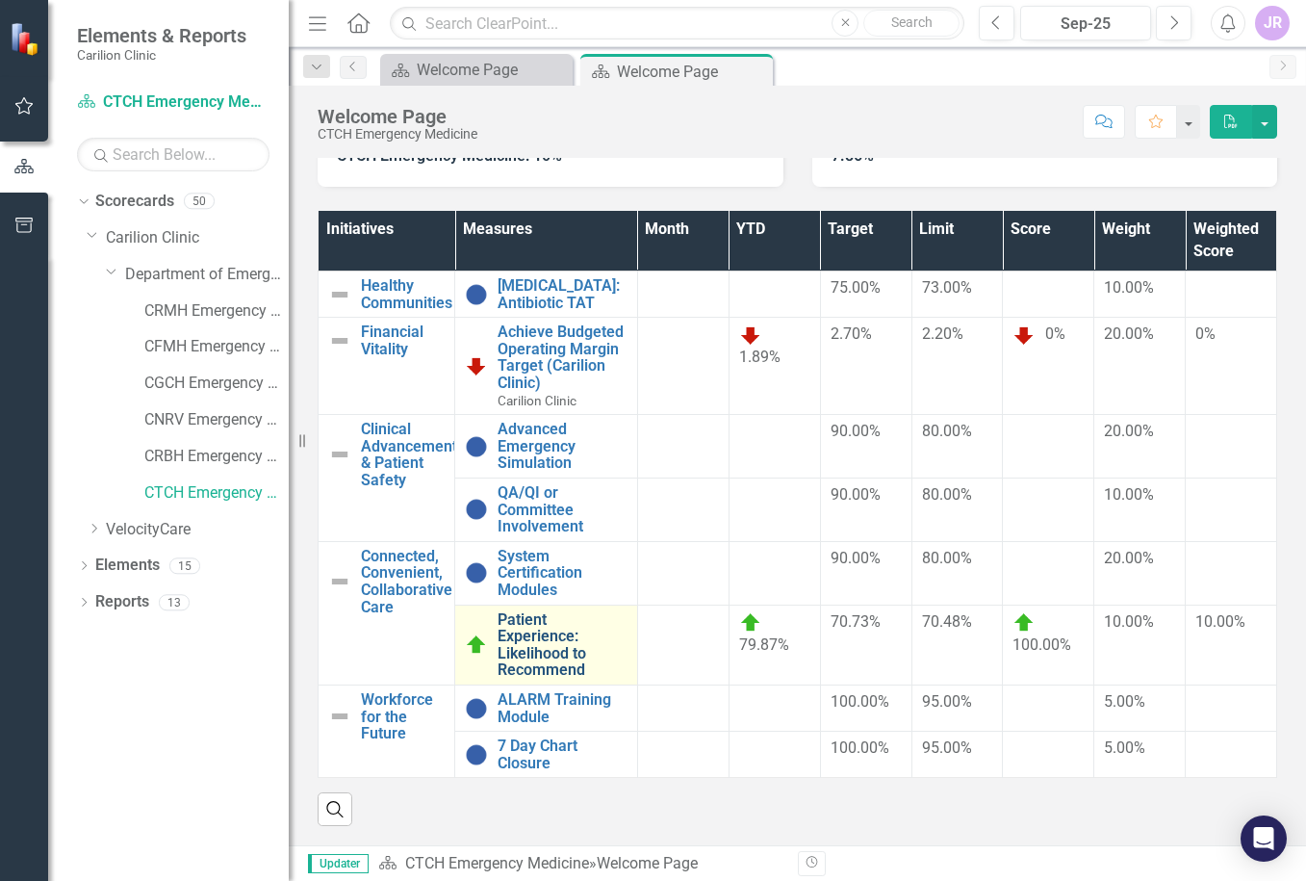
click at [542, 624] on link "Patient Experience: Likelihood to Recommend" at bounding box center [563, 644] width 130 height 67
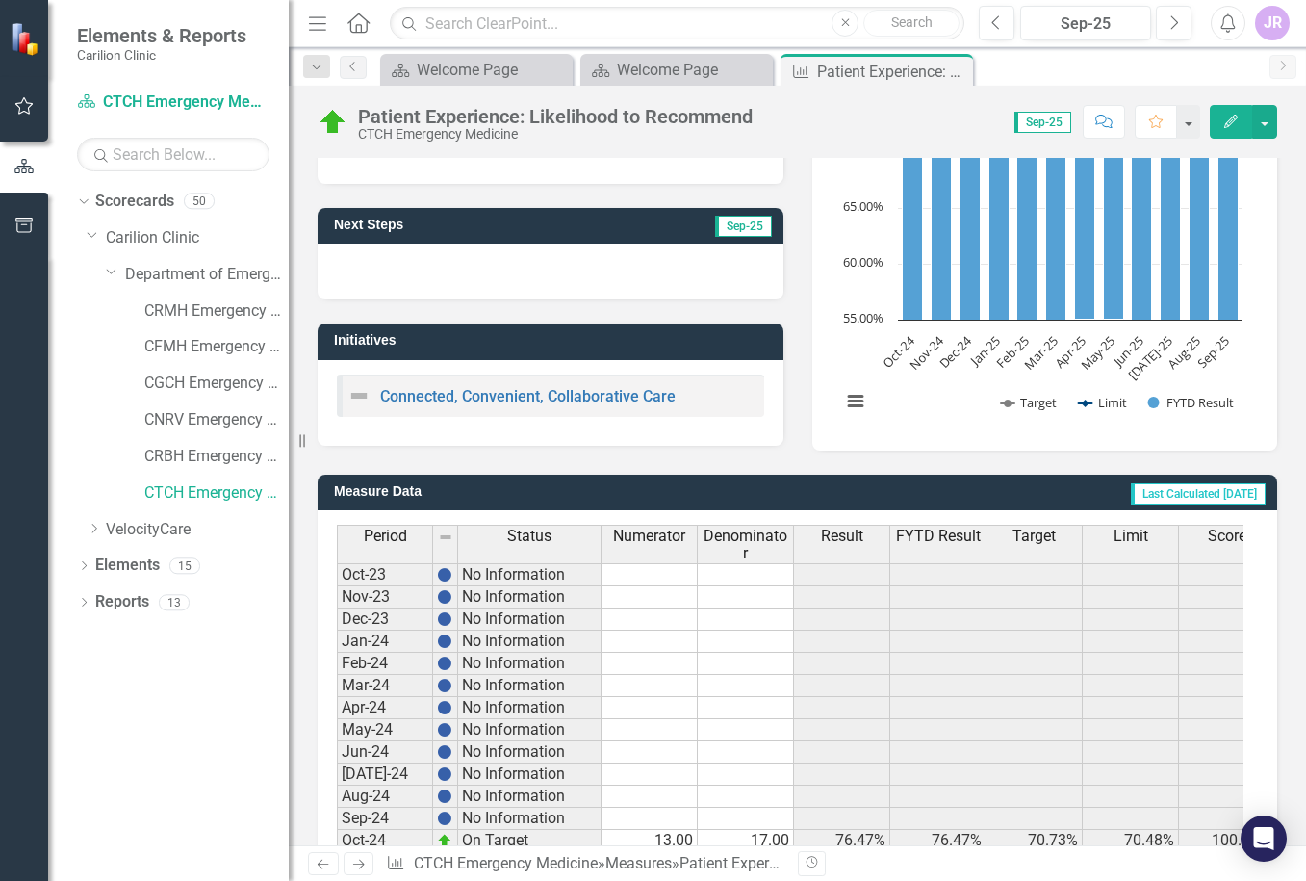
scroll to position [494, 0]
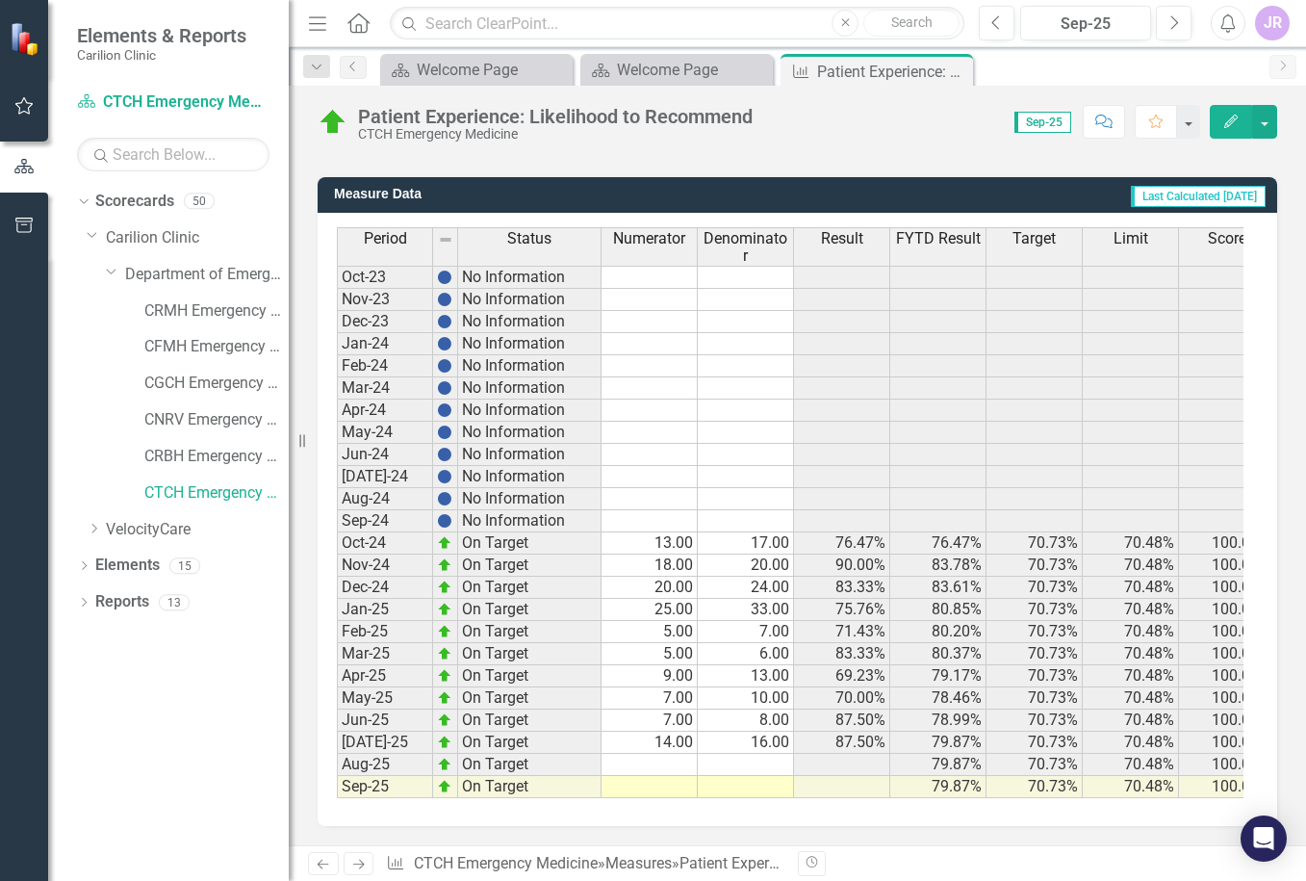
click at [663, 754] on td at bounding box center [650, 765] width 96 height 22
type textarea "7"
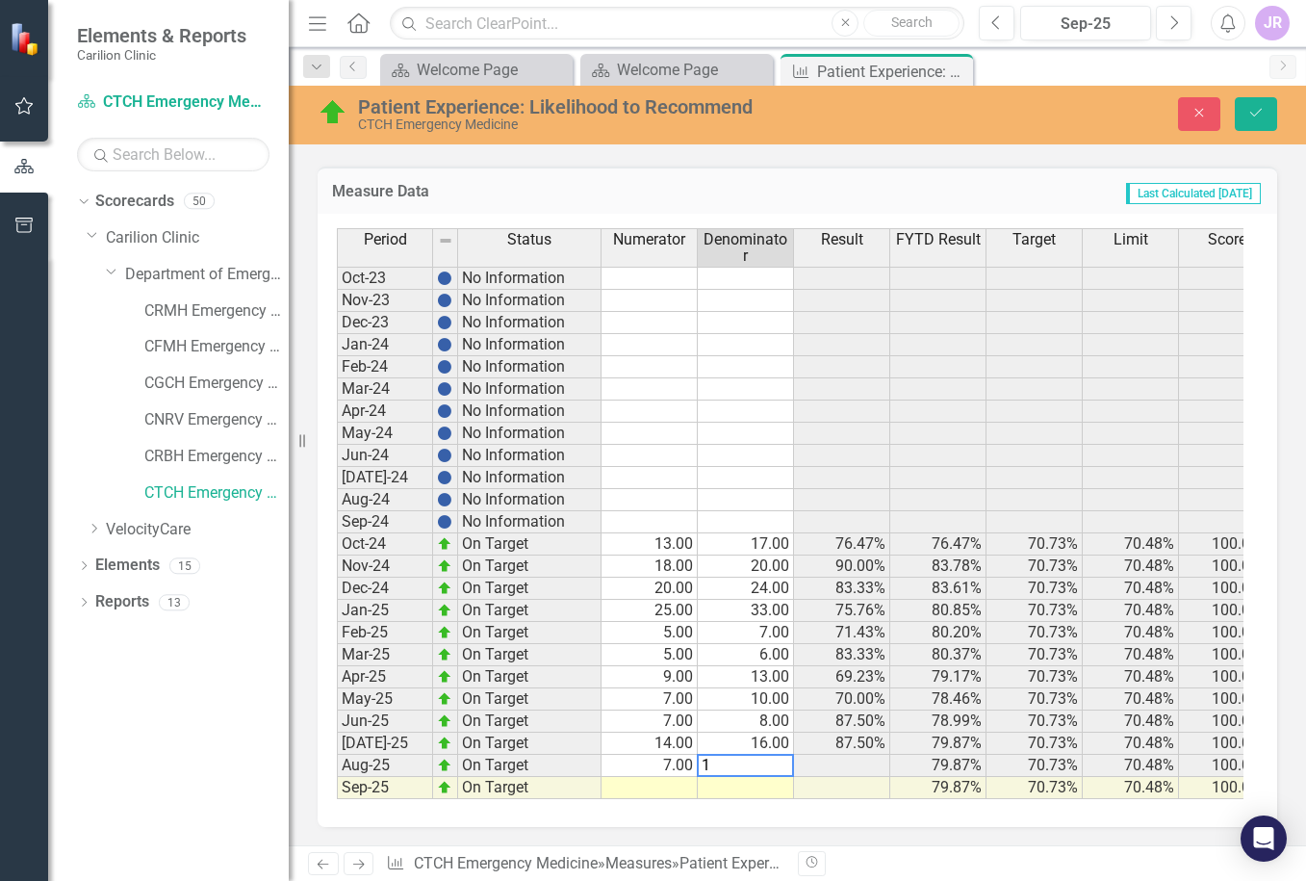
type textarea "10"
type textarea "6"
type textarea "7"
click at [1261, 111] on icon "Save" at bounding box center [1256, 112] width 17 height 13
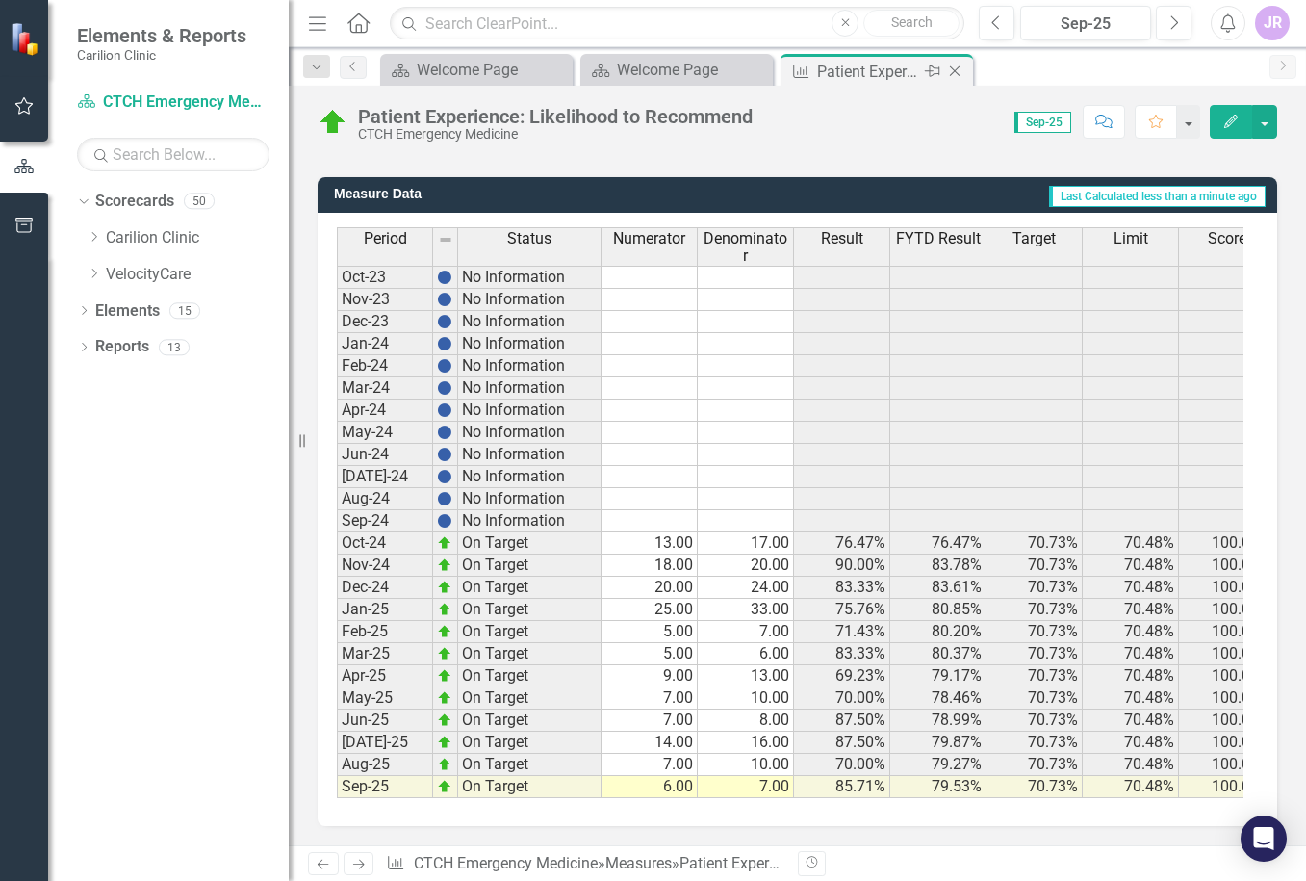
click at [954, 68] on icon "Close" at bounding box center [954, 71] width 19 height 15
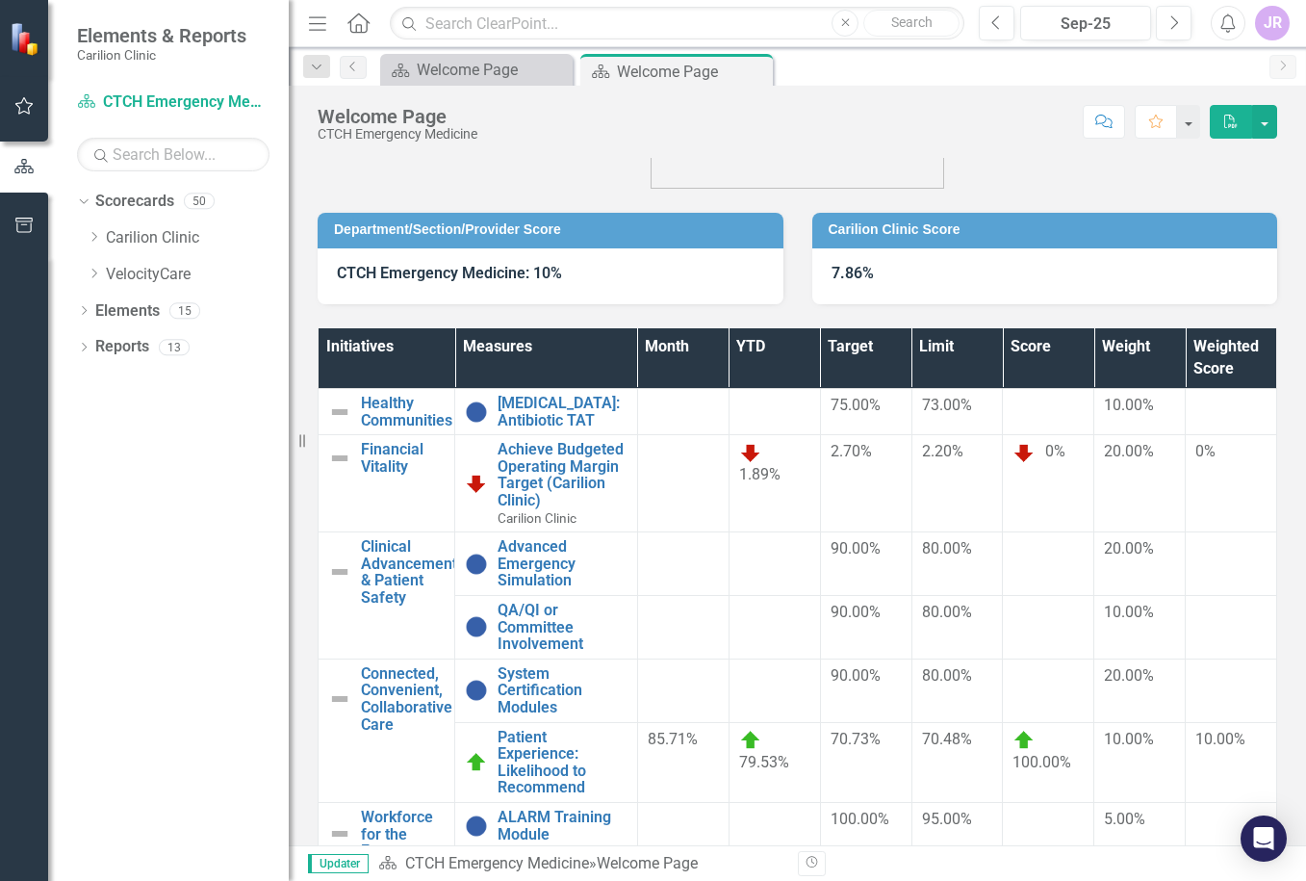
scroll to position [226, 0]
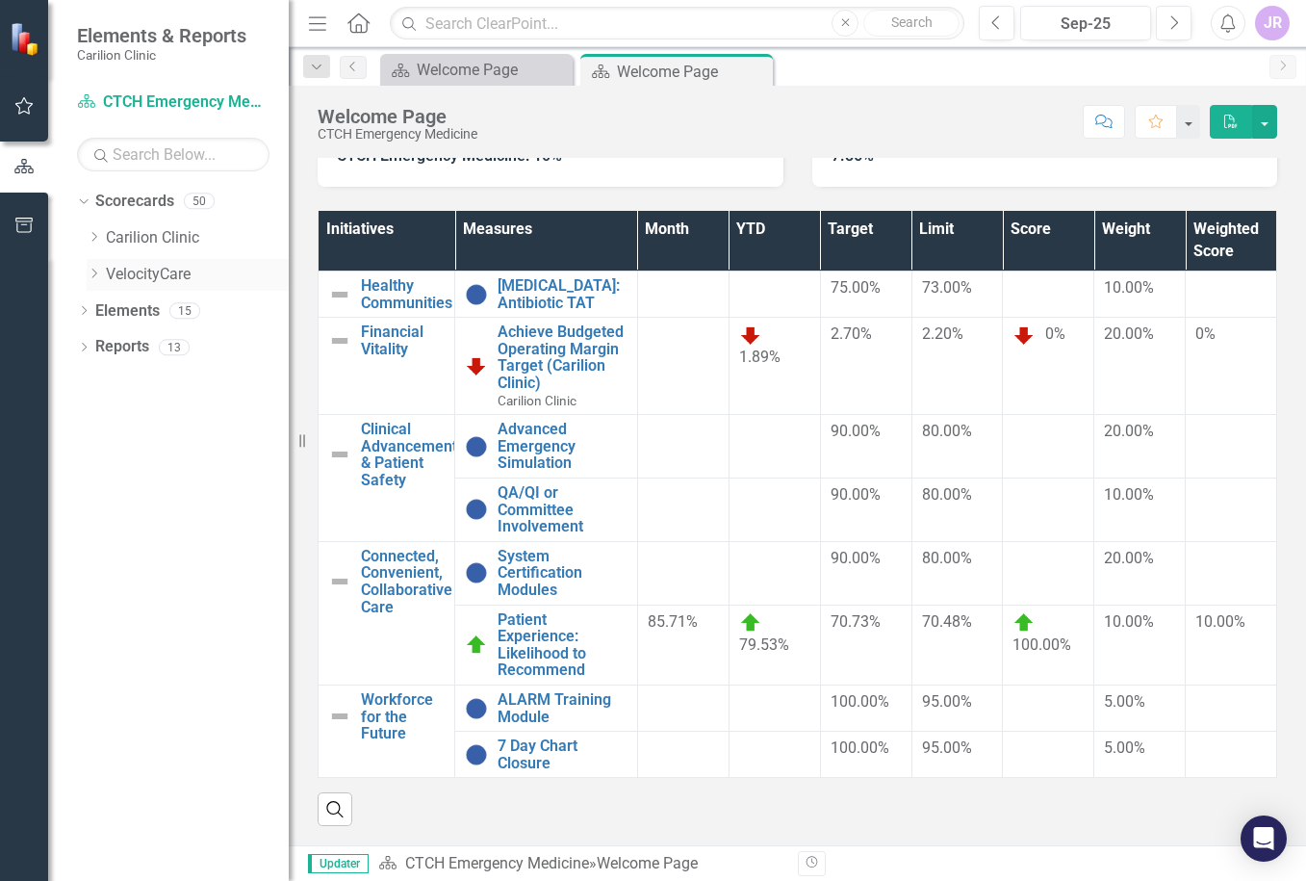
click at [90, 274] on icon "Dropdown" at bounding box center [94, 274] width 14 height 12
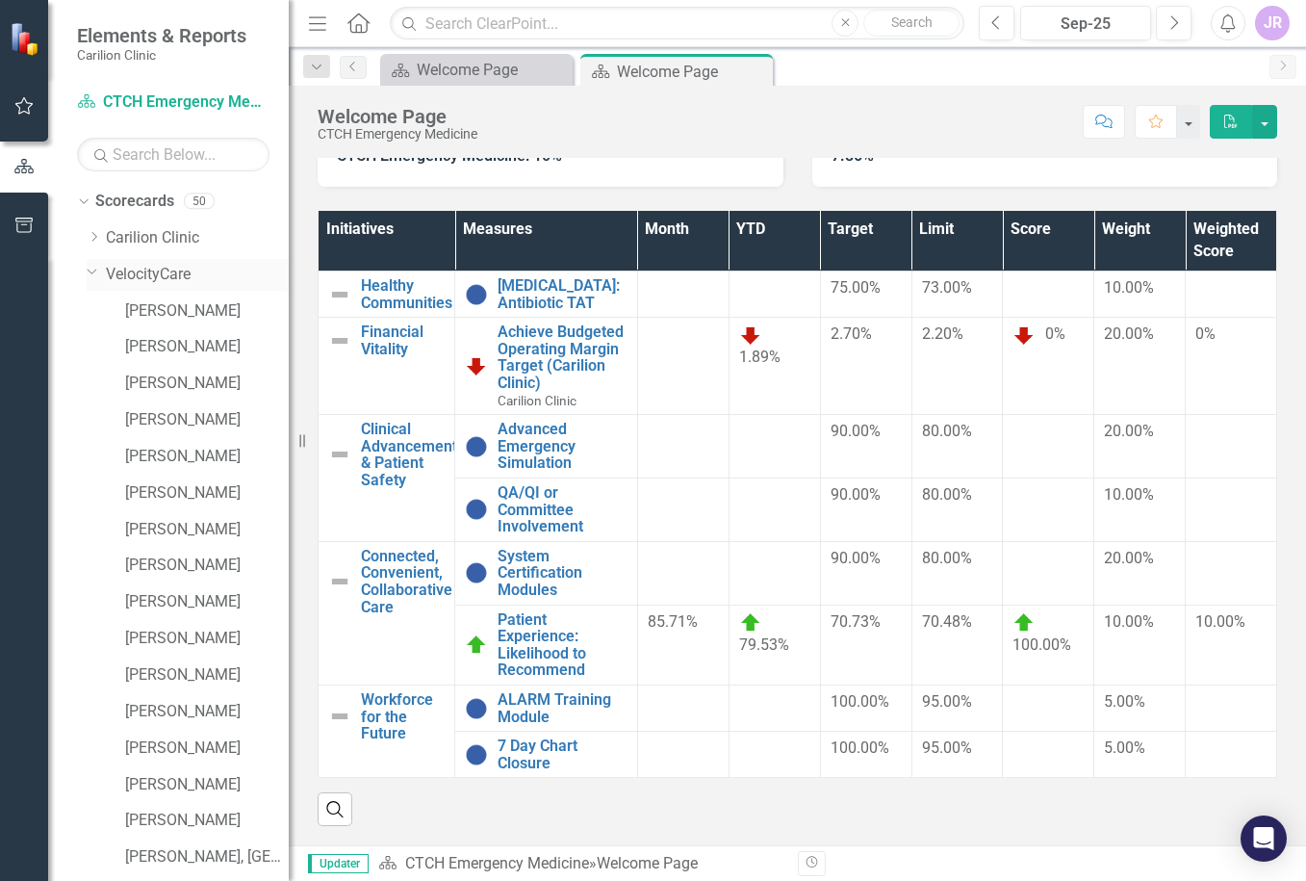
click at [163, 267] on link "VelocityCare" at bounding box center [197, 275] width 183 height 22
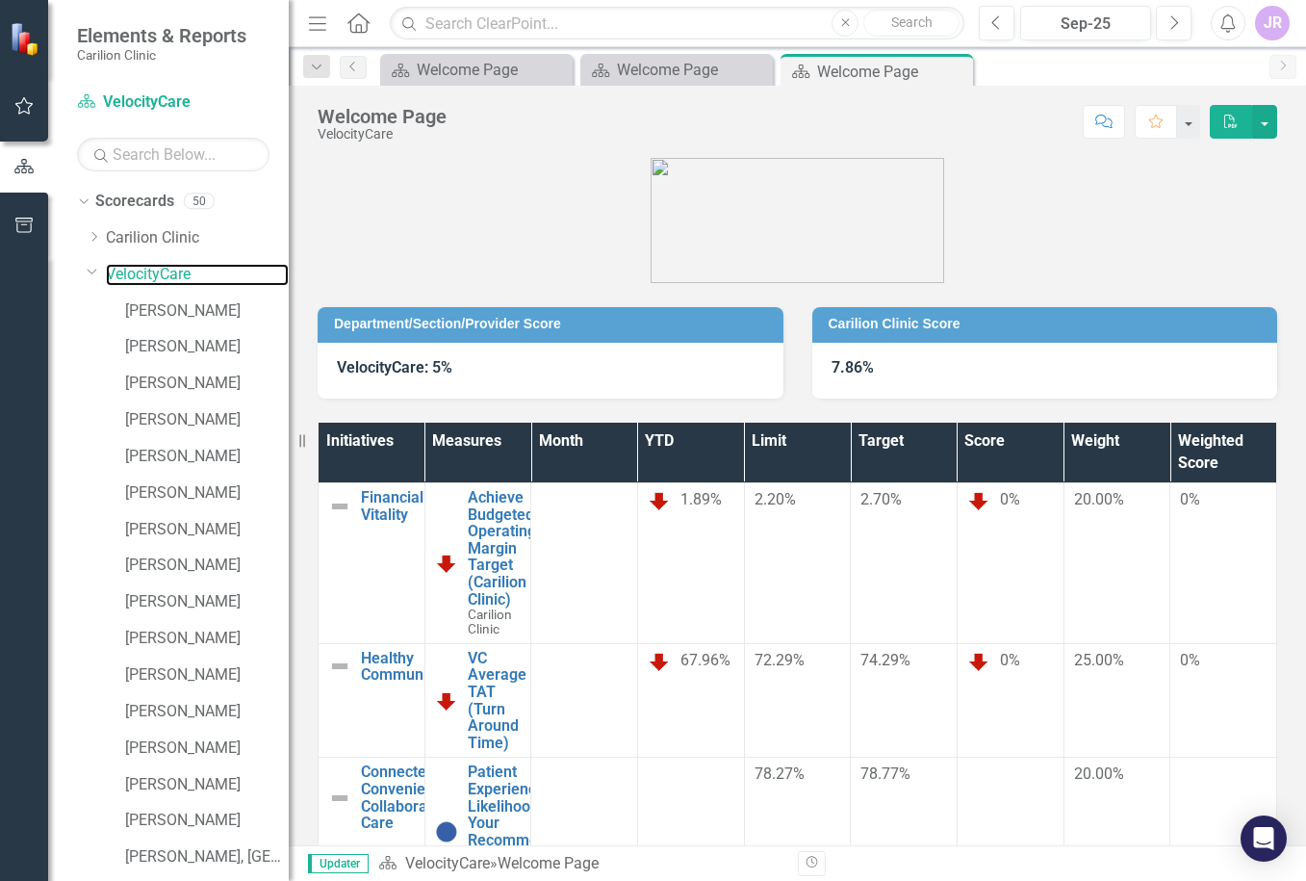
scroll to position [231, 0]
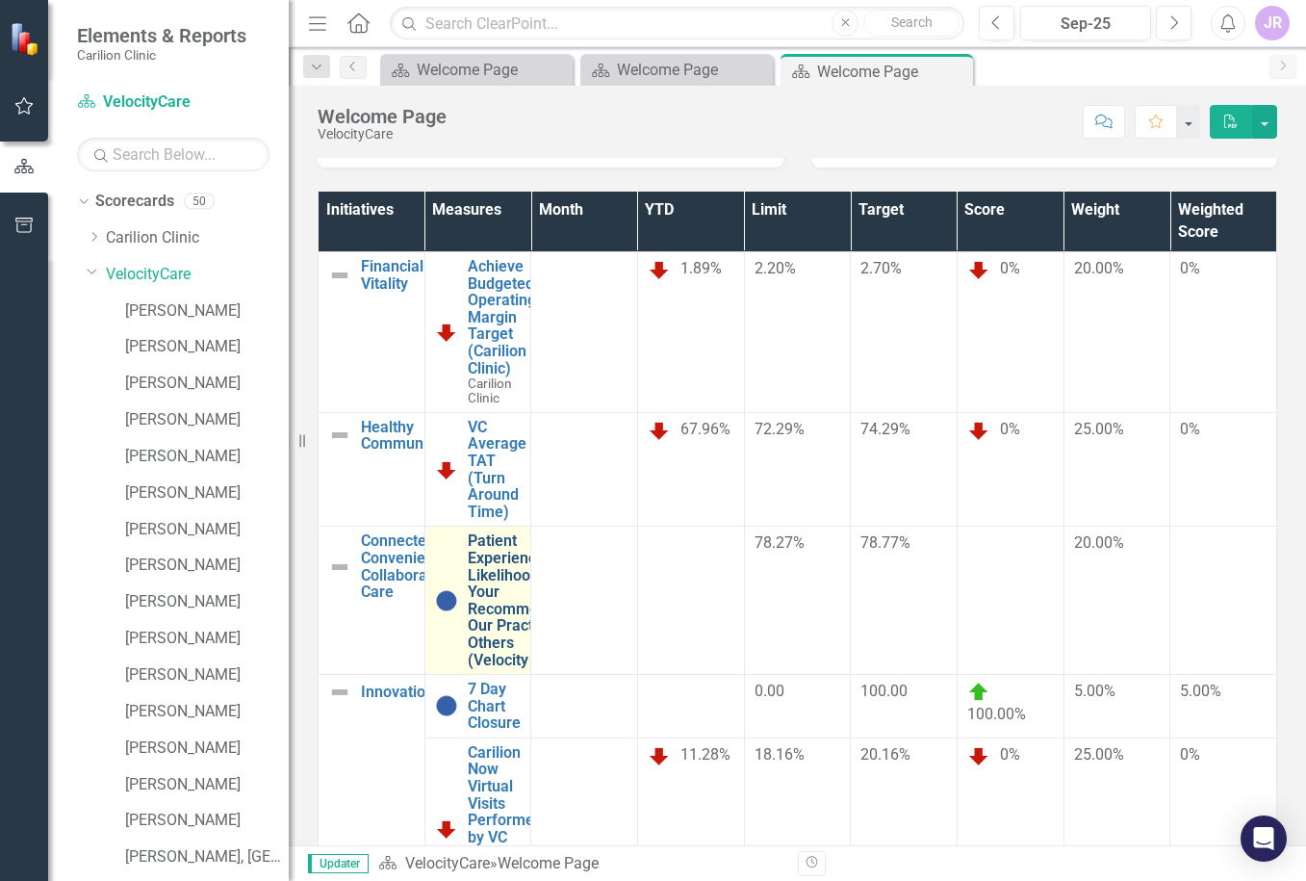
click at [577, 532] on link "Patient Experience - Likelihood of Your Recommending Our Practice to Others (Ve…" at bounding box center [522, 600] width 109 height 136
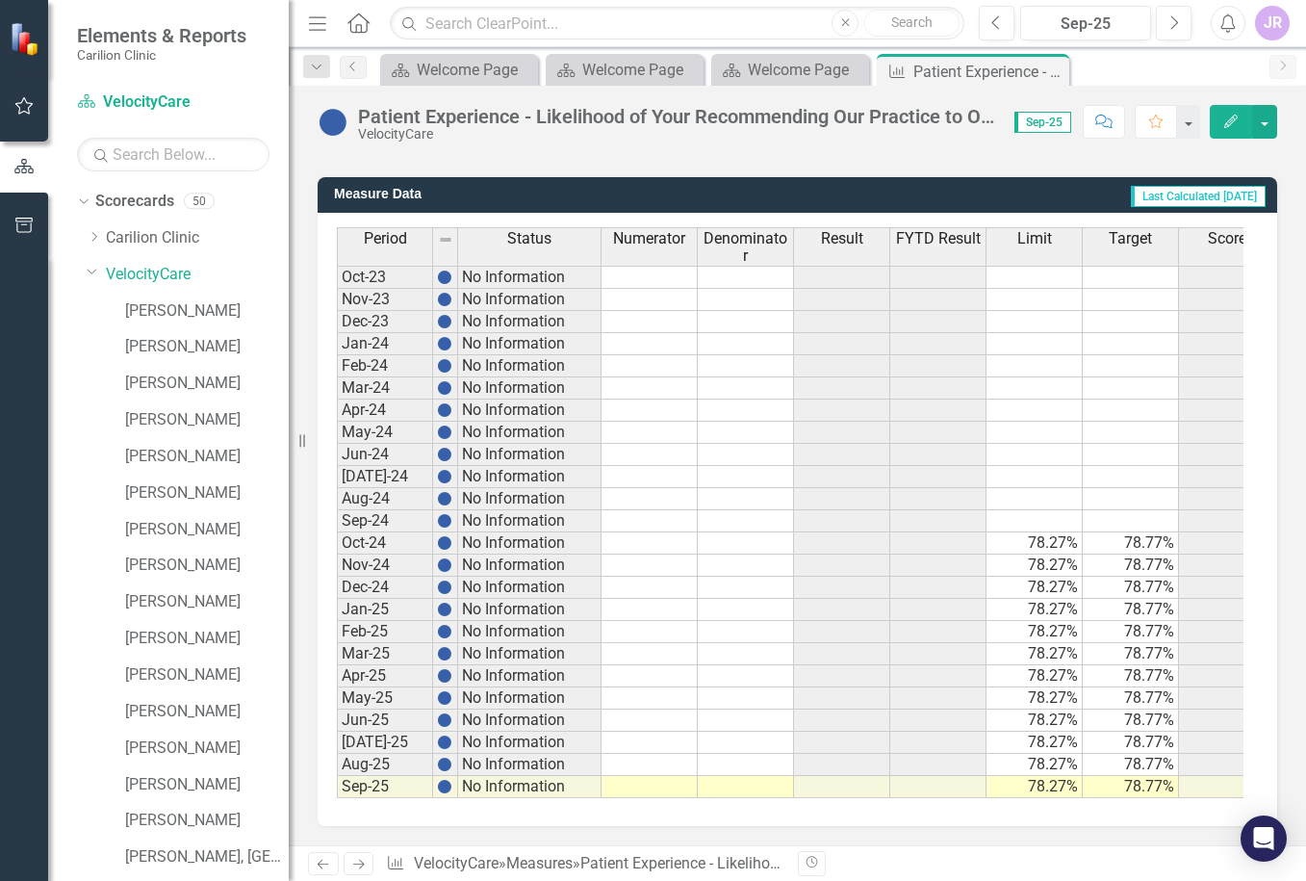
scroll to position [2620, 0]
click at [615, 532] on td at bounding box center [650, 543] width 96 height 22
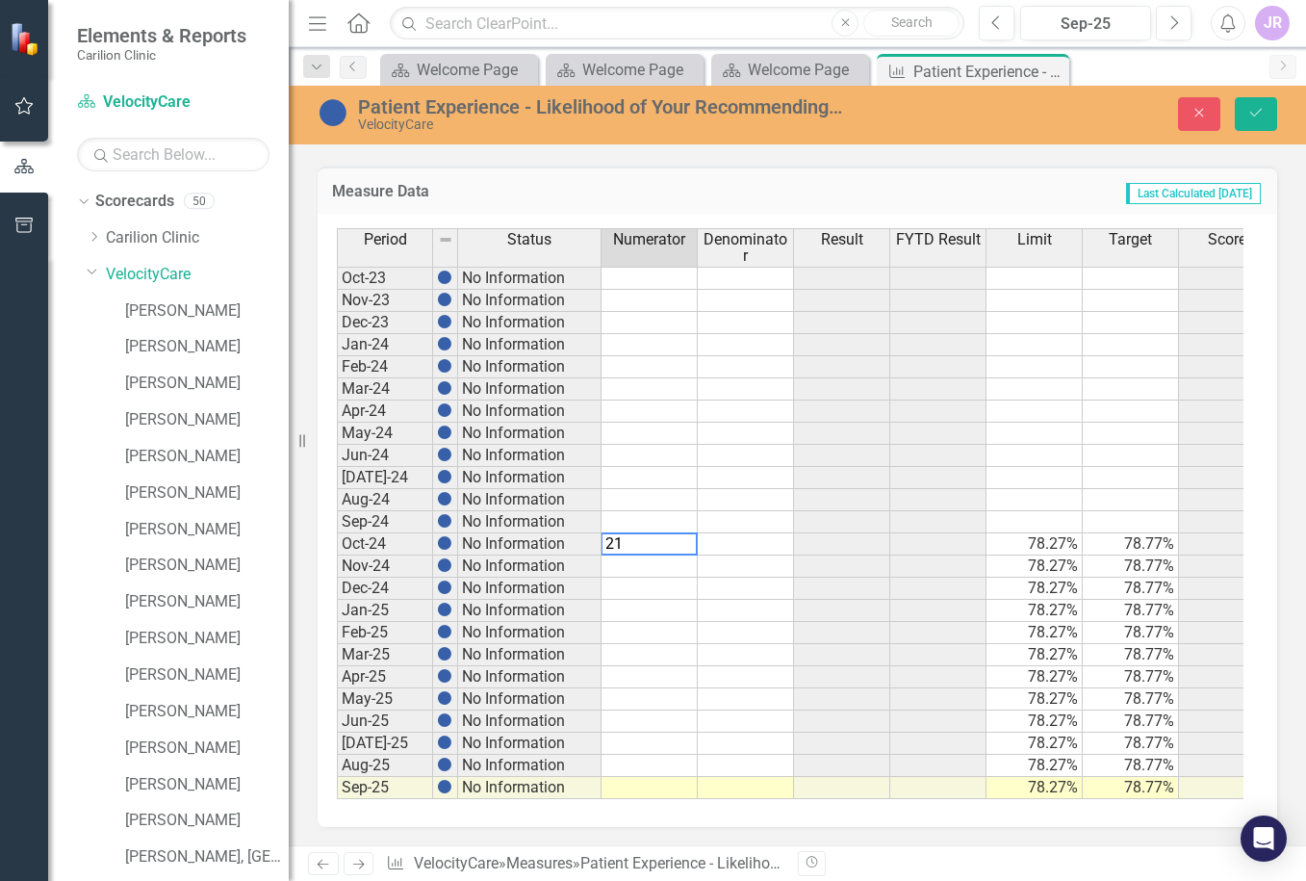
type textarea "213"
type textarea "279"
type textarea "214"
type textarea "279"
type textarea "241"
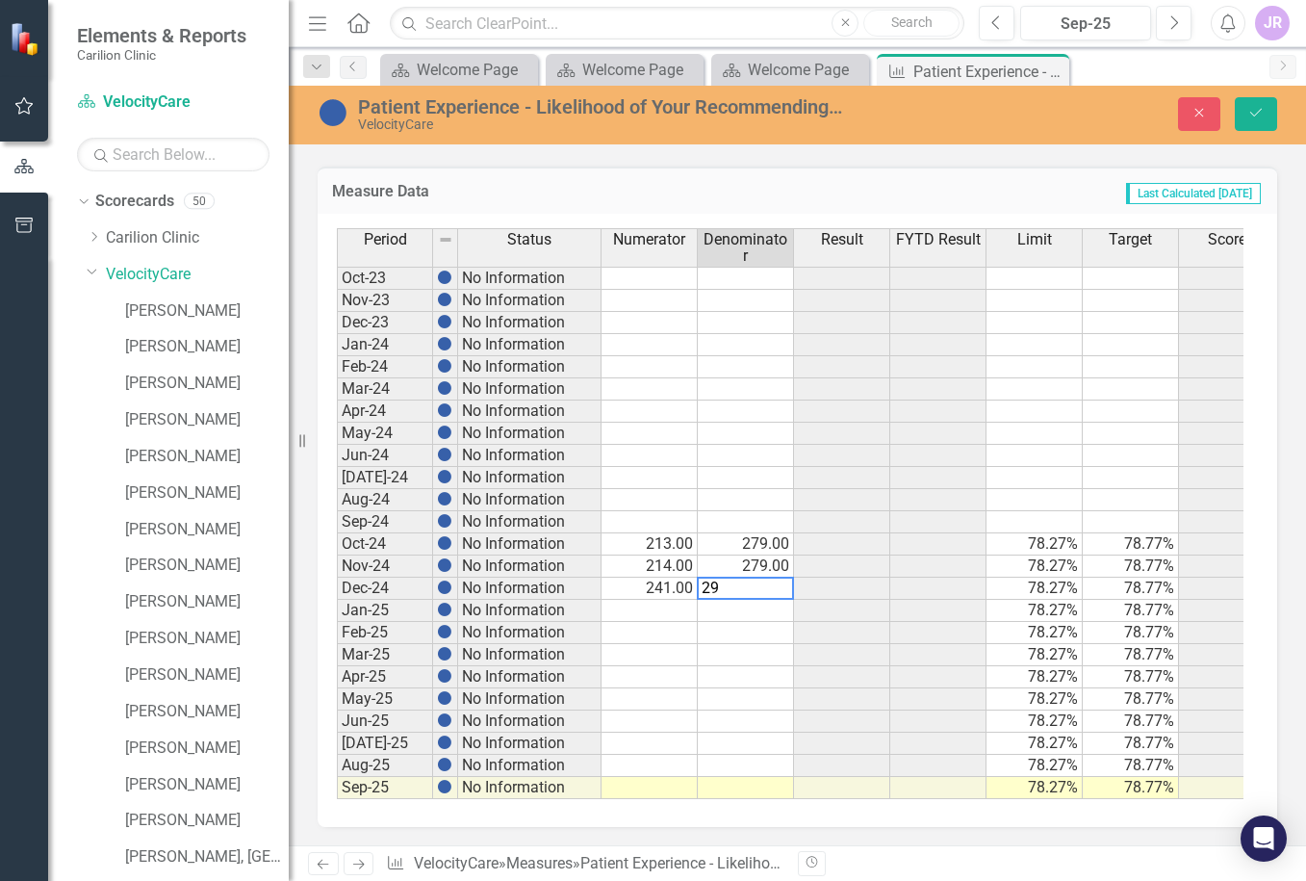
type textarea "297"
type textarea "246"
type textarea "302"
type textarea "172"
type textarea "217"
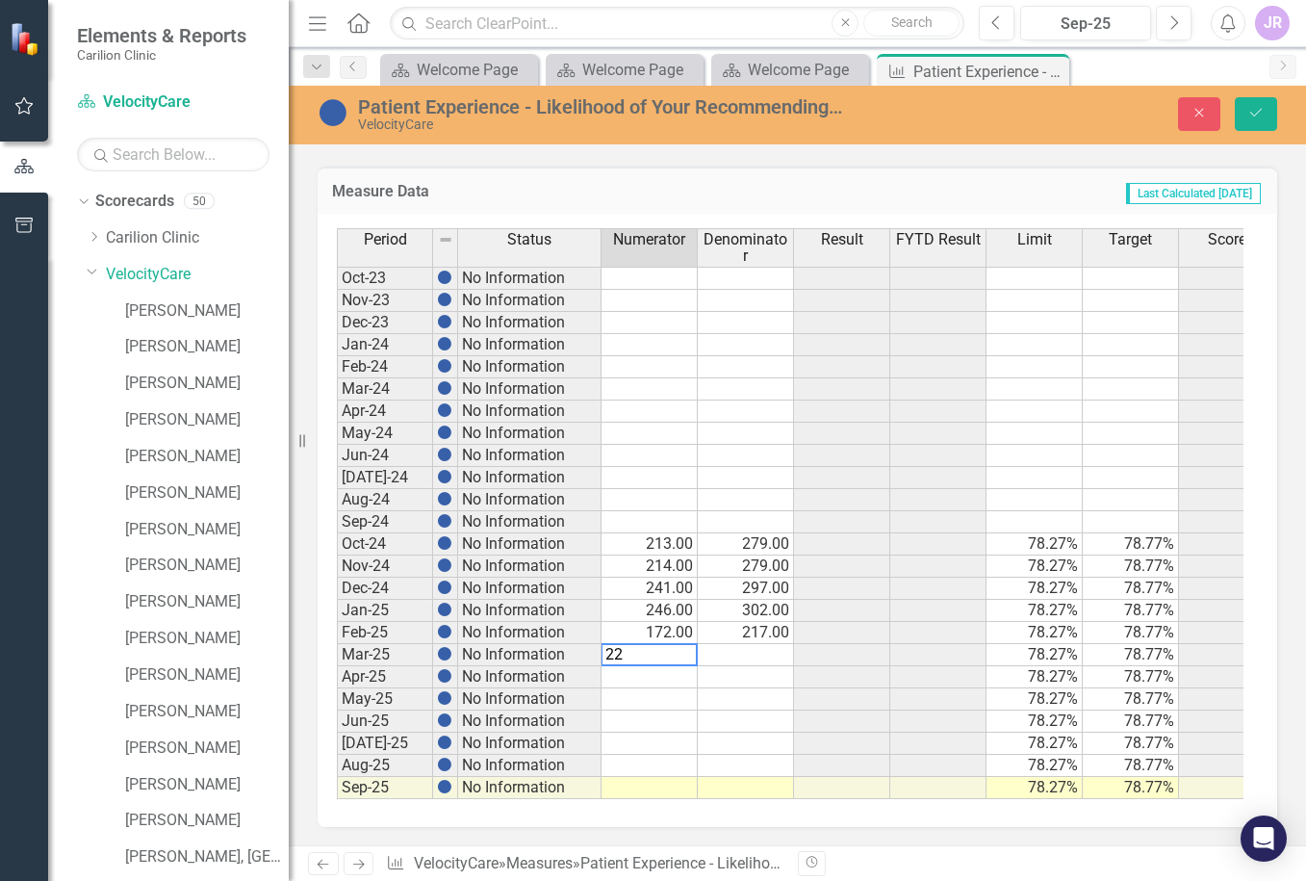
type textarea "227"
type textarea "275"
type textarea "170"
type textarea "1"
type textarea "208"
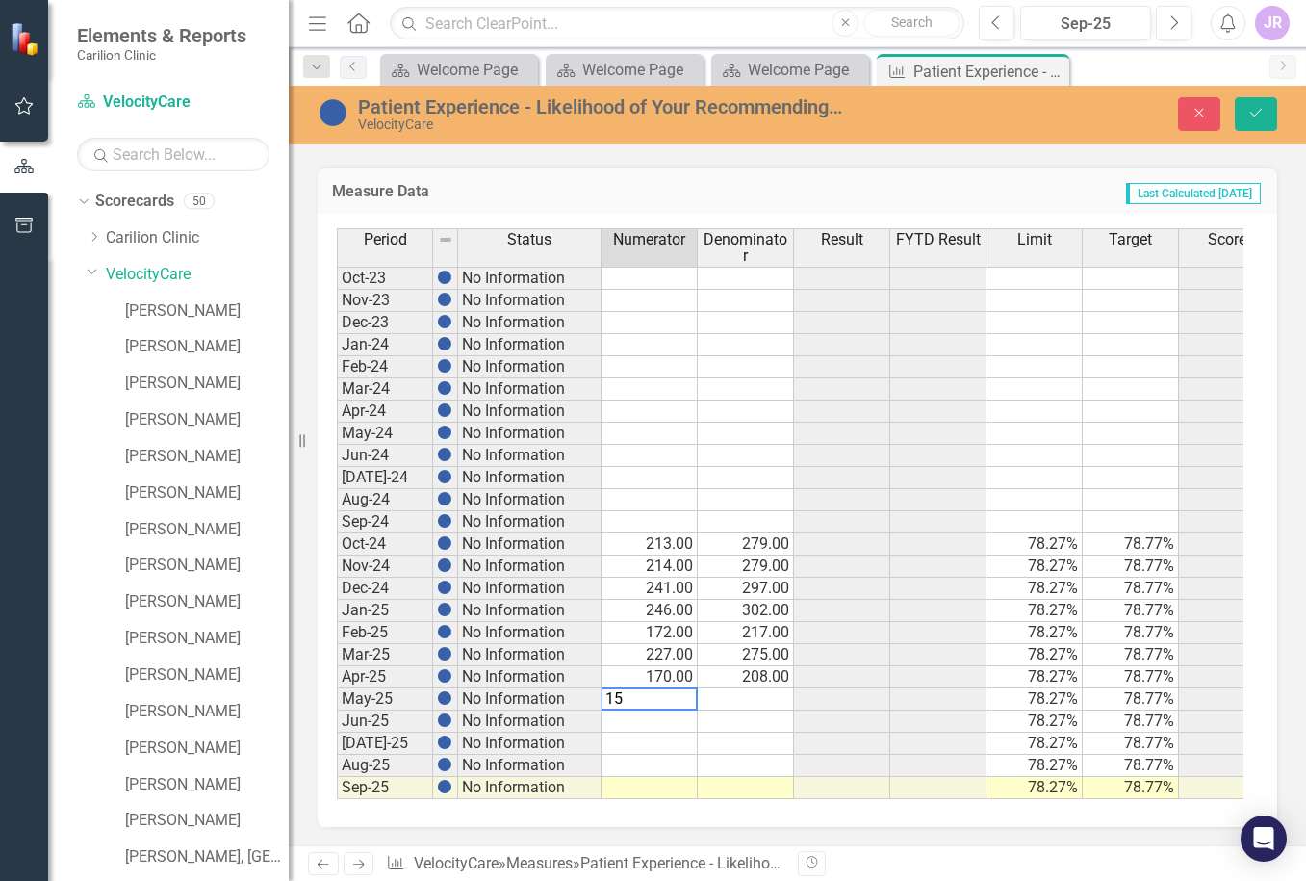
type textarea "159"
type textarea "199"
type textarea "367"
type textarea "509"
type textarea "186"
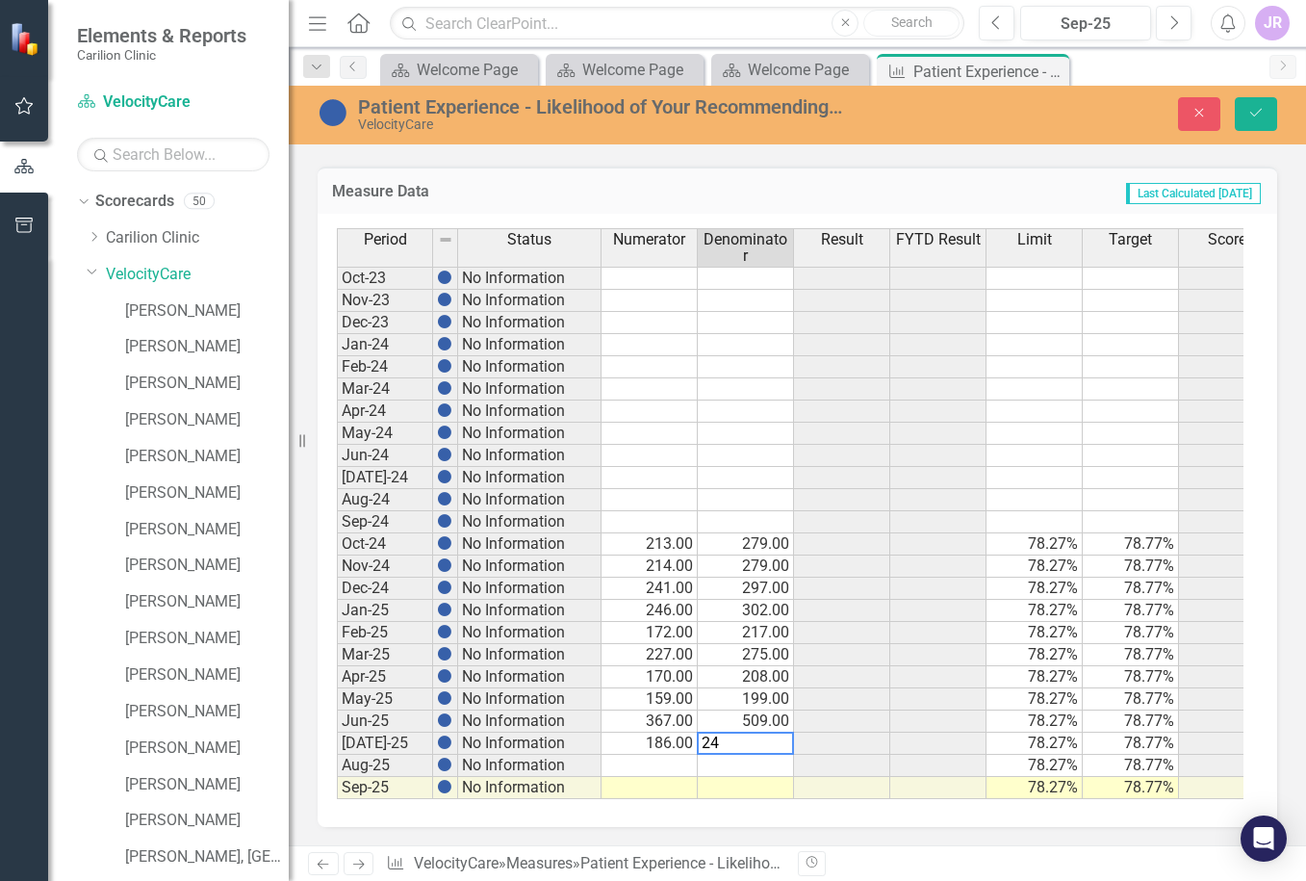
type textarea "245"
type textarea "204"
type textarea "254"
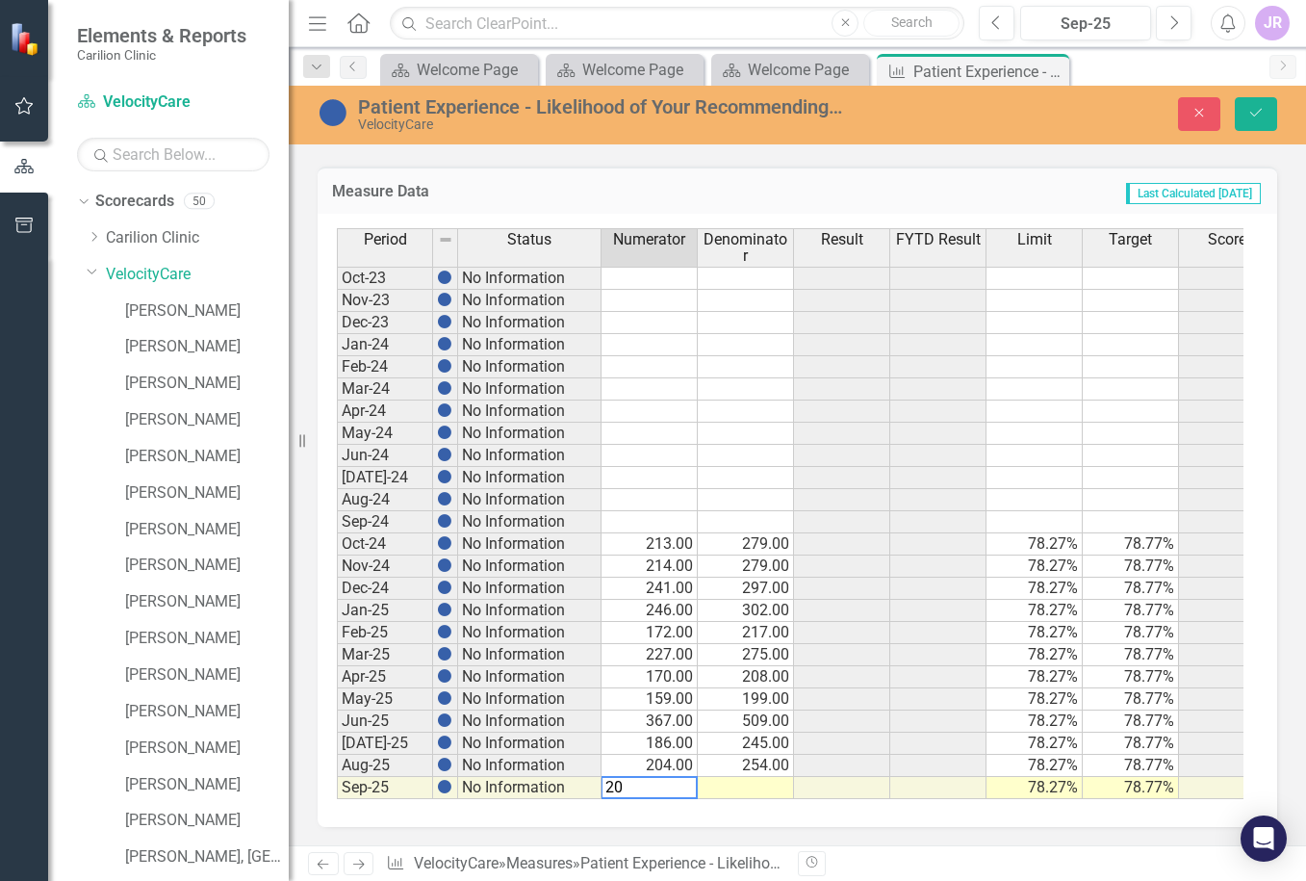
type textarea "207"
type textarea "263"
click at [1254, 111] on icon "Save" at bounding box center [1256, 112] width 17 height 13
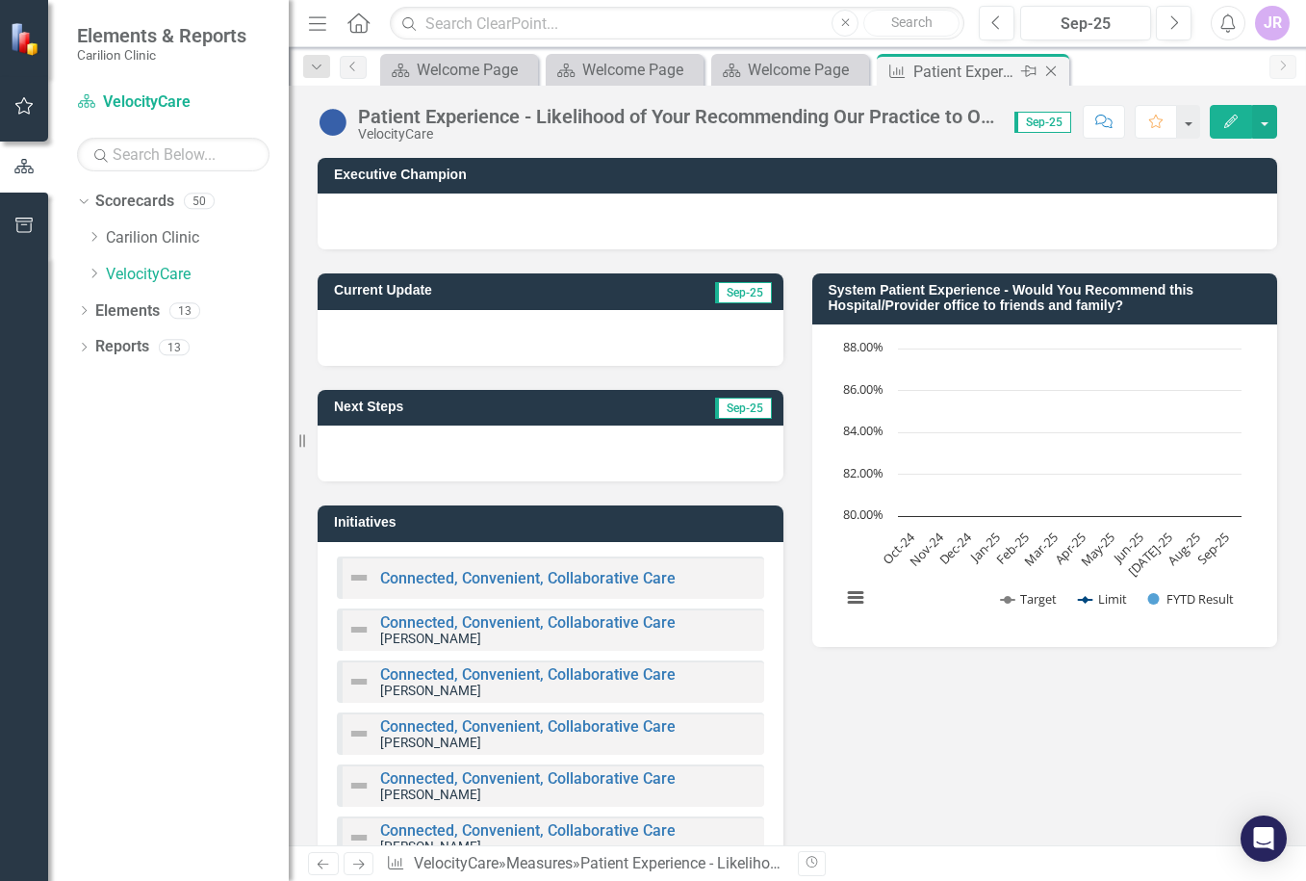
click at [1048, 71] on icon "Close" at bounding box center [1051, 71] width 19 height 15
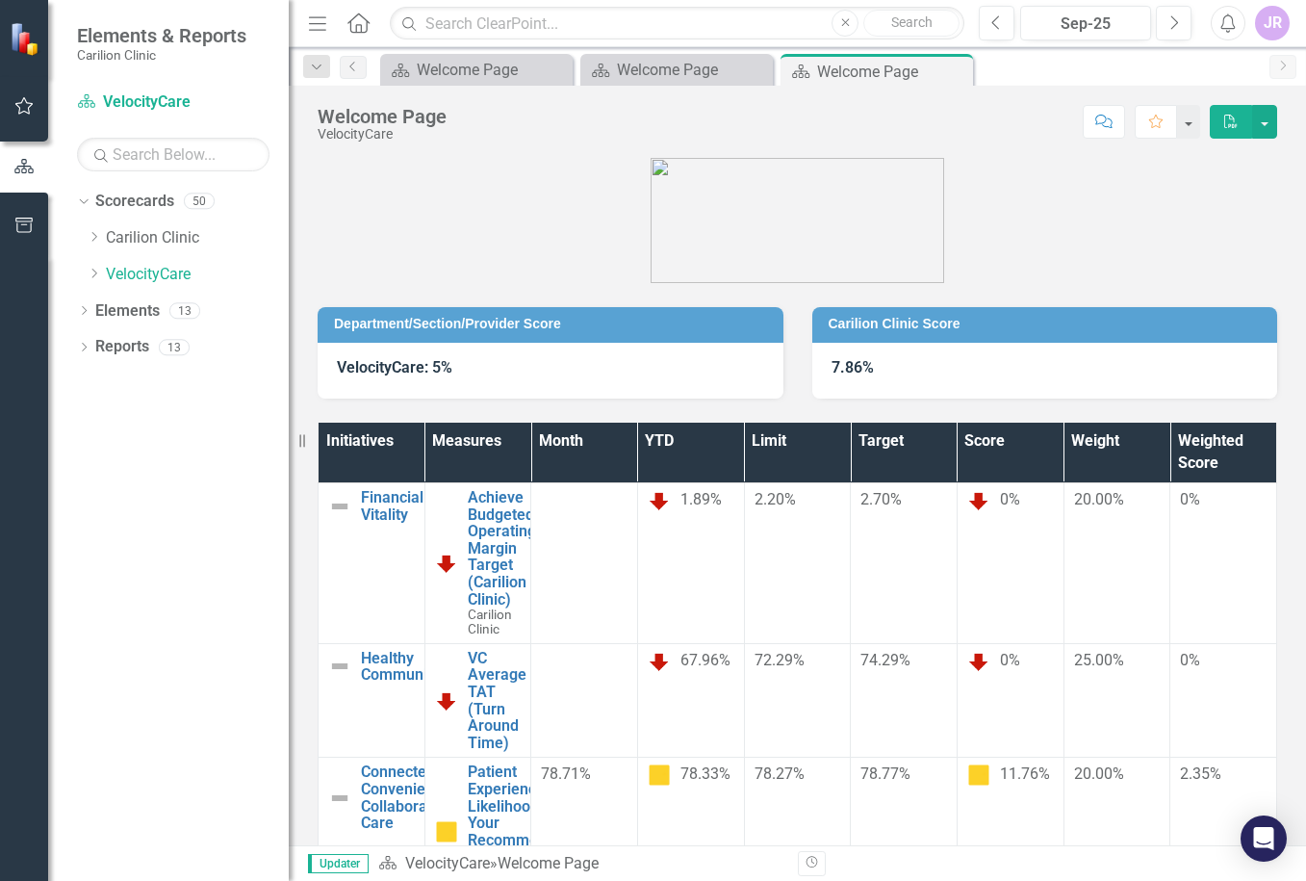
scroll to position [245, 0]
